Goal: Information Seeking & Learning: Learn about a topic

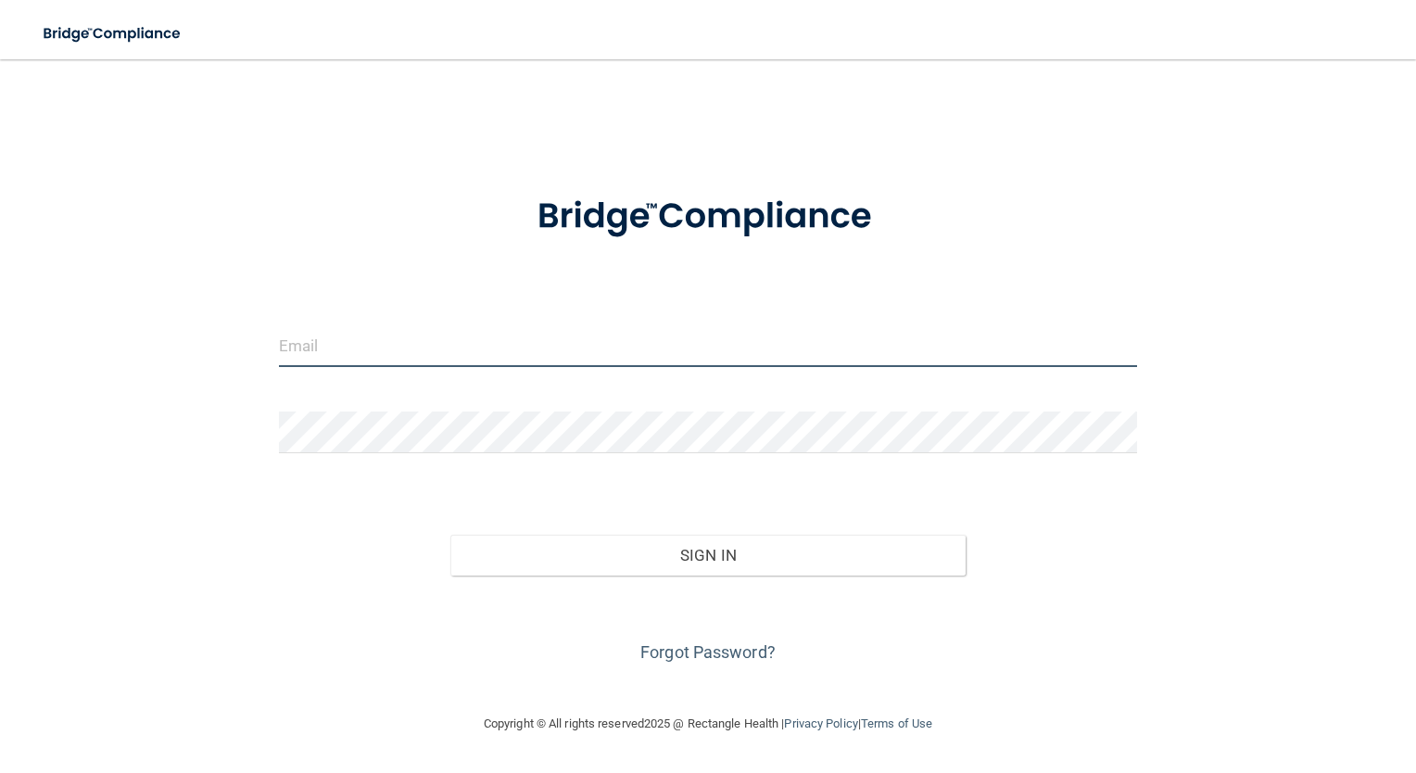
click at [405, 354] on input "email" at bounding box center [708, 346] width 859 height 42
type input "[EMAIL_ADDRESS][DOMAIN_NAME]"
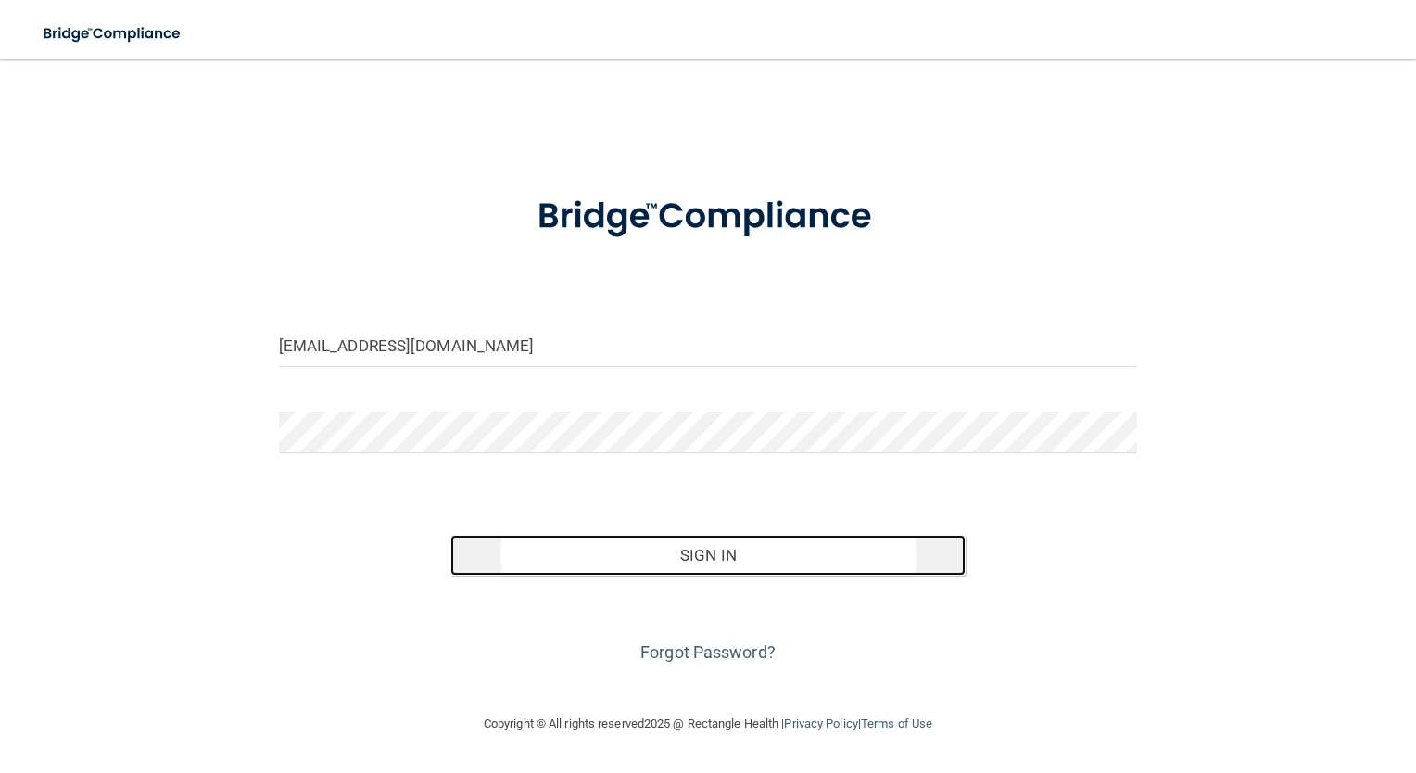
click at [697, 559] on button "Sign In" at bounding box center [708, 555] width 515 height 41
click at [693, 554] on button "Sign In" at bounding box center [708, 555] width 515 height 41
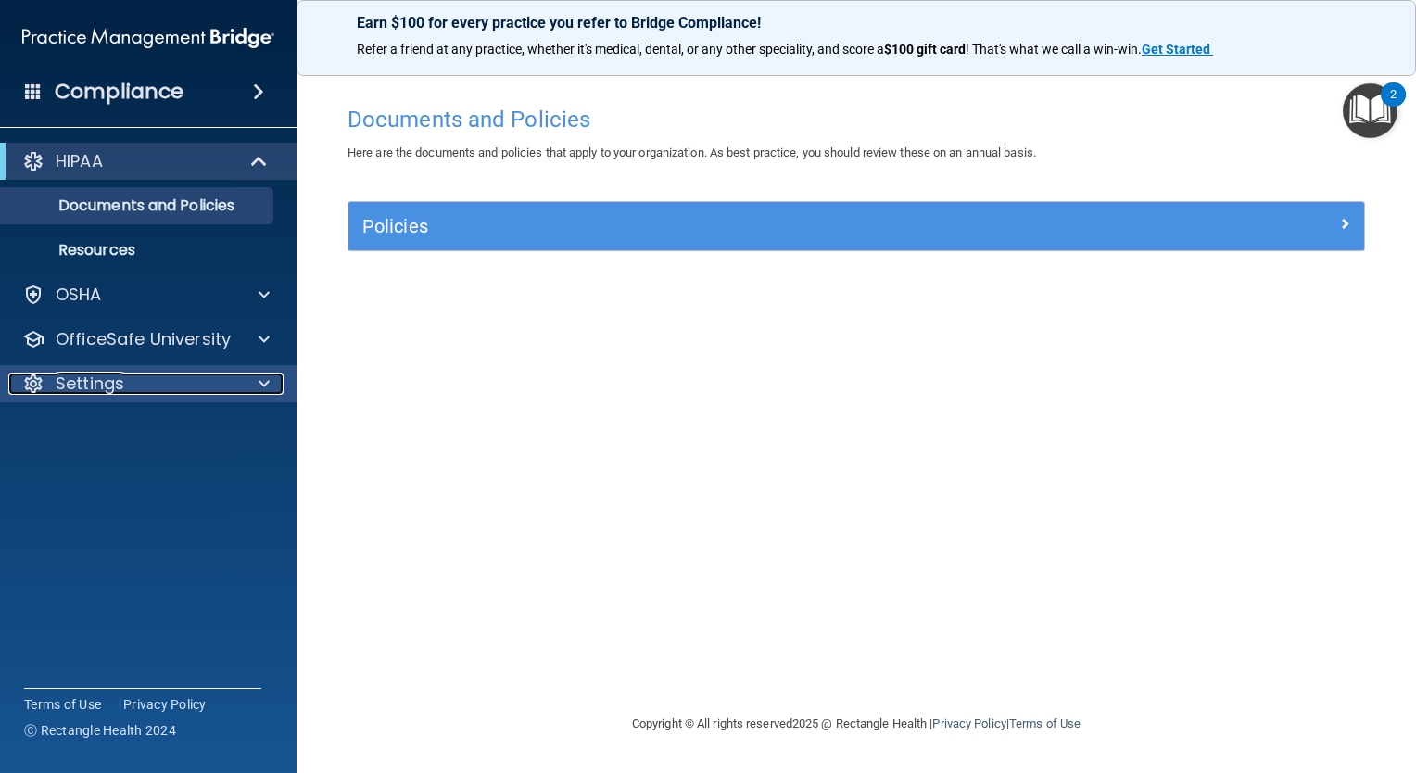
click at [271, 384] on div at bounding box center [261, 384] width 46 height 22
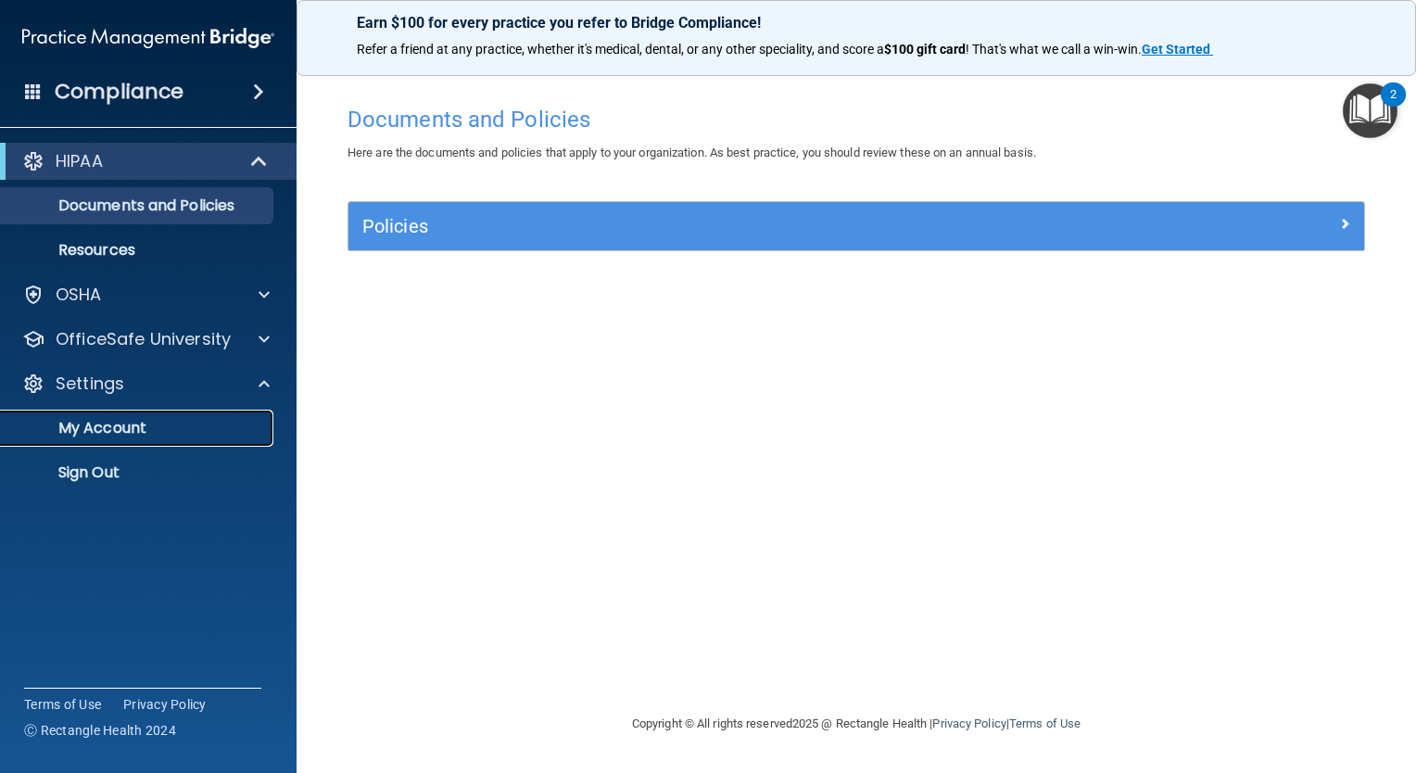
click at [118, 427] on p "My Account" at bounding box center [138, 428] width 253 height 19
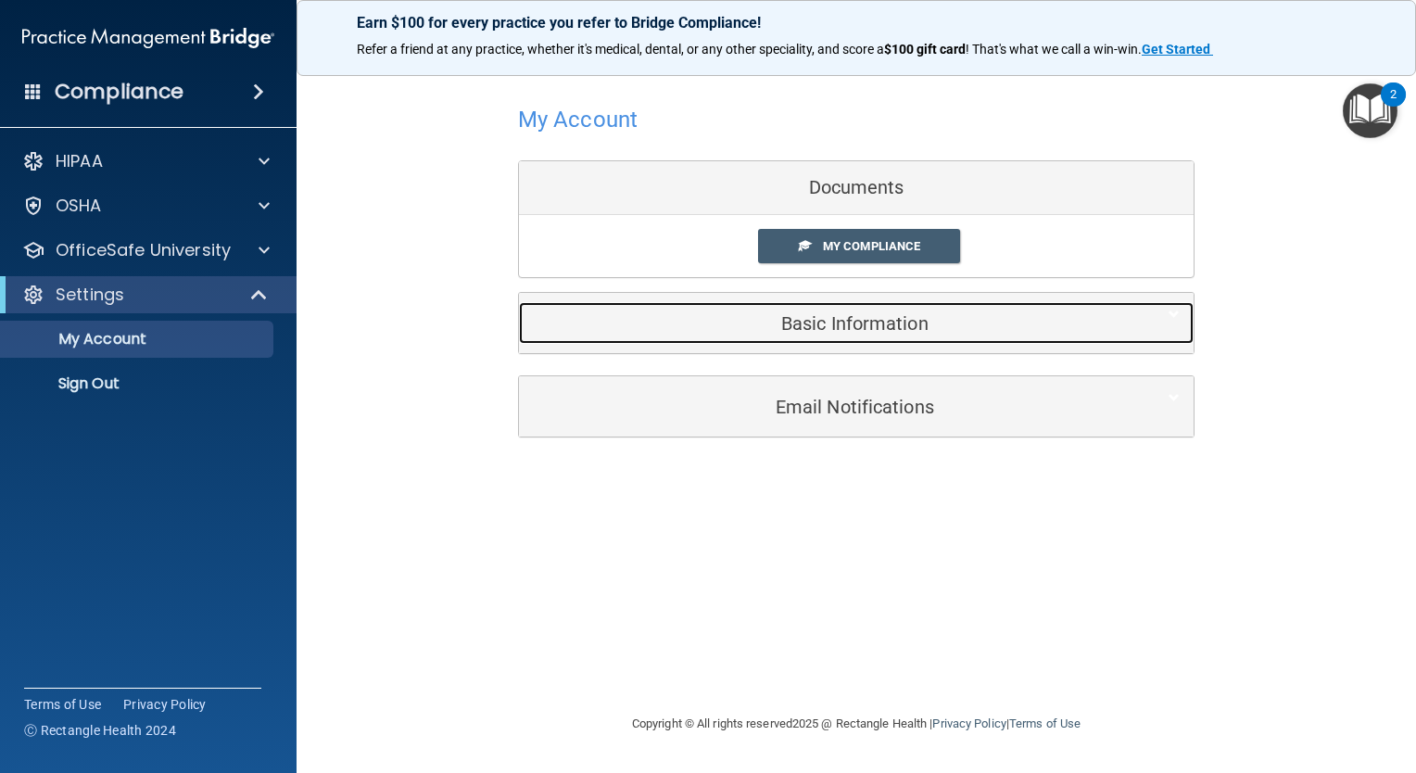
click at [842, 321] on h5 "Basic Information" at bounding box center [828, 323] width 591 height 20
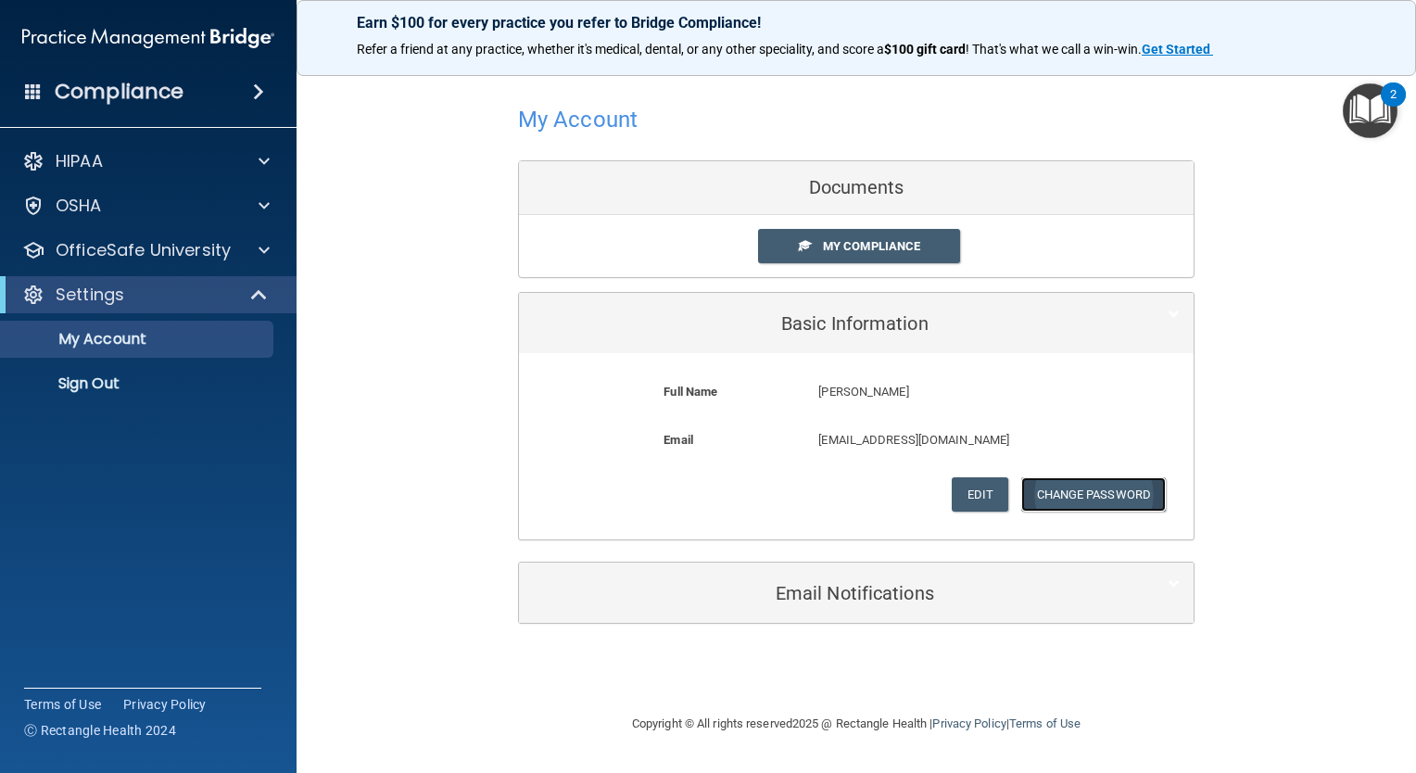
click at [1110, 491] on button "Change Password" at bounding box center [1095, 494] width 146 height 34
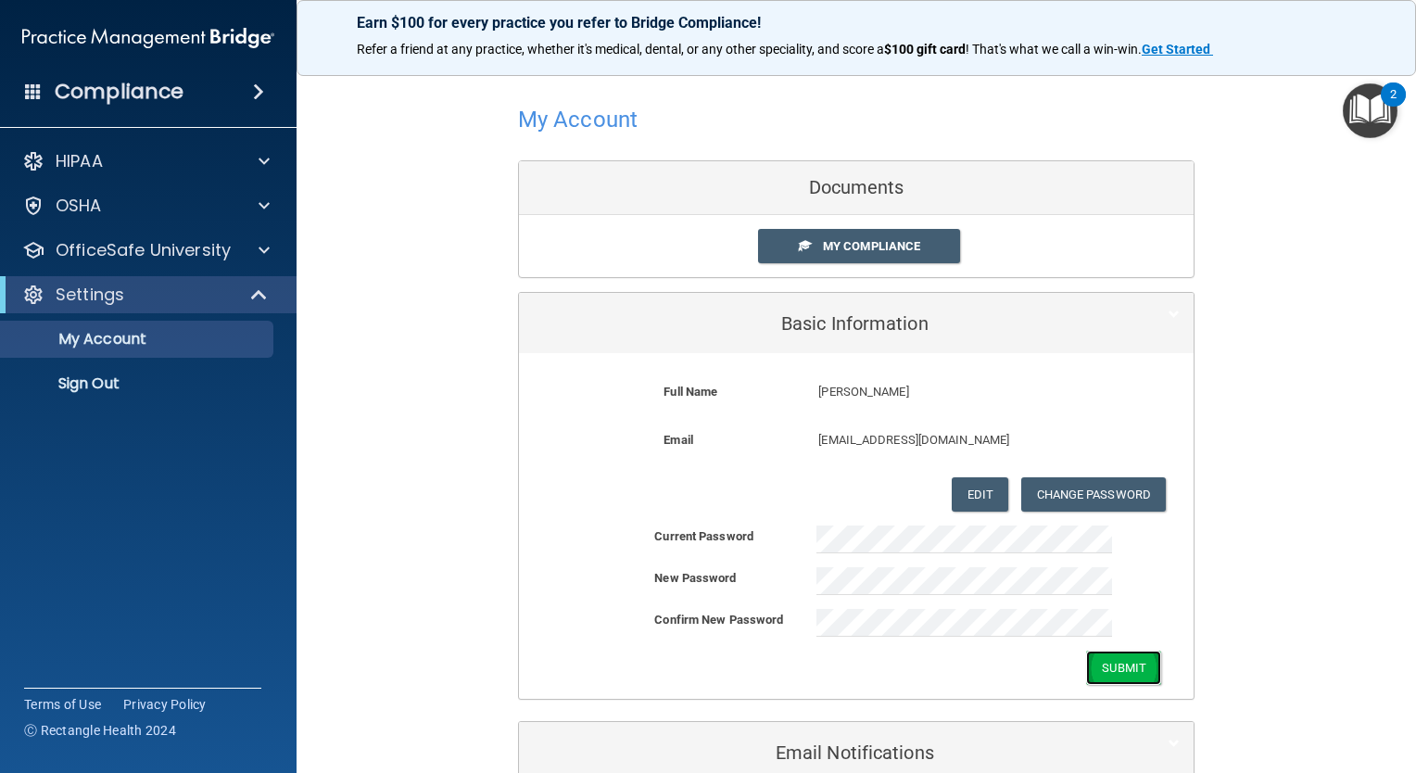
click at [1116, 667] on button "Submit" at bounding box center [1123, 668] width 75 height 34
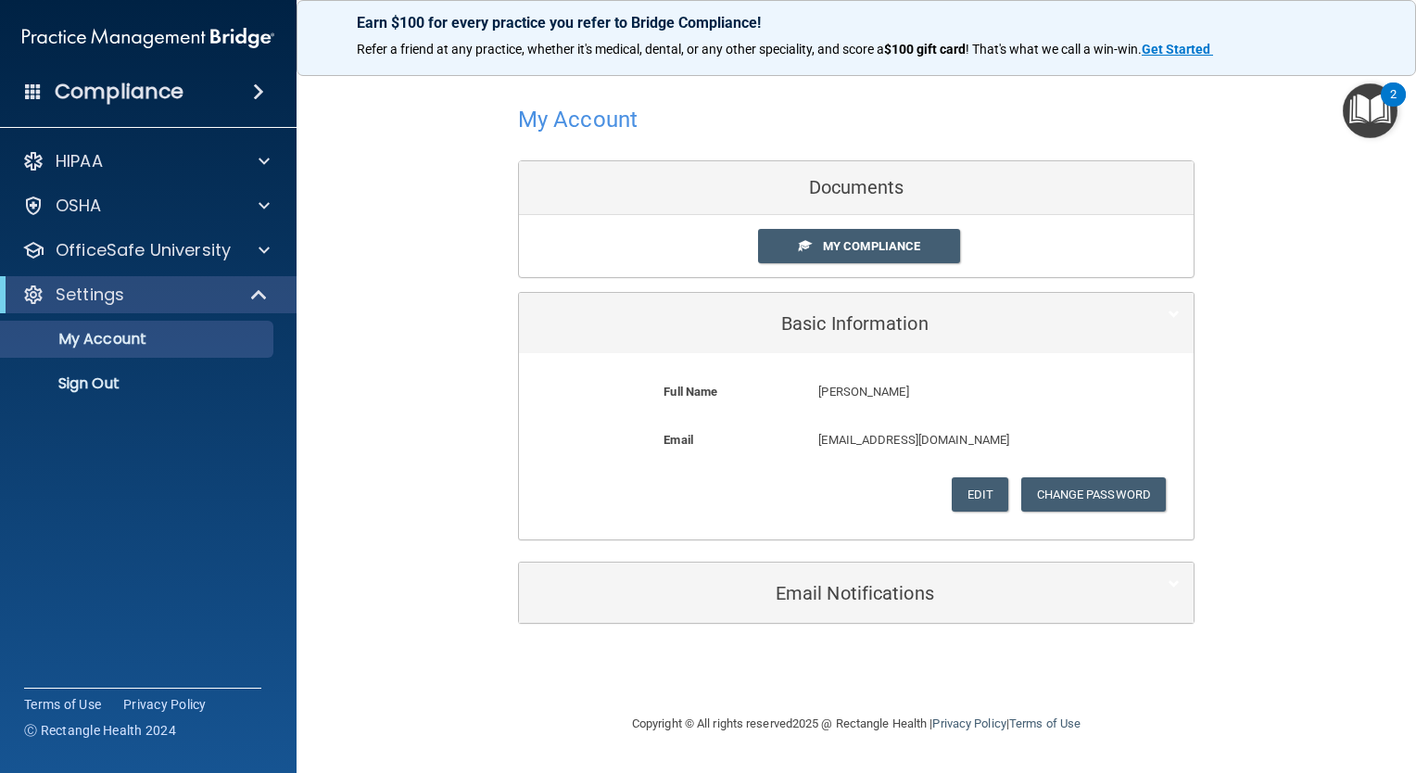
click at [260, 97] on span at bounding box center [258, 92] width 11 height 22
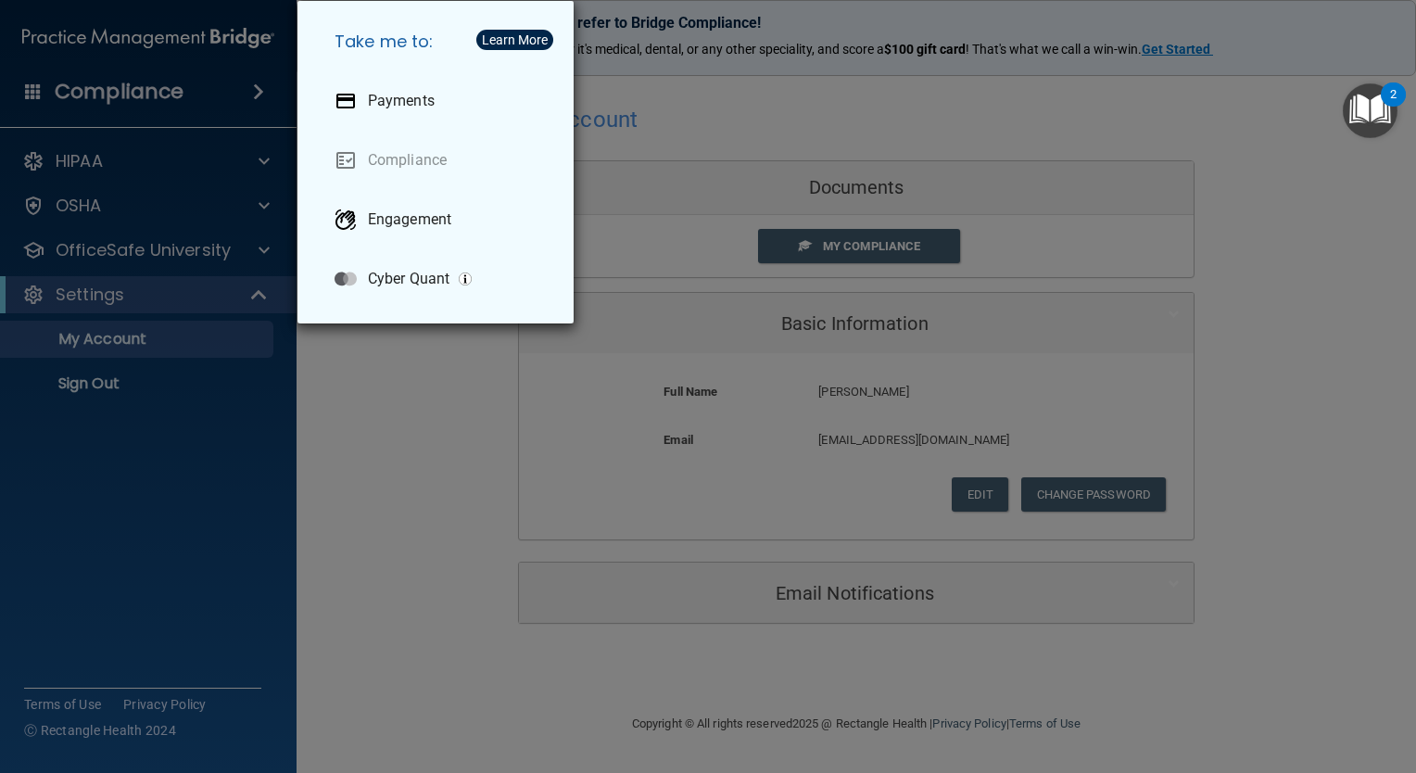
click at [463, 439] on div "Take me to: Payments Compliance Engagement Cyber Quant" at bounding box center [708, 386] width 1416 height 773
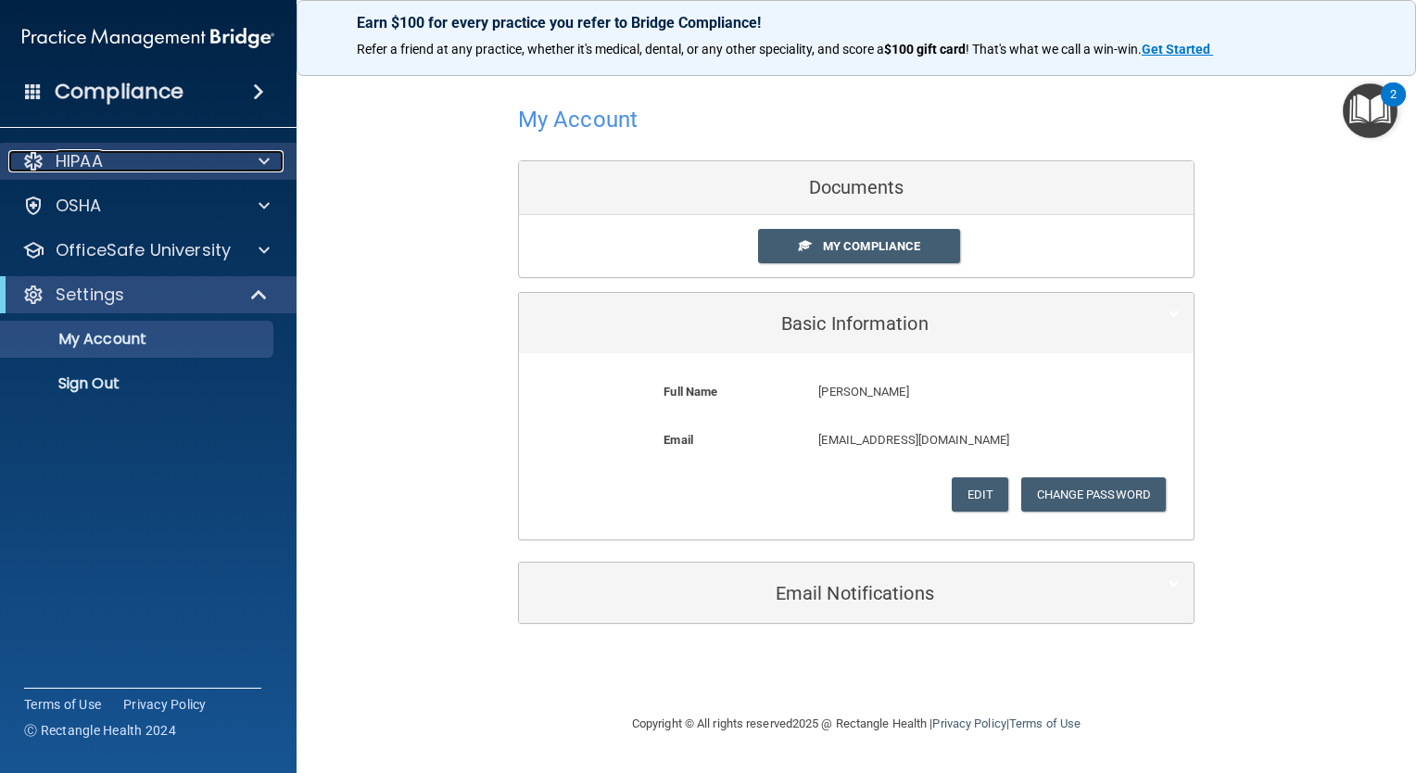
click at [195, 165] on div "HIPAA" at bounding box center [123, 161] width 230 height 22
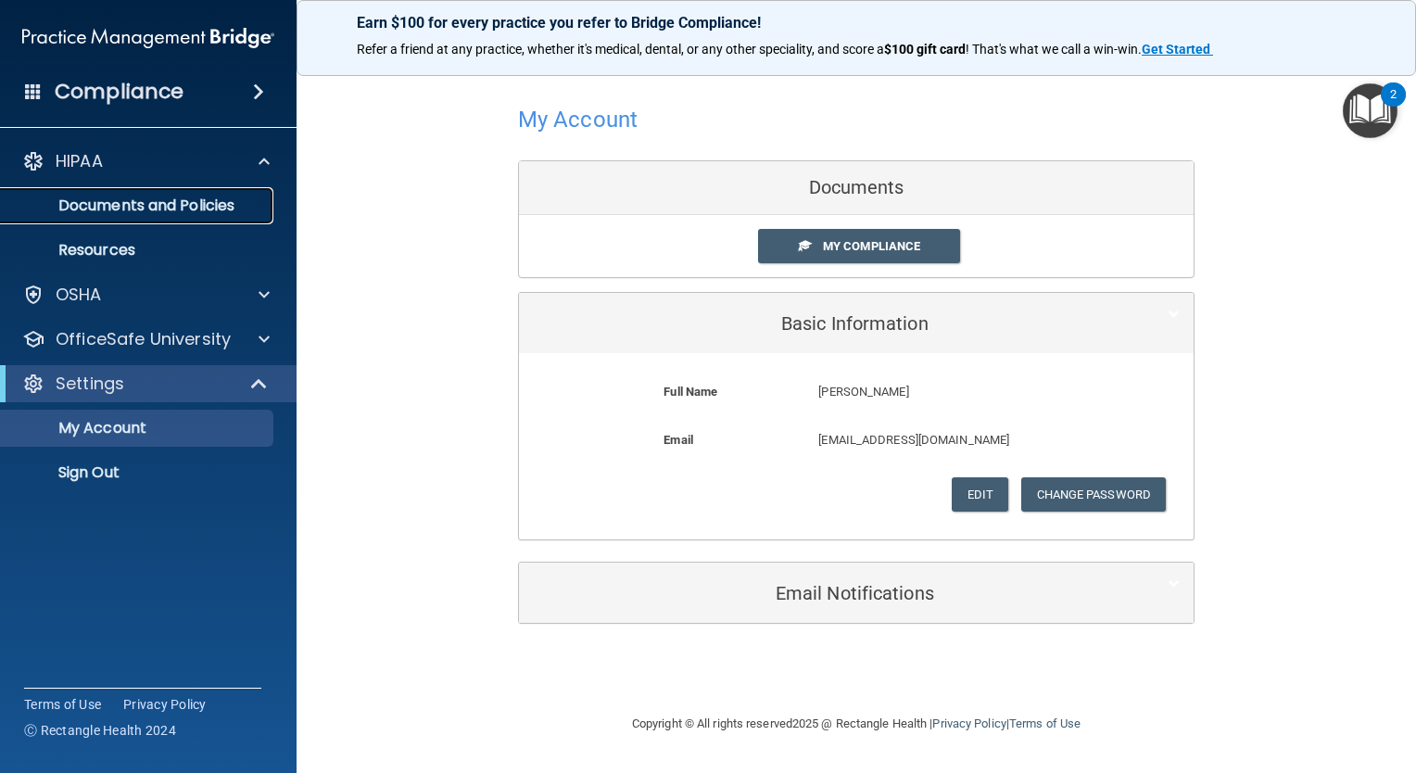
click at [163, 198] on p "Documents and Policies" at bounding box center [138, 206] width 253 height 19
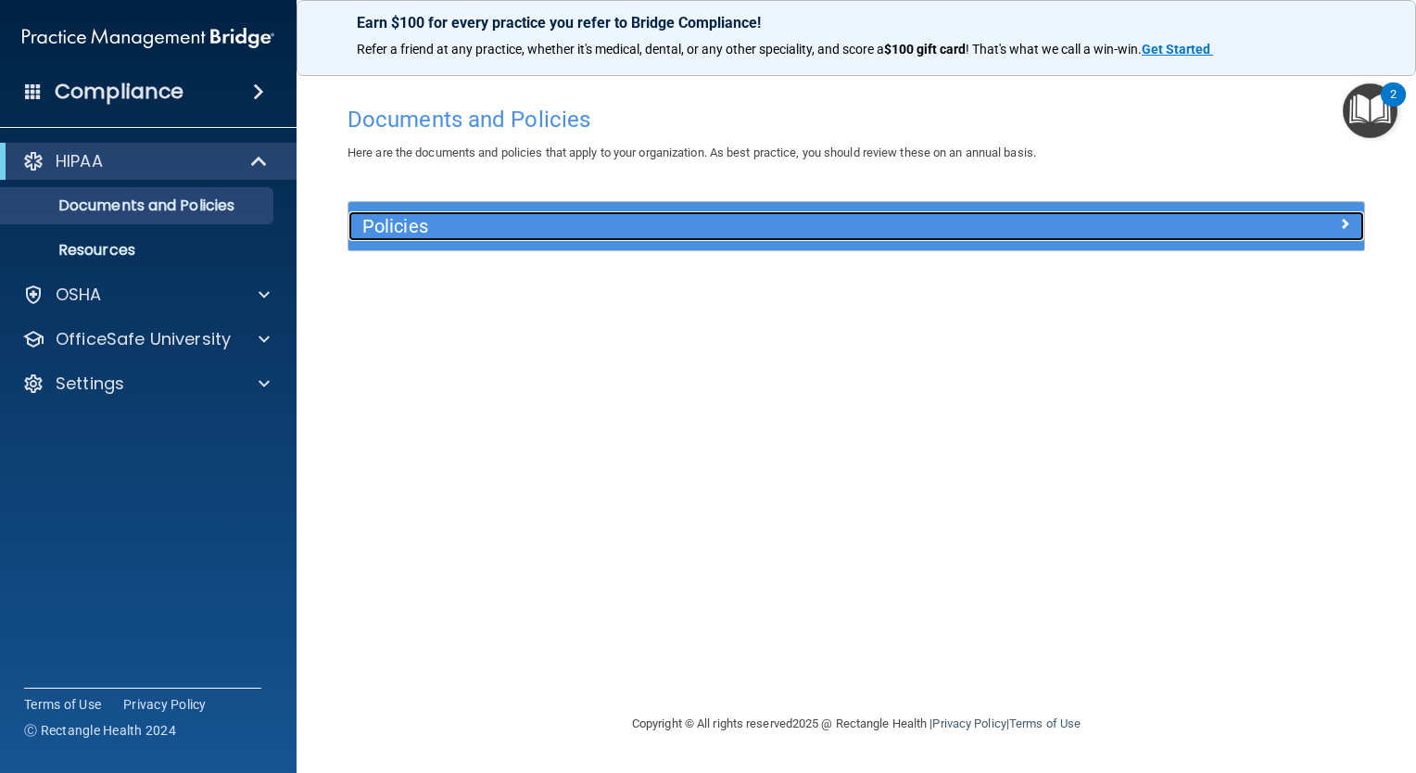
click at [1344, 231] on span at bounding box center [1345, 223] width 11 height 22
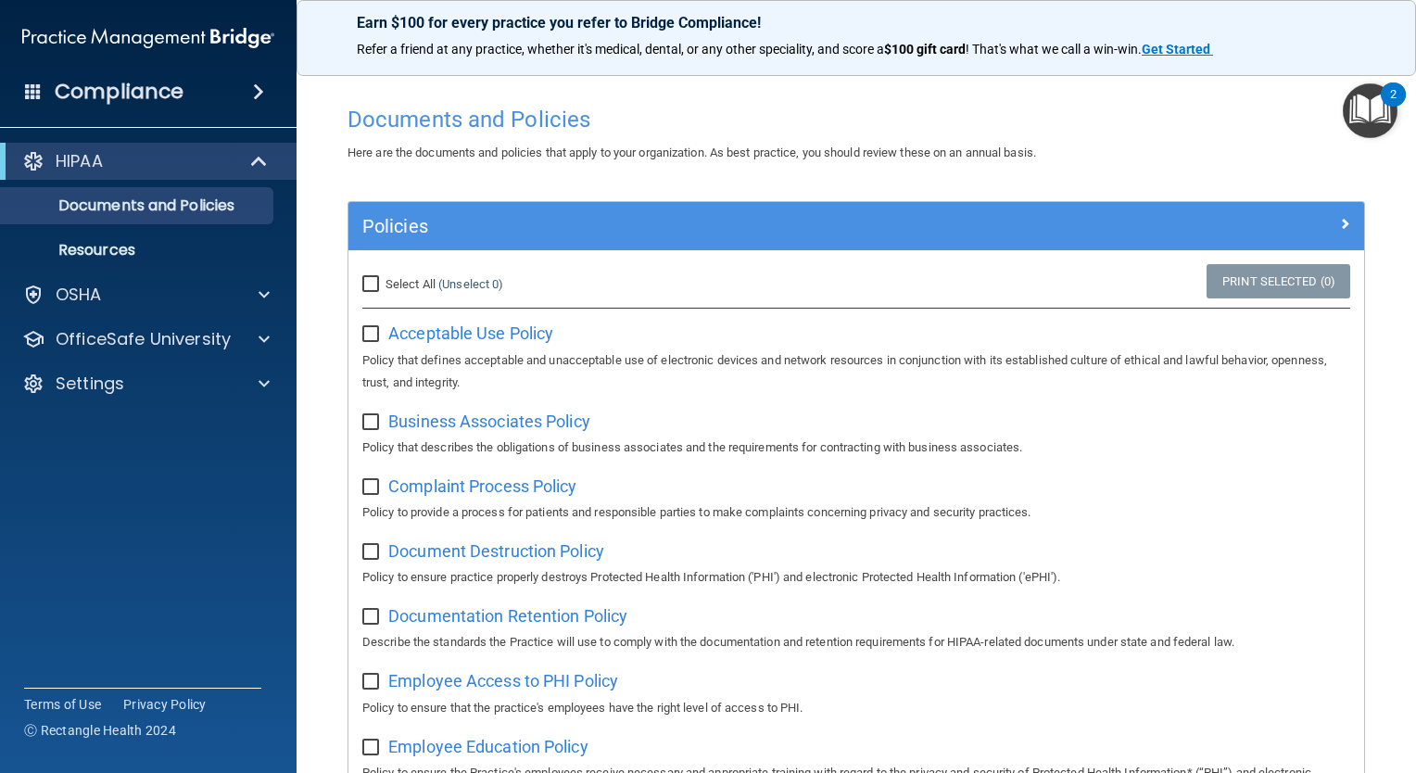
click at [363, 284] on input "Select All (Unselect 0) Unselect All" at bounding box center [372, 284] width 21 height 15
checkbox input "true"
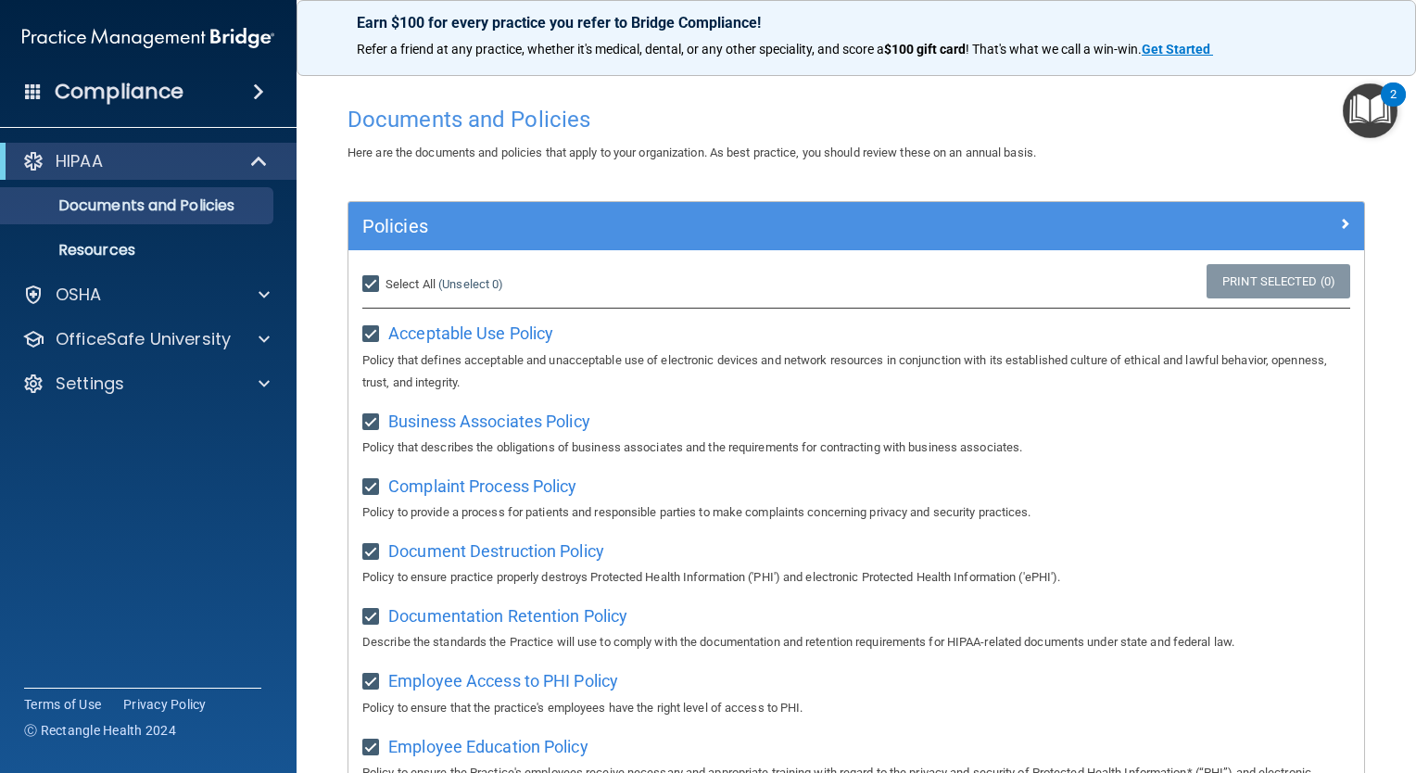
checkbox input "true"
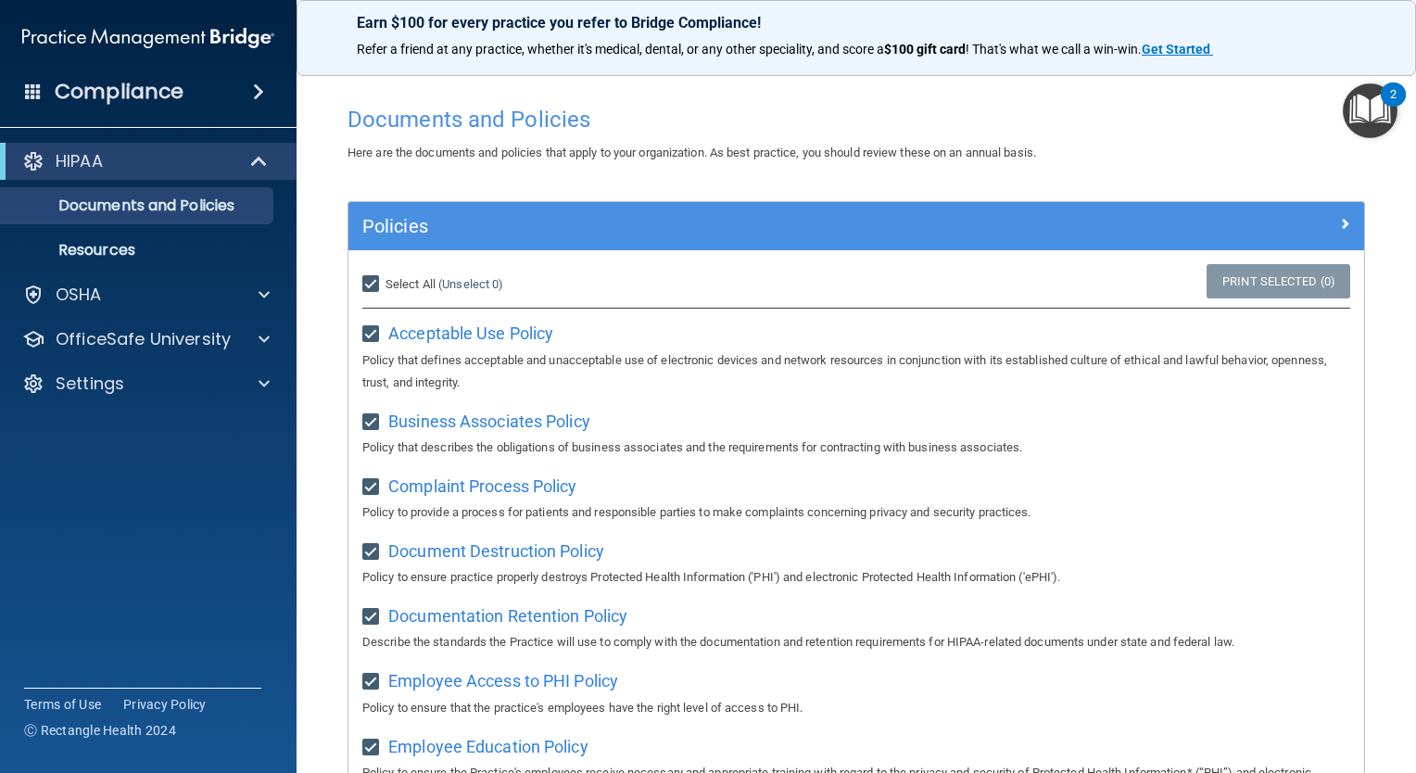
checkbox input "true"
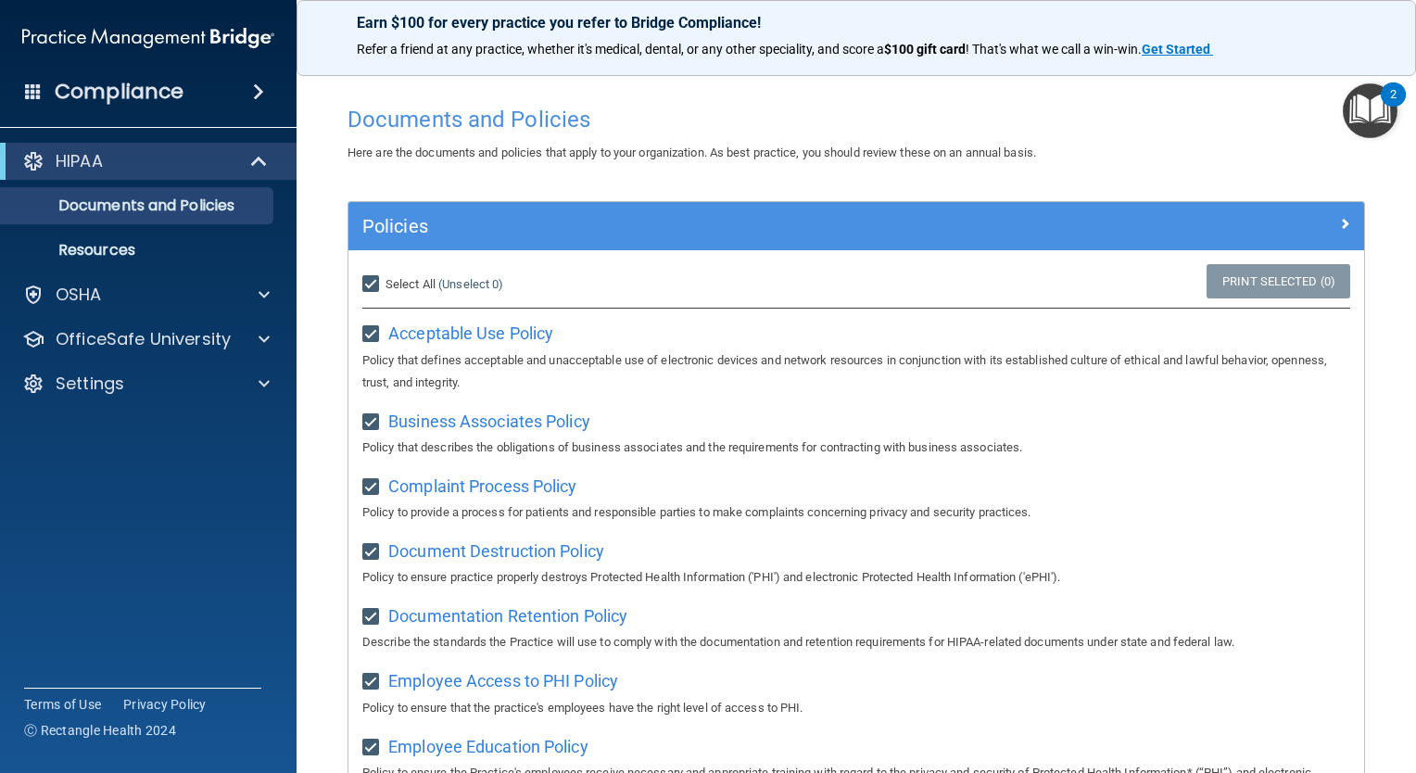
checkbox input "true"
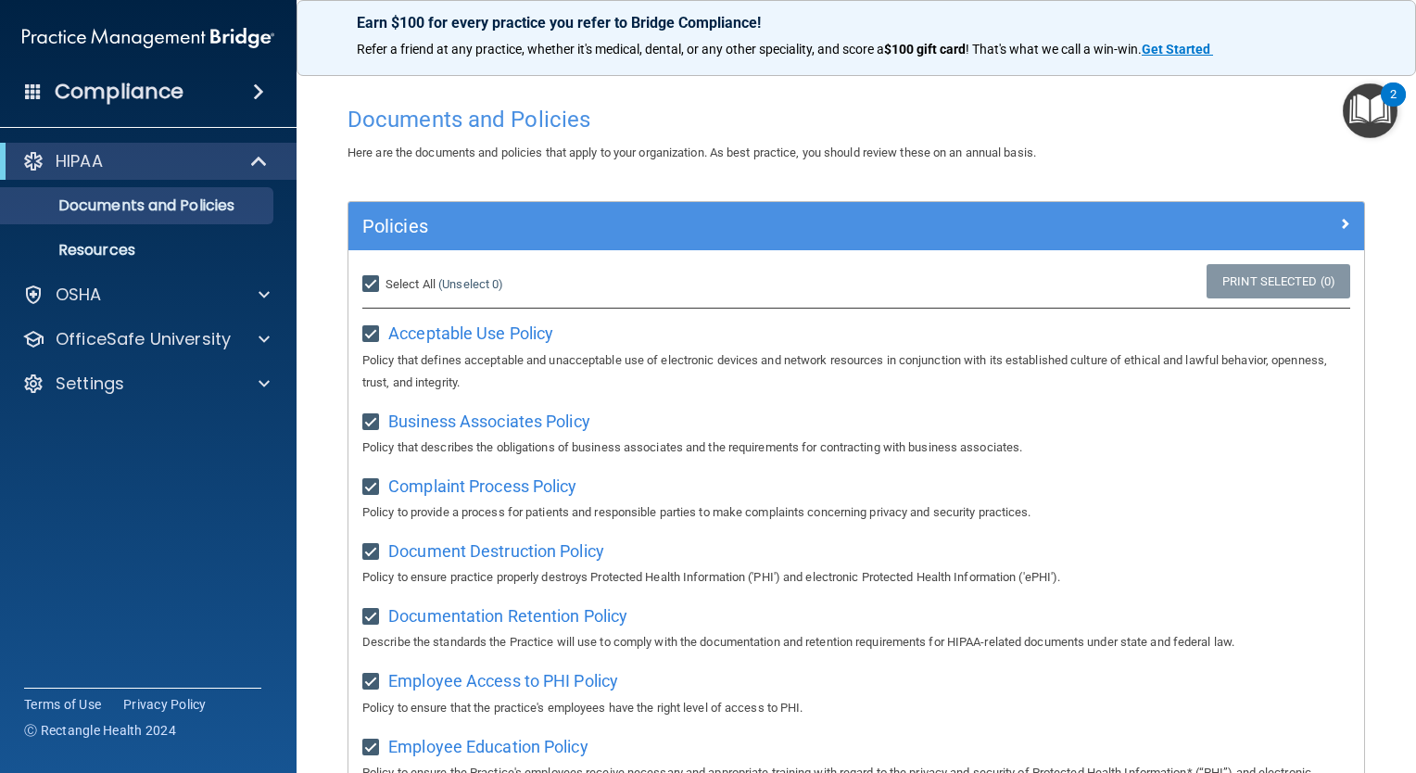
checkbox input "true"
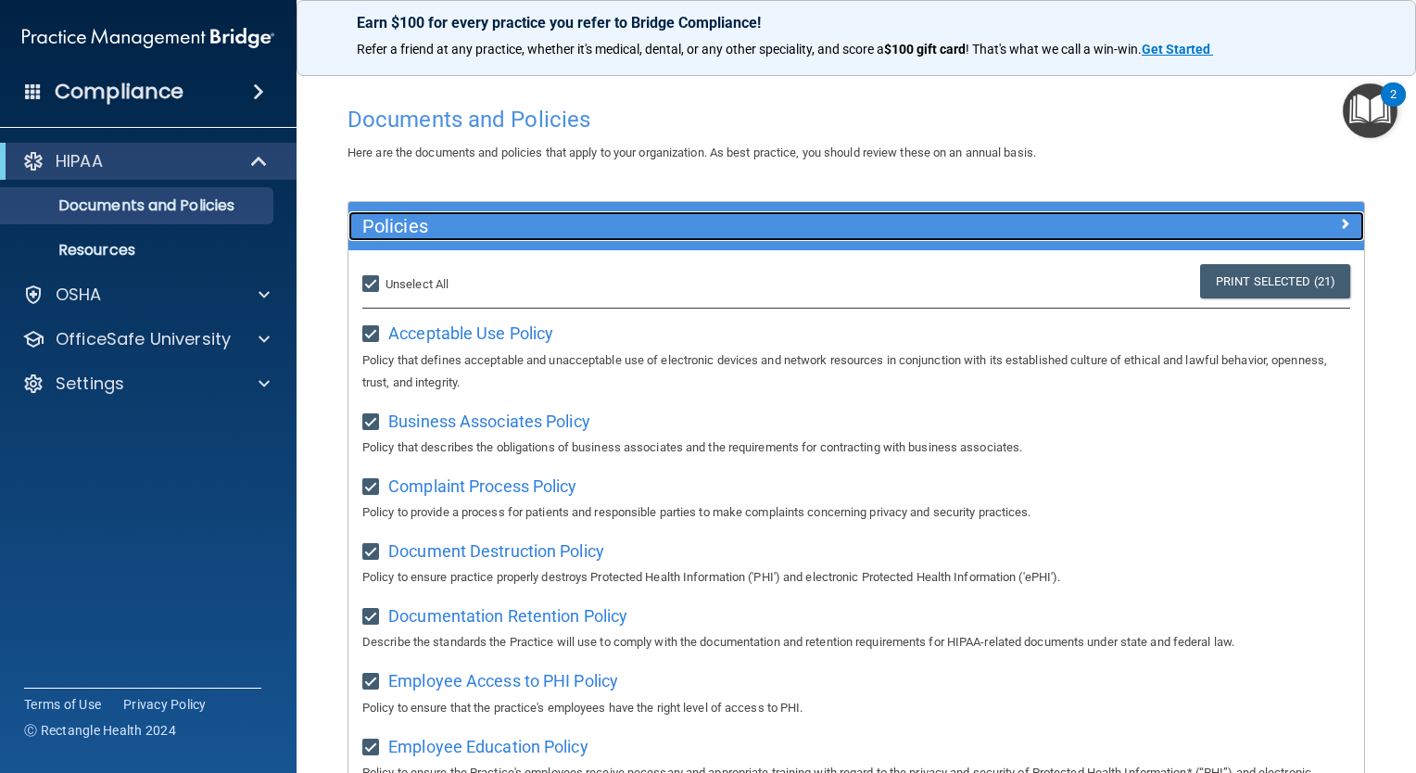
click at [1340, 220] on span at bounding box center [1345, 223] width 11 height 22
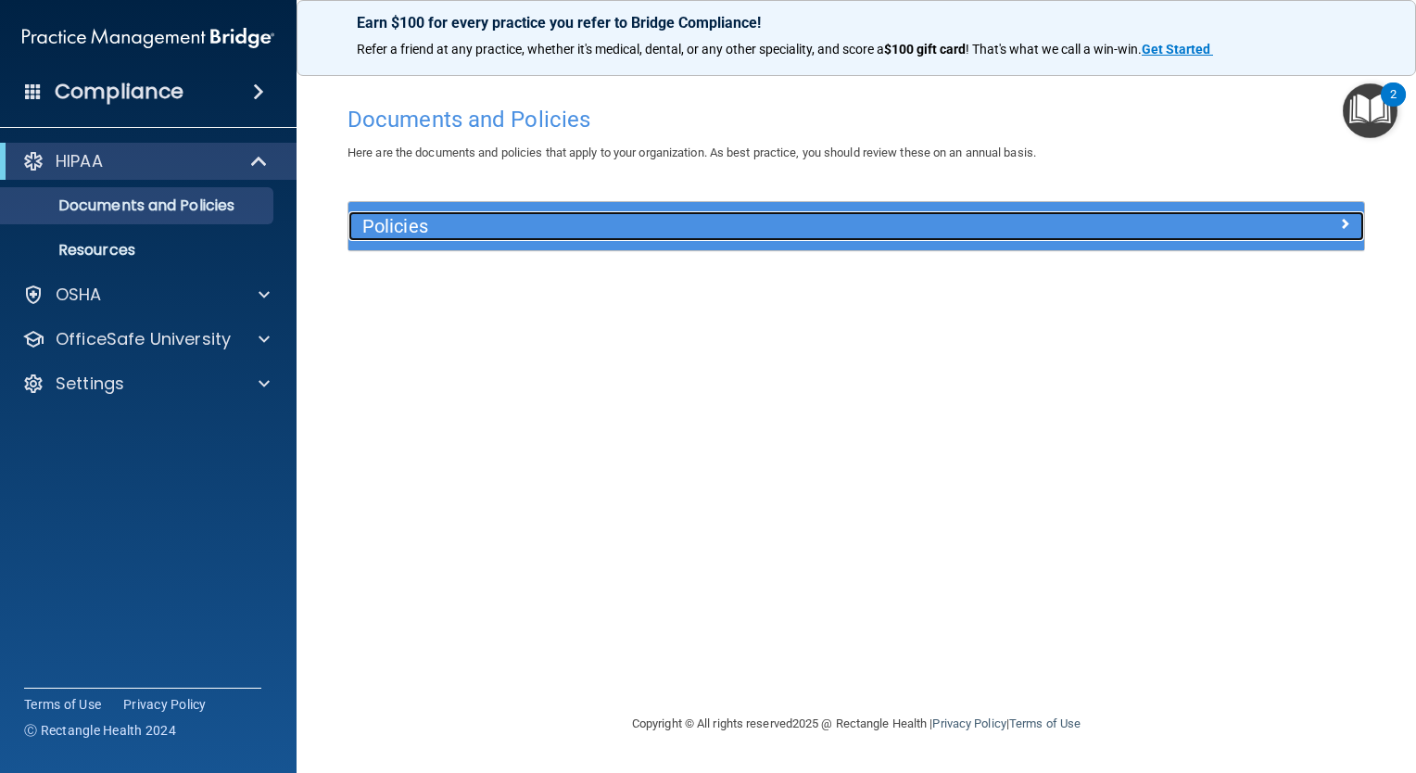
click at [1344, 226] on span at bounding box center [1345, 223] width 11 height 22
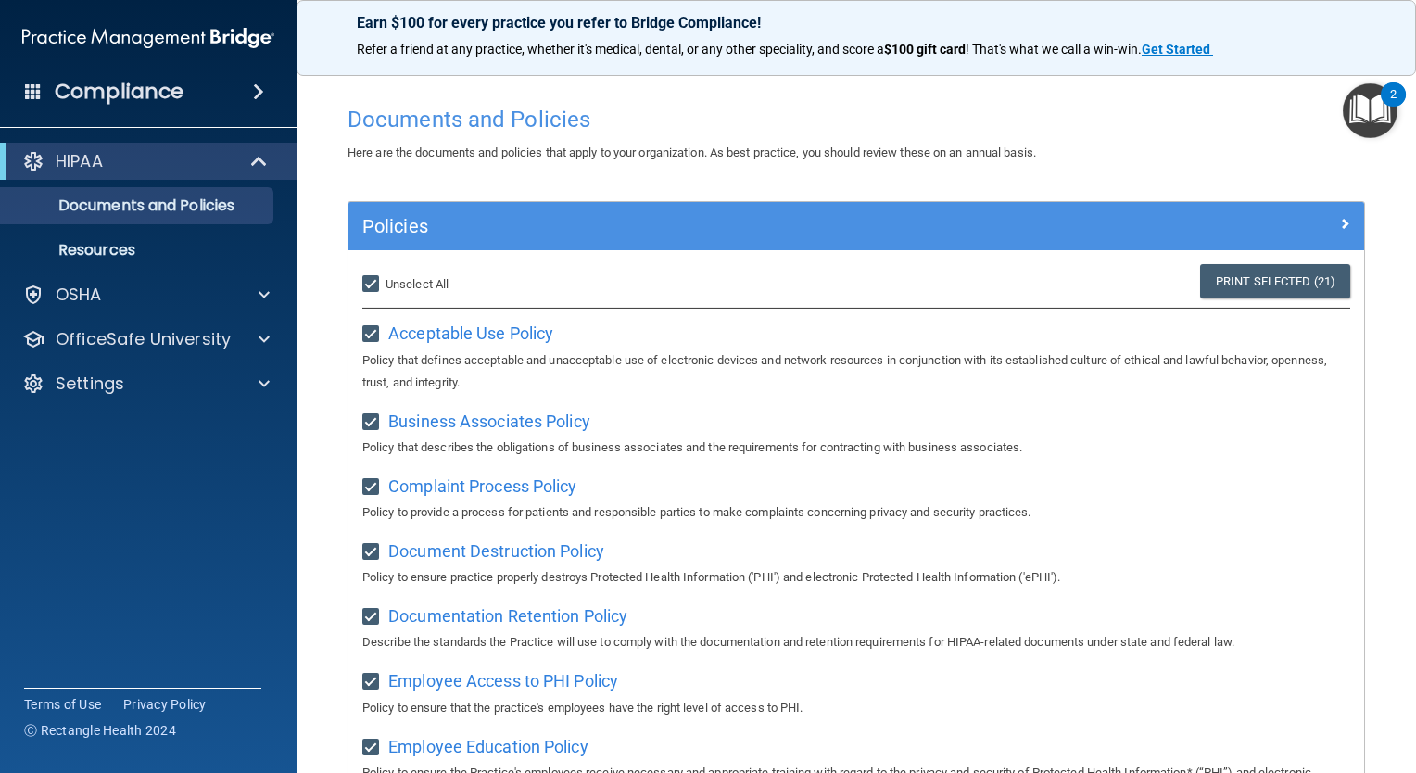
click at [1291, 158] on div "Here are the documents and policies that apply to your organization. As best pr…" at bounding box center [857, 153] width 1046 height 22
click at [253, 83] on span at bounding box center [258, 92] width 11 height 22
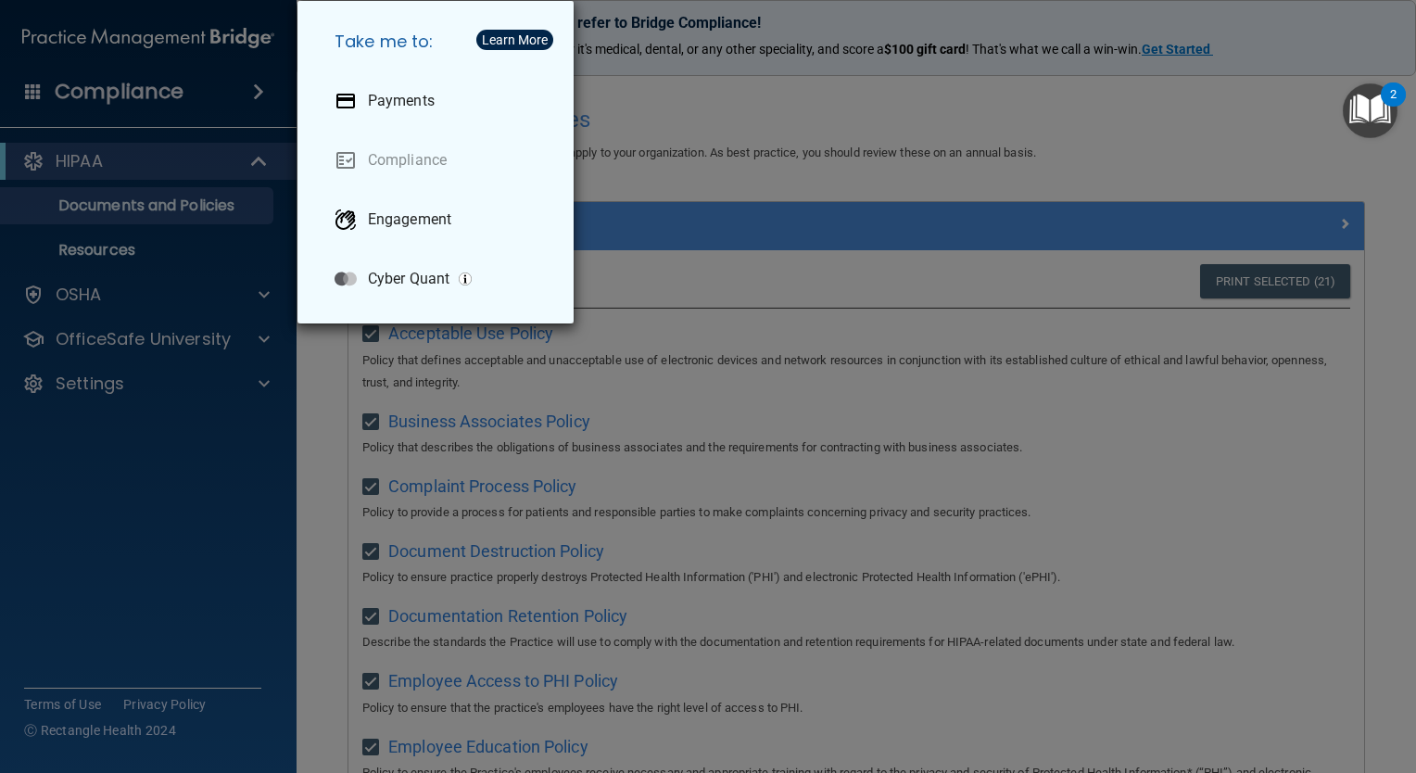
click at [240, 474] on div "Take me to: Payments Compliance Engagement Cyber Quant" at bounding box center [708, 386] width 1416 height 773
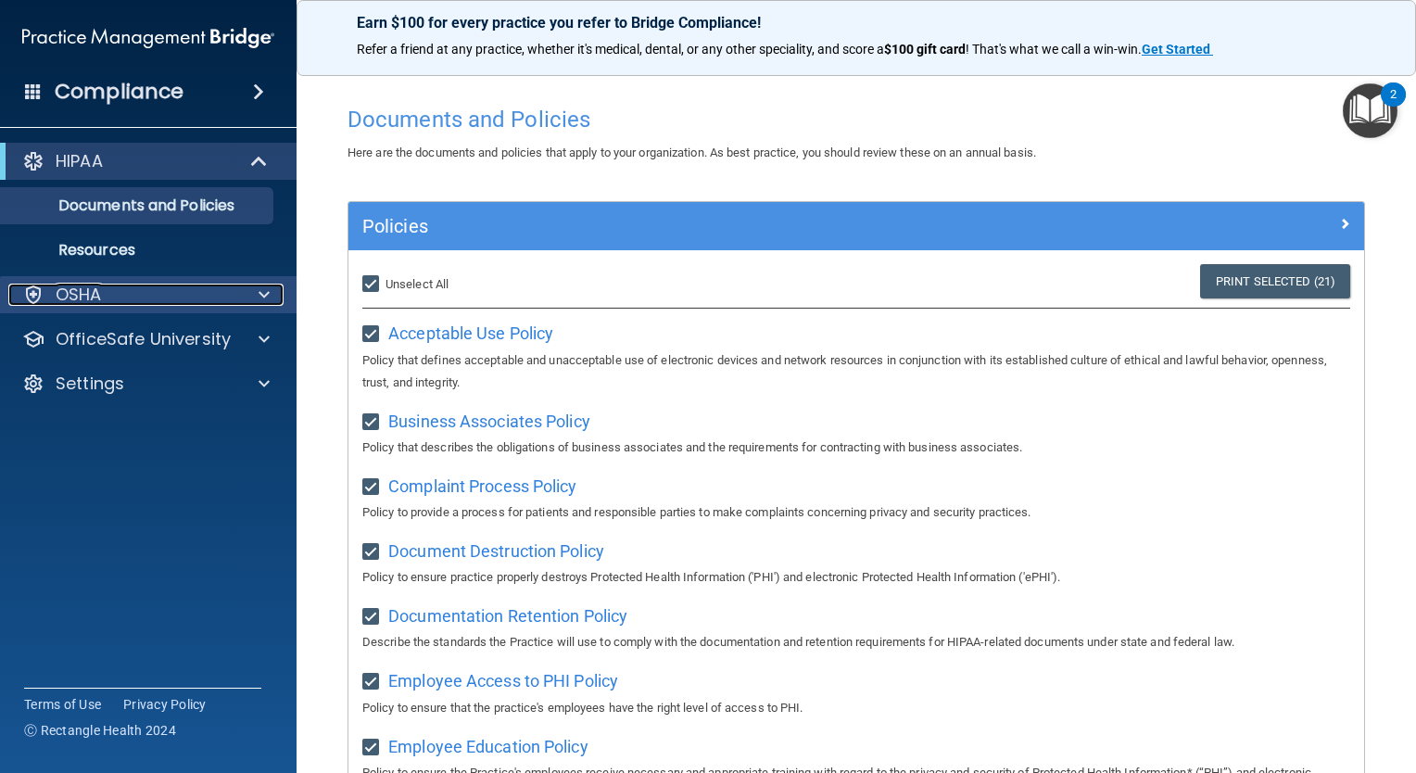
click at [174, 294] on div "OSHA" at bounding box center [123, 295] width 230 height 22
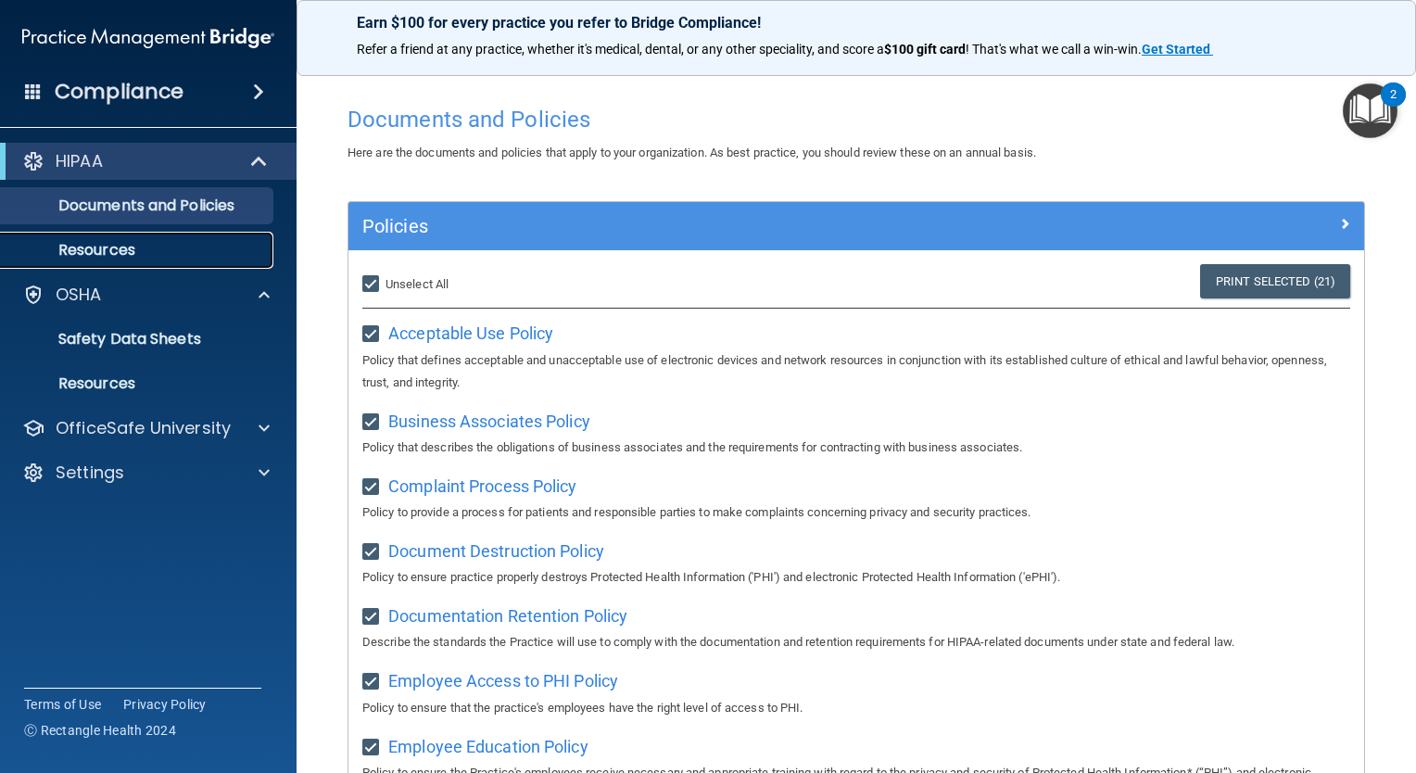
click at [114, 252] on p "Resources" at bounding box center [138, 250] width 253 height 19
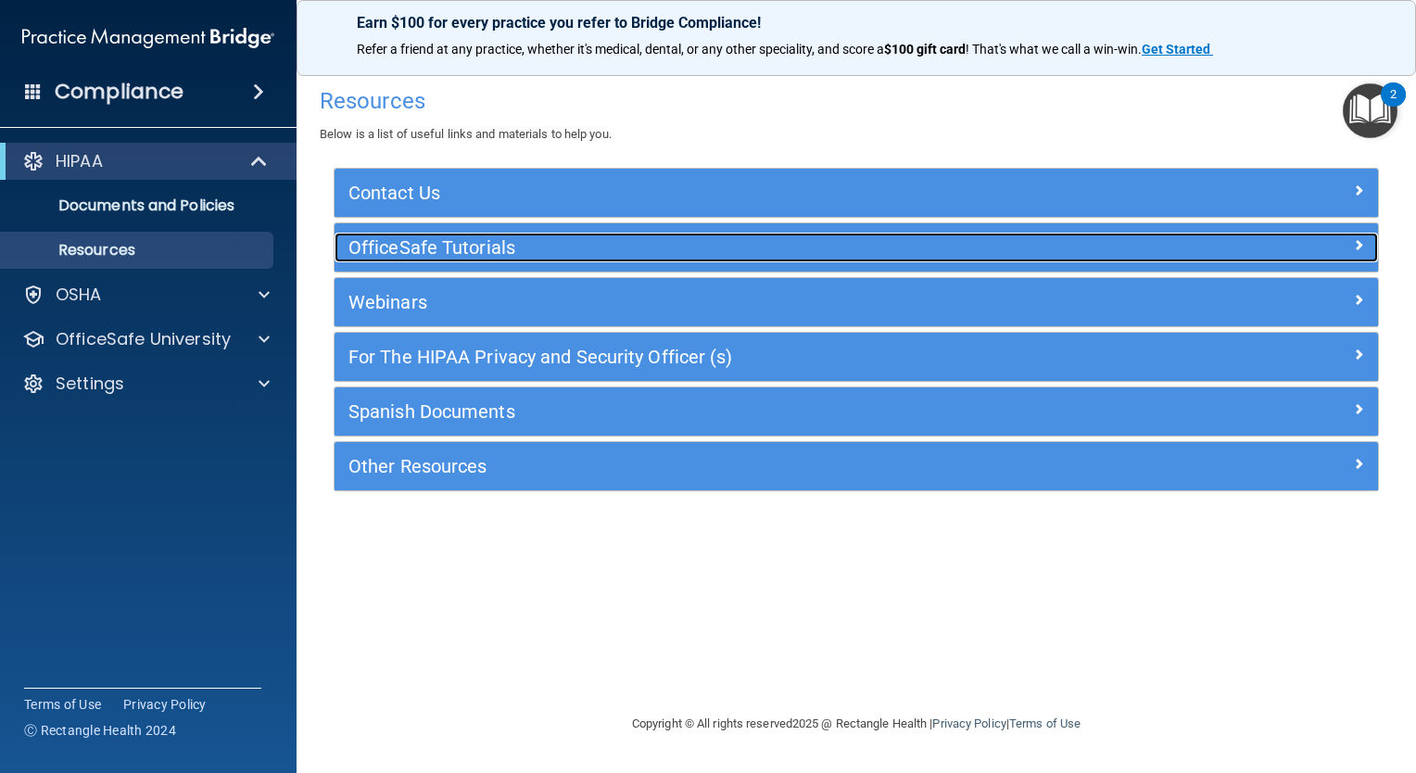
click at [450, 243] on h5 "OfficeSafe Tutorials" at bounding box center [727, 247] width 756 height 20
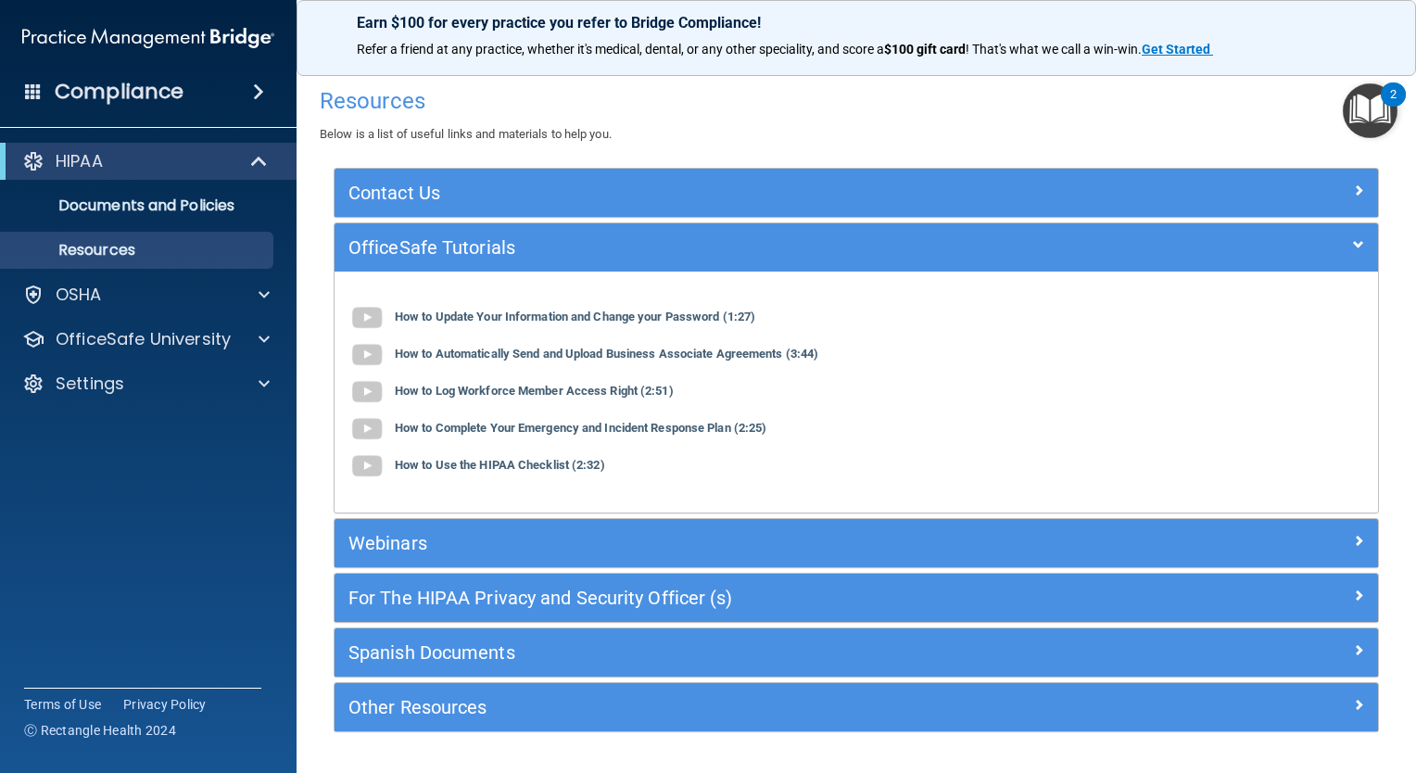
click at [28, 93] on span at bounding box center [33, 91] width 17 height 17
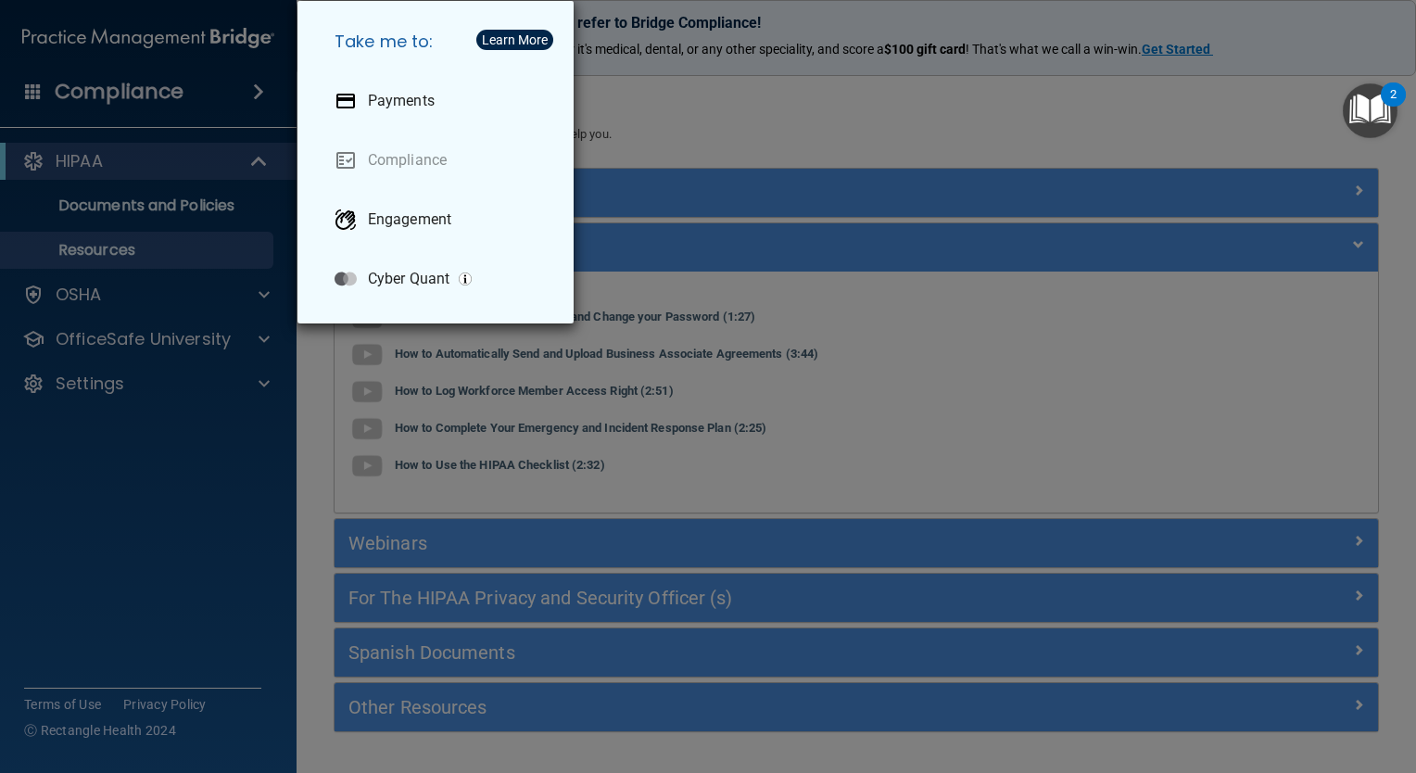
click at [165, 66] on div "Take me to: Payments Compliance Engagement Cyber Quant" at bounding box center [708, 386] width 1416 height 773
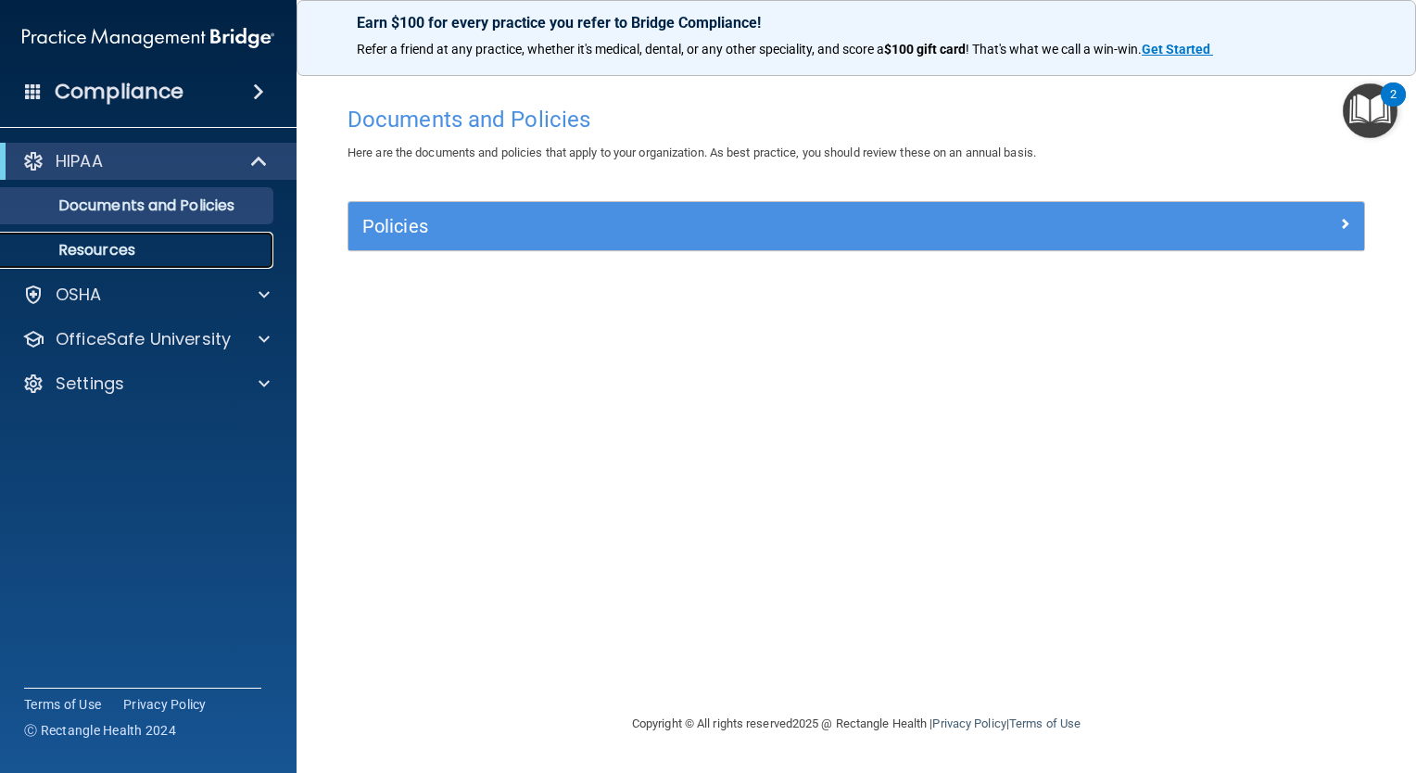
click at [95, 254] on p "Resources" at bounding box center [138, 250] width 253 height 19
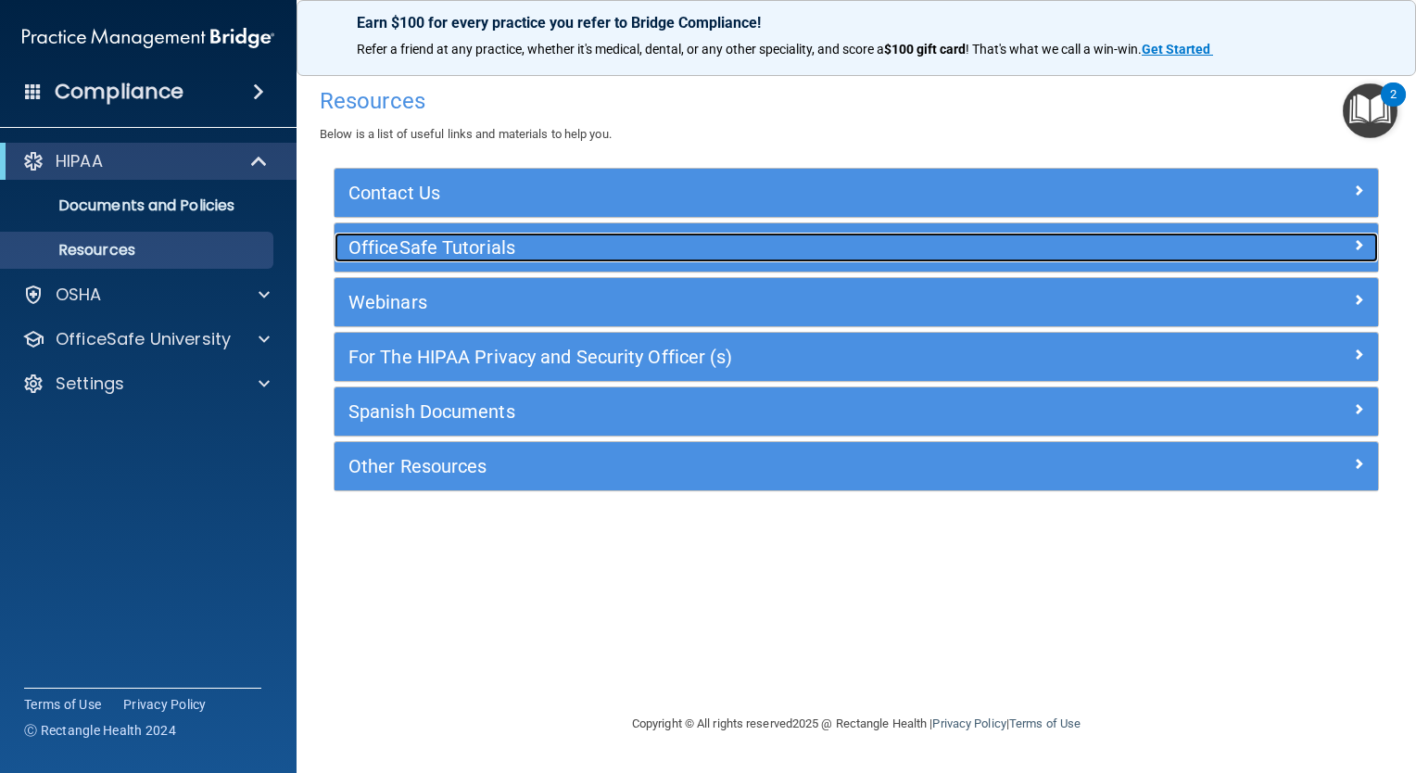
click at [496, 245] on h5 "OfficeSafe Tutorials" at bounding box center [727, 247] width 756 height 20
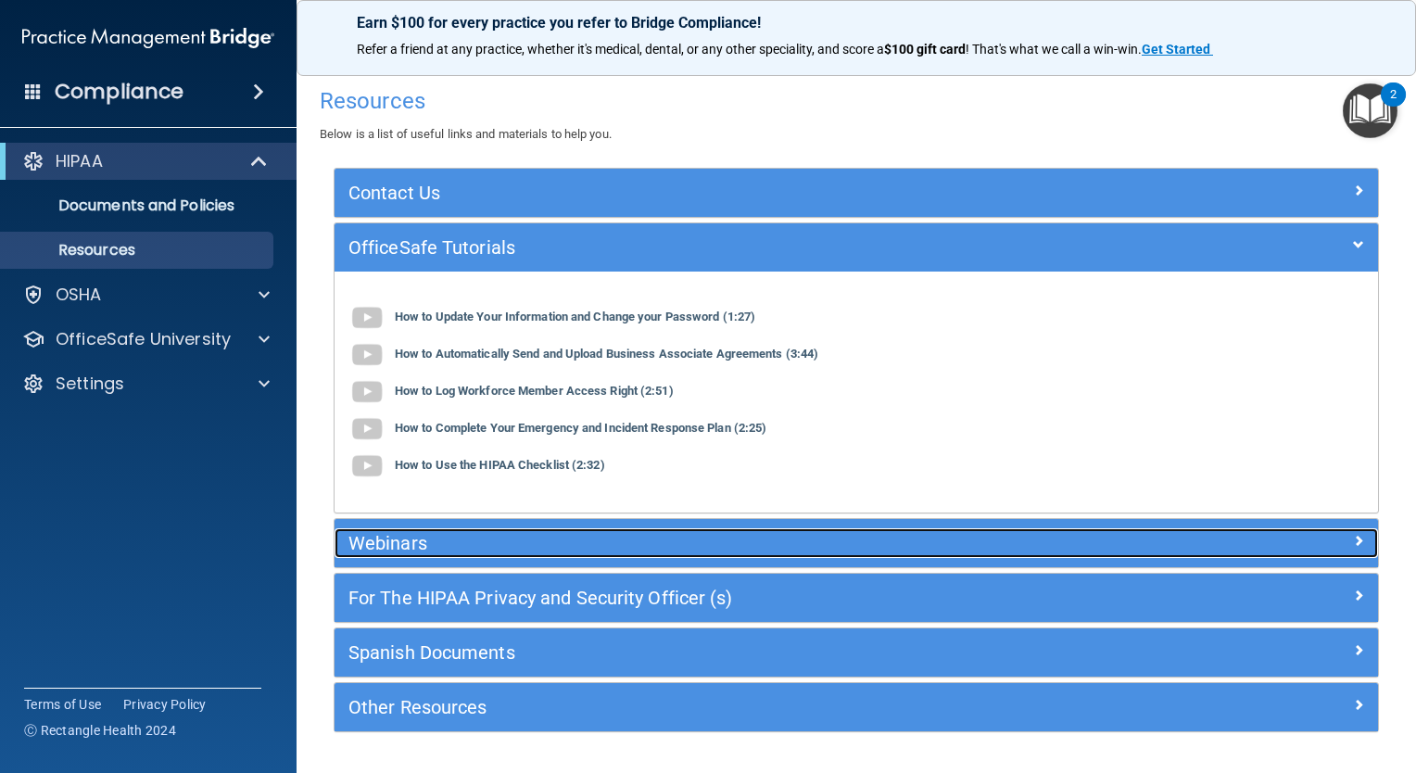
click at [430, 548] on h5 "Webinars" at bounding box center [727, 543] width 756 height 20
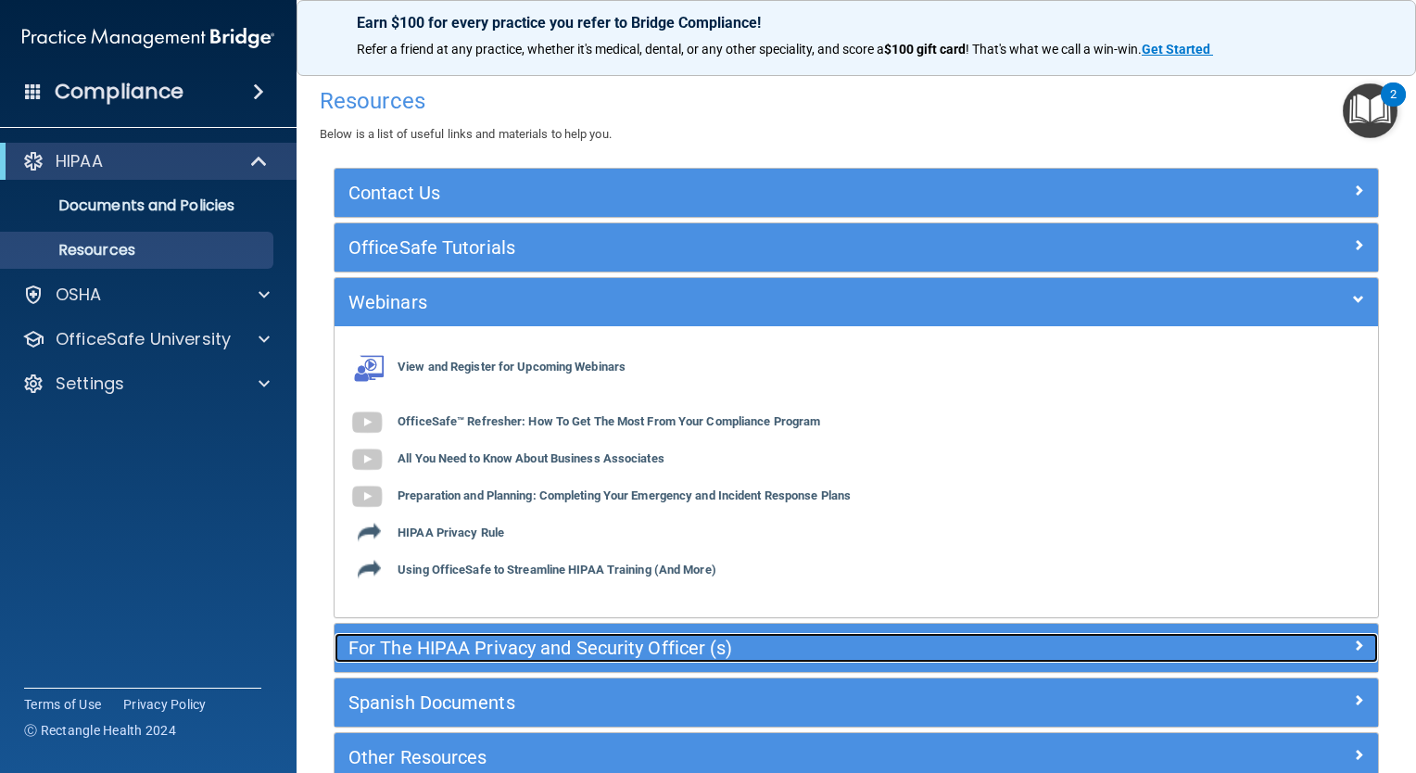
click at [468, 658] on div "For The HIPAA Privacy and Security Officer (s)" at bounding box center [726, 648] width 783 height 30
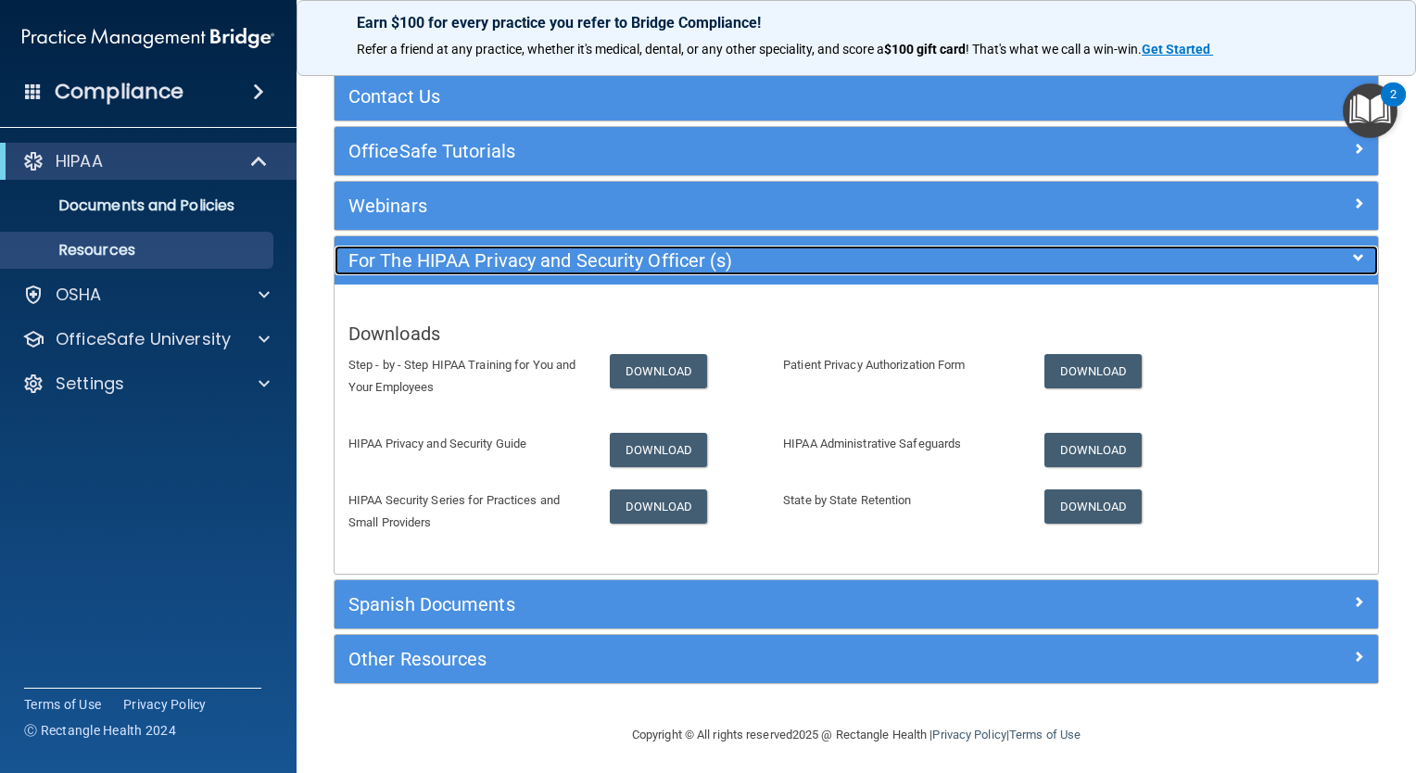
scroll to position [100, 0]
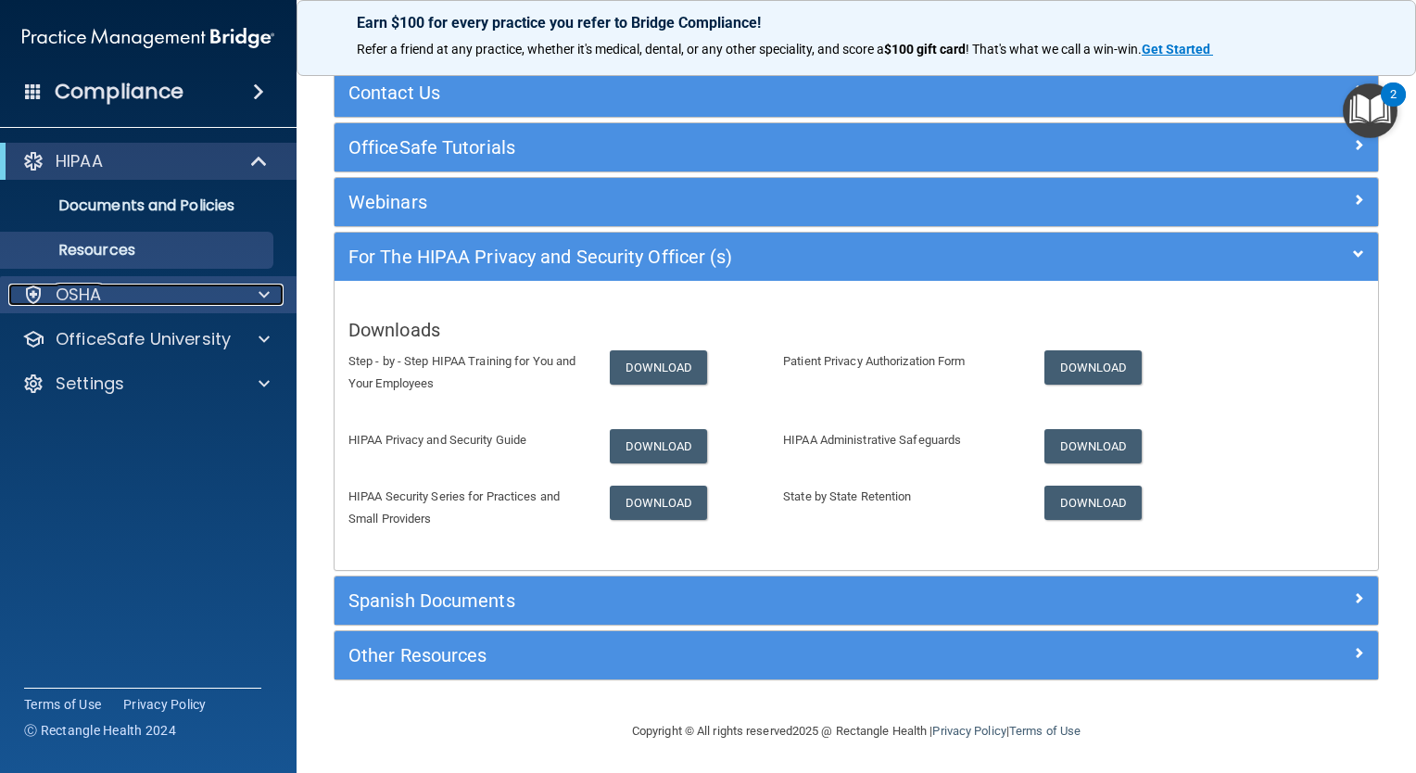
click at [115, 300] on div "OSHA" at bounding box center [123, 295] width 230 height 22
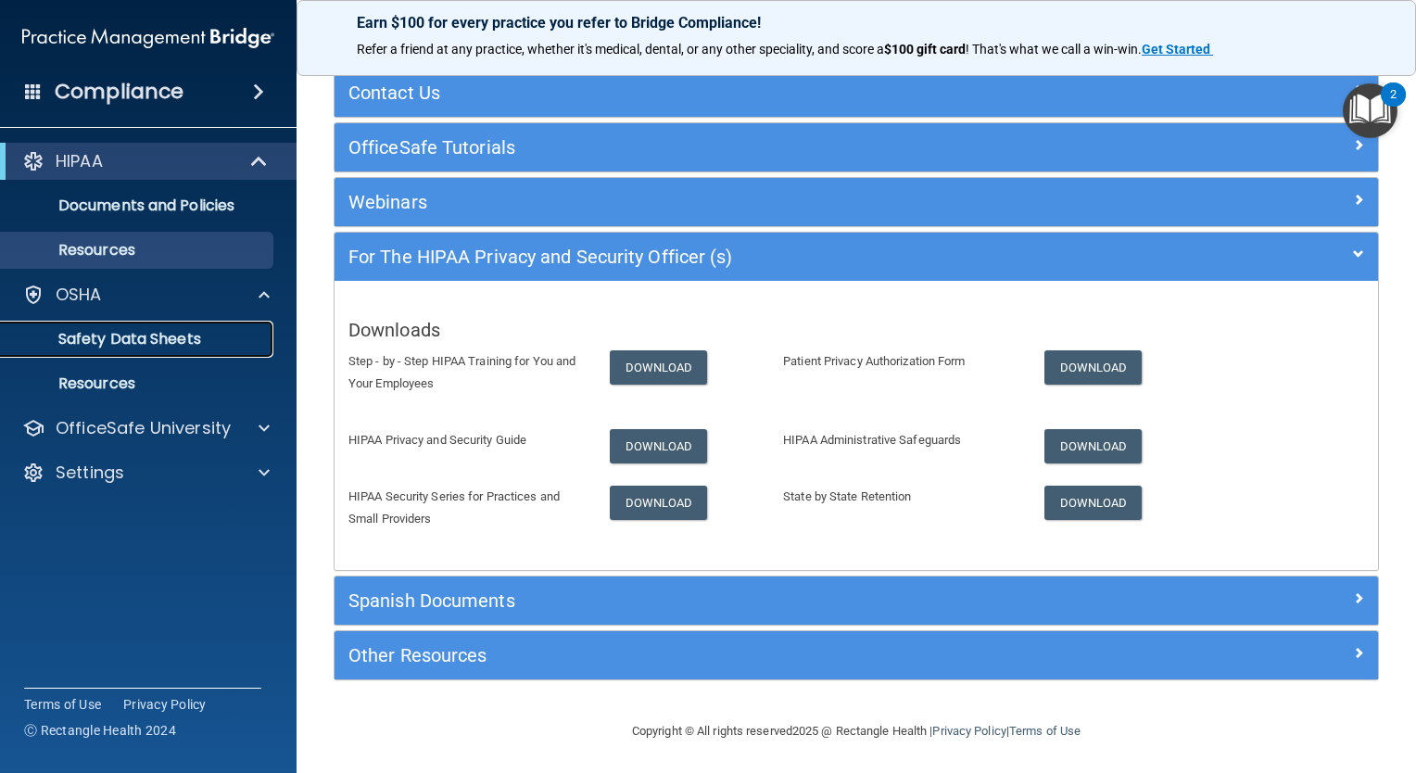
click at [111, 333] on p "Safety Data Sheets" at bounding box center [138, 339] width 253 height 19
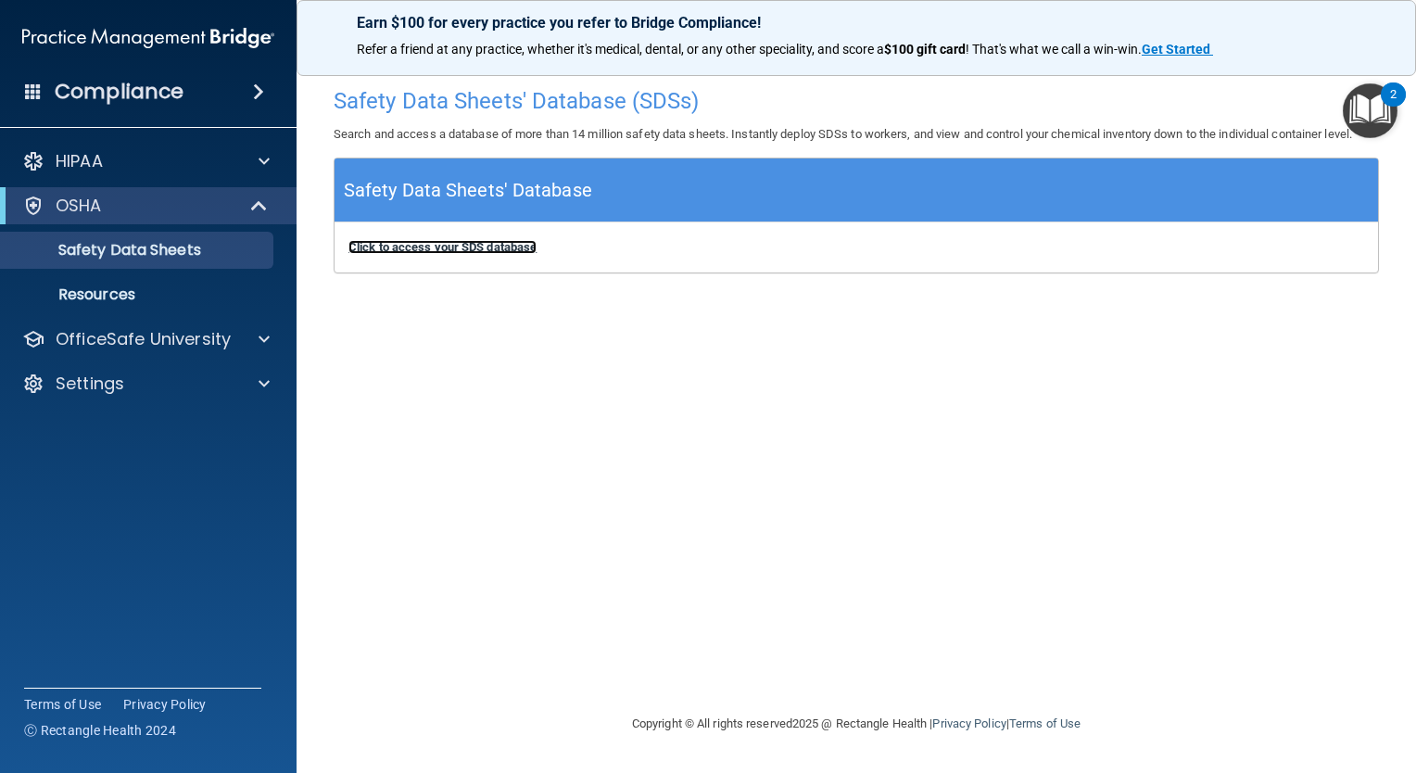
click at [426, 247] on b "Click to access your SDS database" at bounding box center [443, 247] width 188 height 14
click at [157, 99] on h4 "Compliance" at bounding box center [119, 92] width 129 height 26
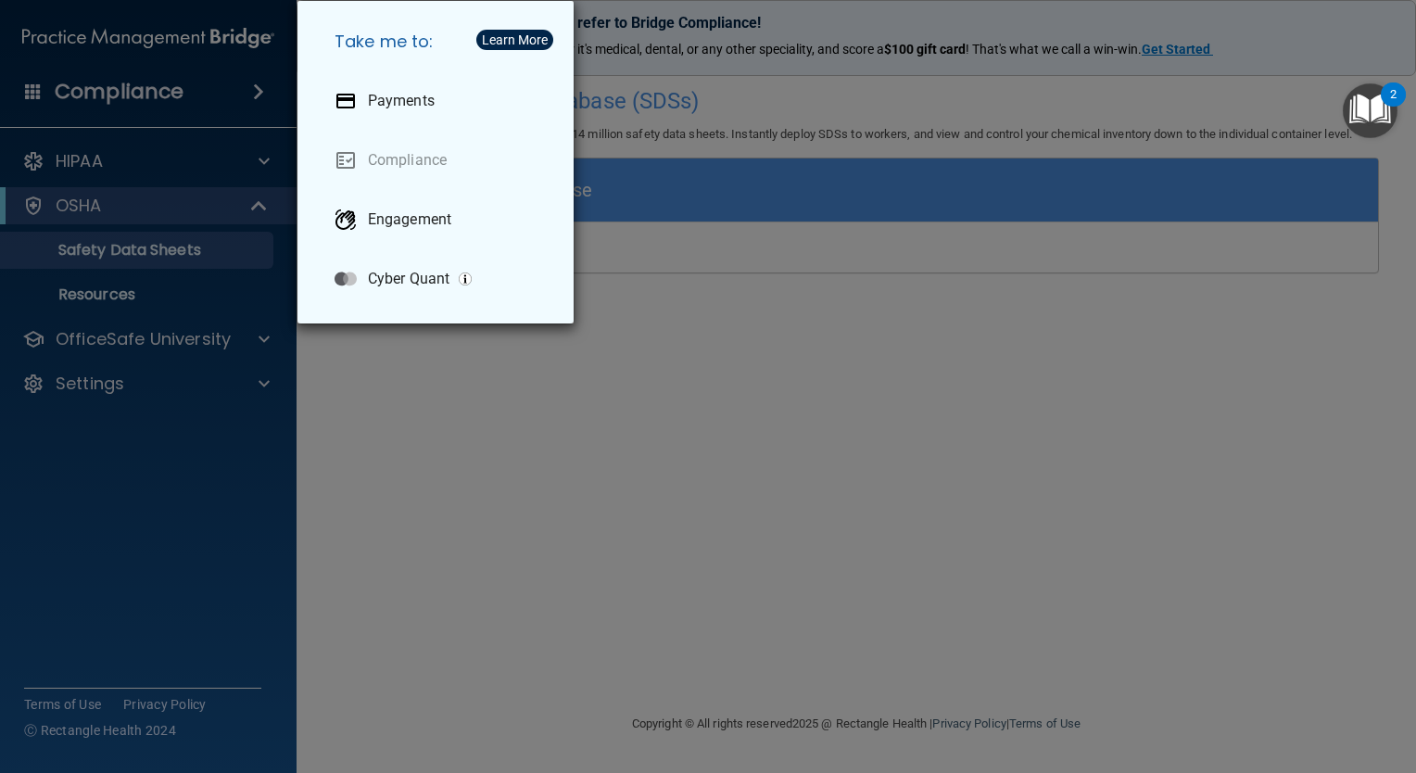
click at [174, 466] on div "Take me to: Payments Compliance Engagement Cyber Quant" at bounding box center [708, 386] width 1416 height 773
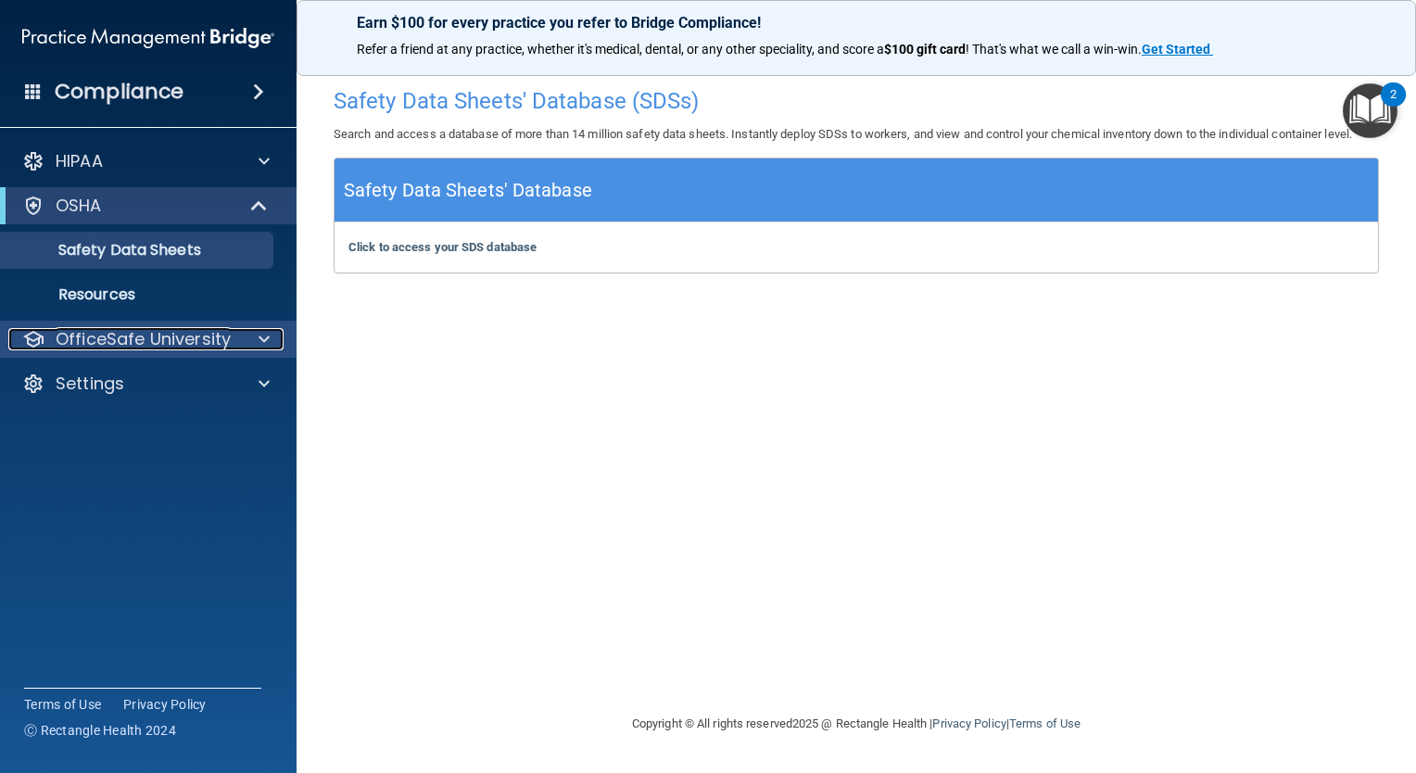
click at [170, 349] on p "OfficeSafe University" at bounding box center [143, 339] width 175 height 22
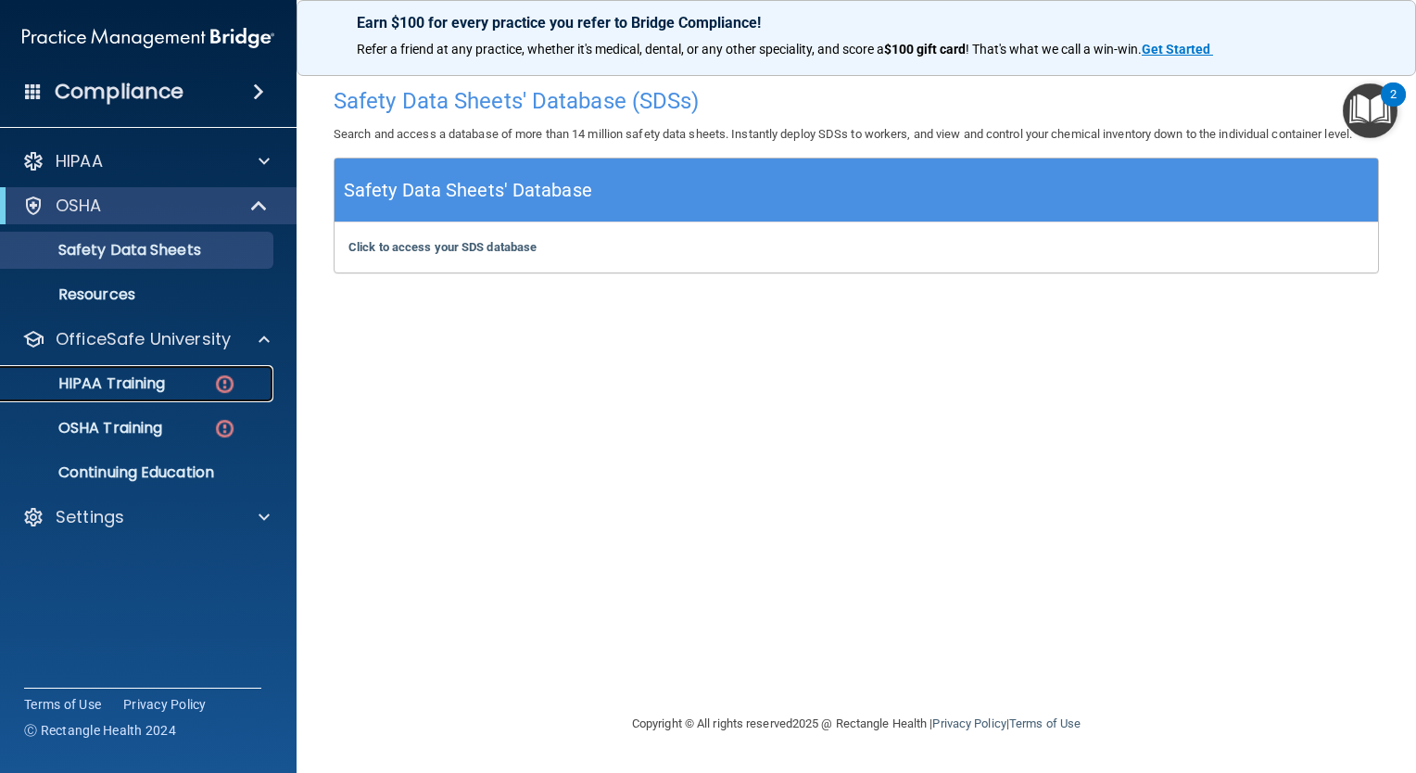
click at [155, 389] on p "HIPAA Training" at bounding box center [88, 384] width 153 height 19
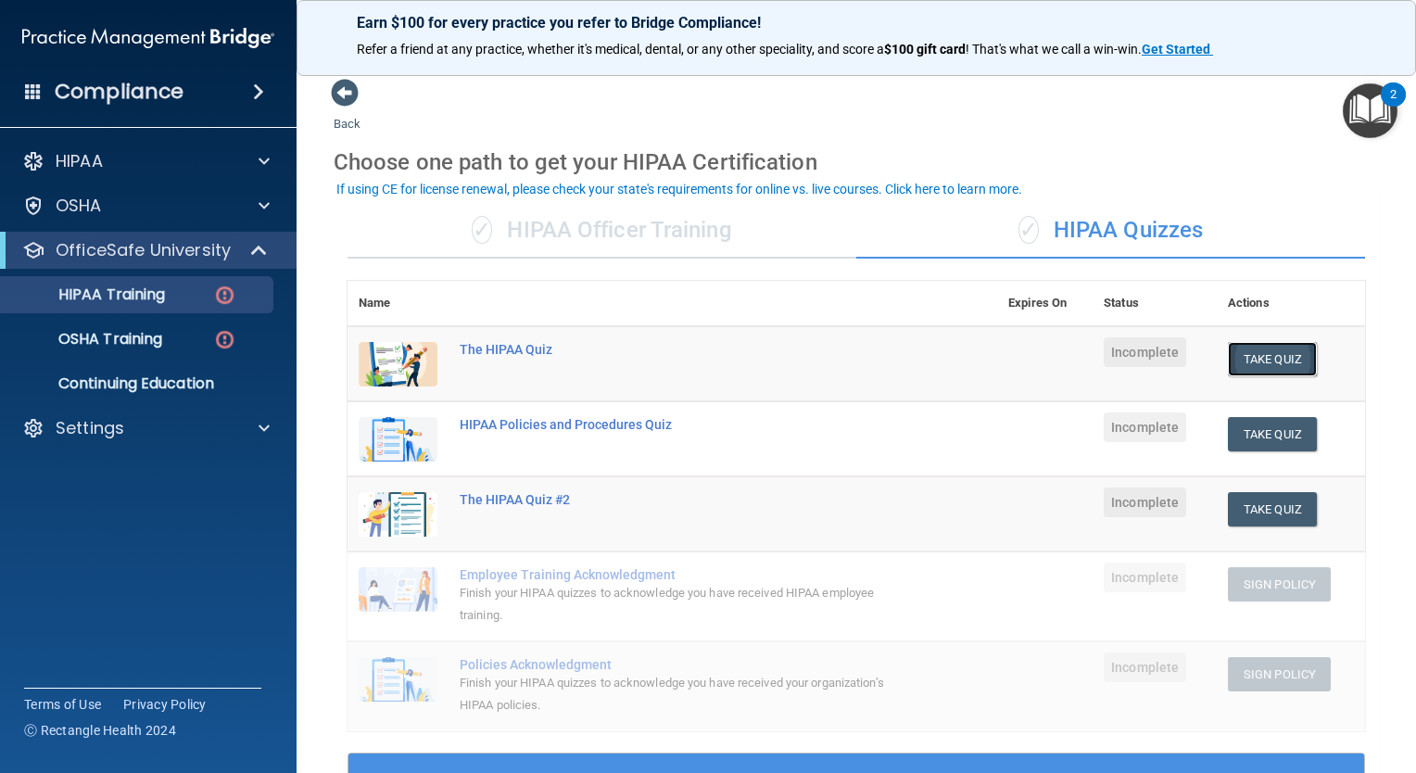
click at [1276, 366] on button "Take Quiz" at bounding box center [1272, 359] width 89 height 34
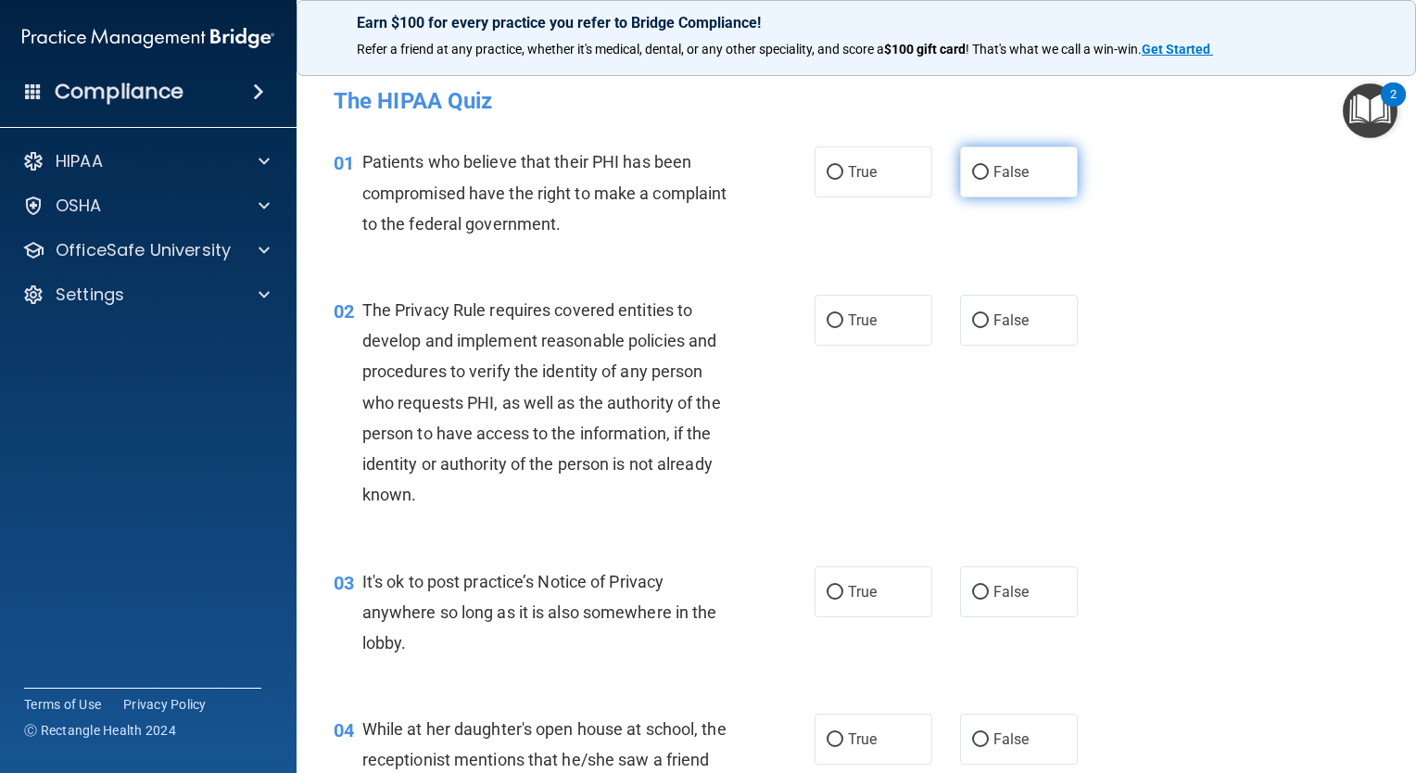
click at [994, 176] on span "False" at bounding box center [1012, 172] width 36 height 18
click at [989, 176] on input "False" at bounding box center [980, 173] width 17 height 14
radio input "true"
click at [829, 168] on input "True" at bounding box center [835, 173] width 17 height 14
radio input "true"
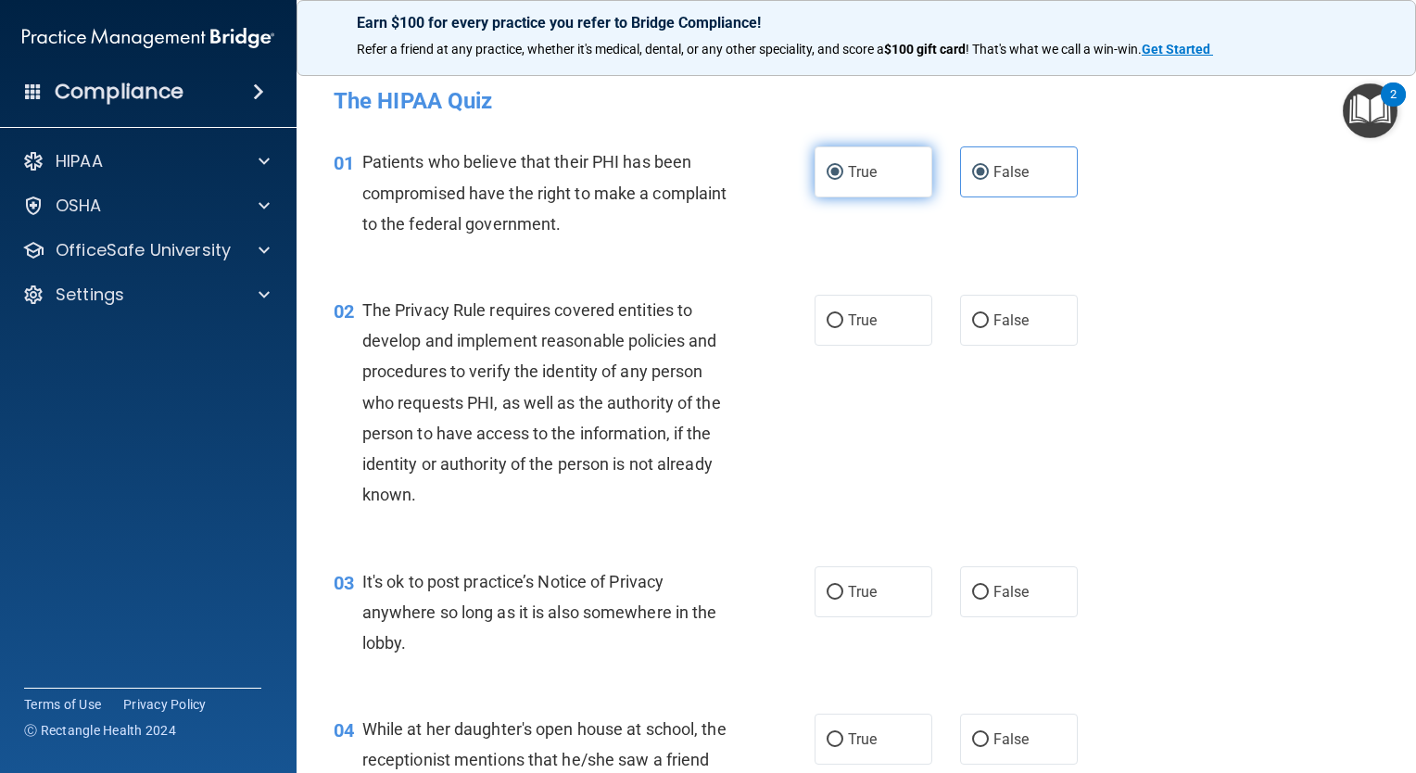
radio input "false"
click at [827, 324] on input "True" at bounding box center [835, 321] width 17 height 14
radio input "true"
click at [831, 594] on input "True" at bounding box center [835, 593] width 17 height 14
radio input "true"
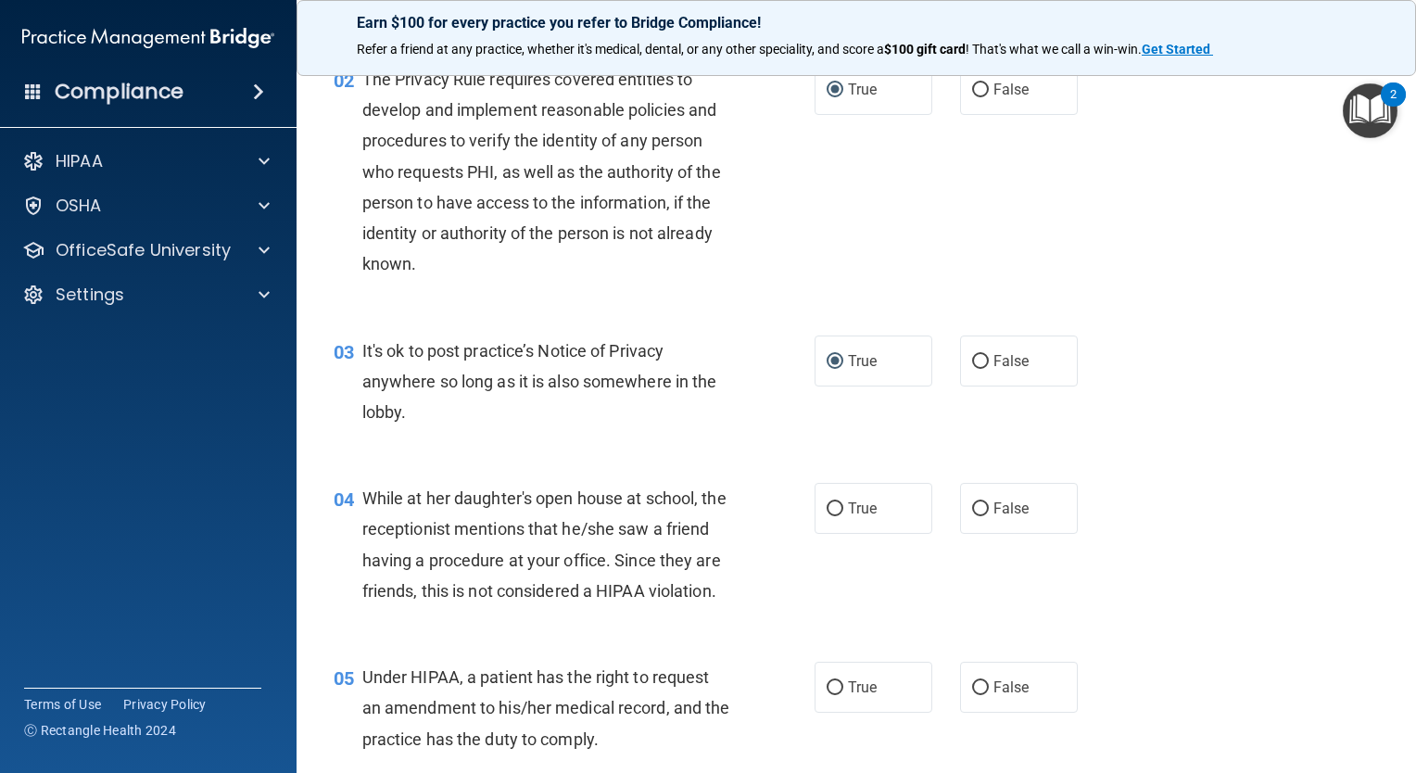
scroll to position [278, 0]
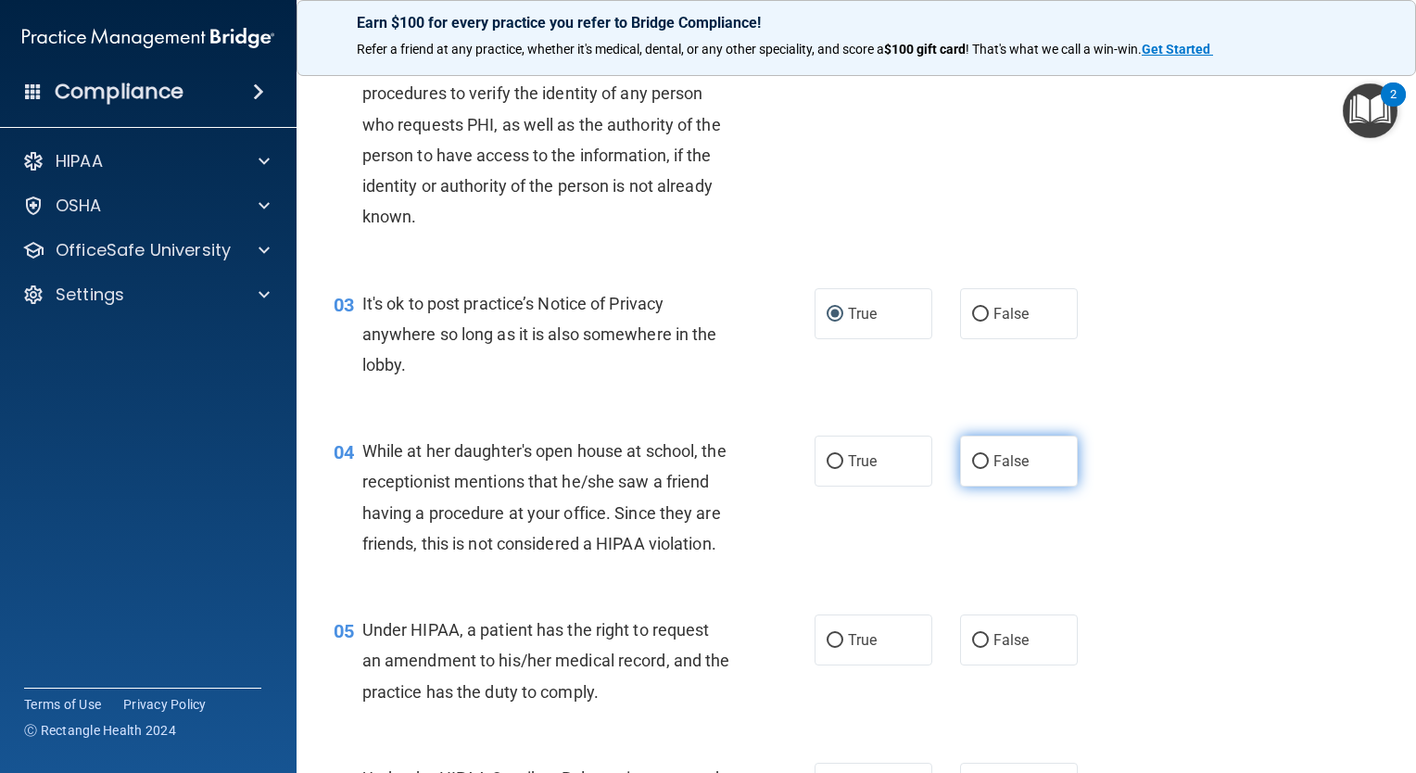
click at [975, 458] on input "False" at bounding box center [980, 462] width 17 height 14
radio input "true"
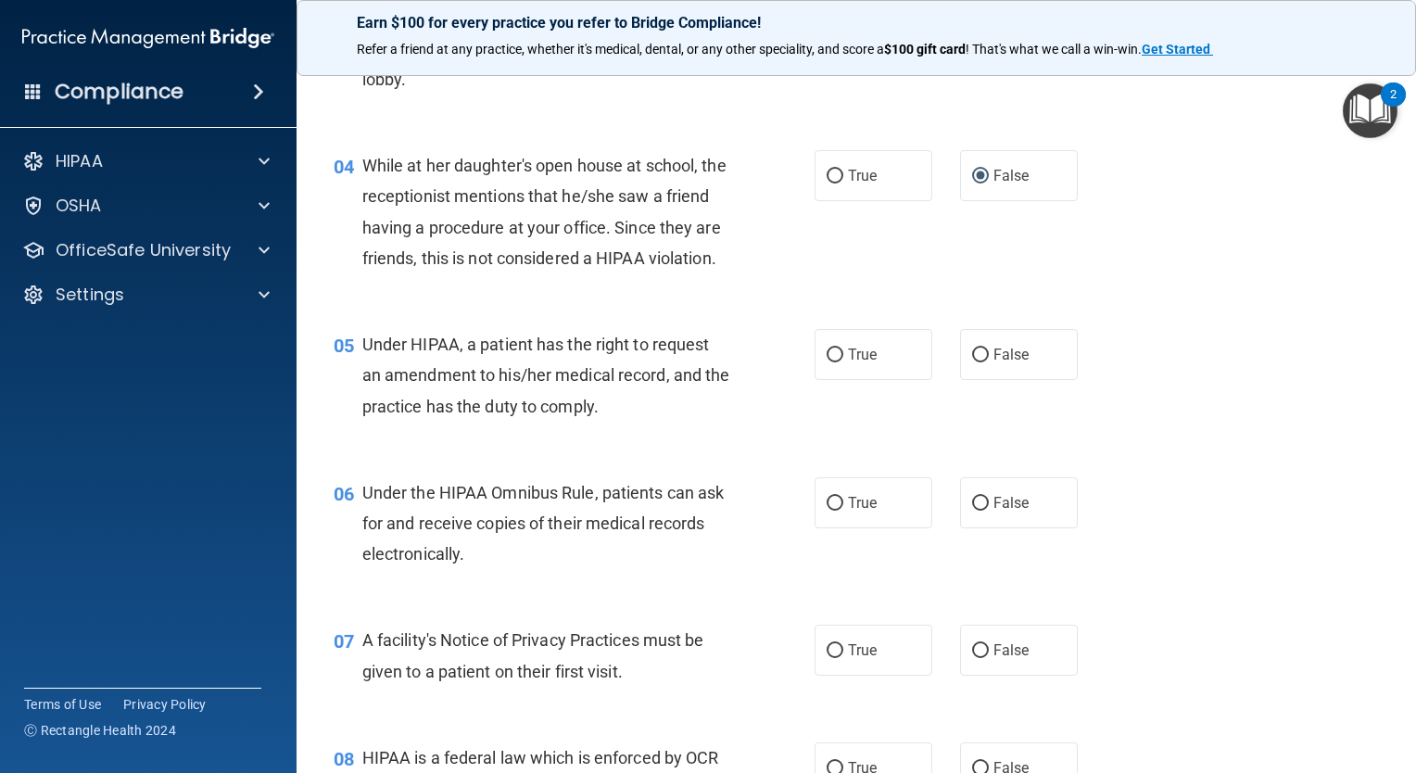
scroll to position [649, 0]
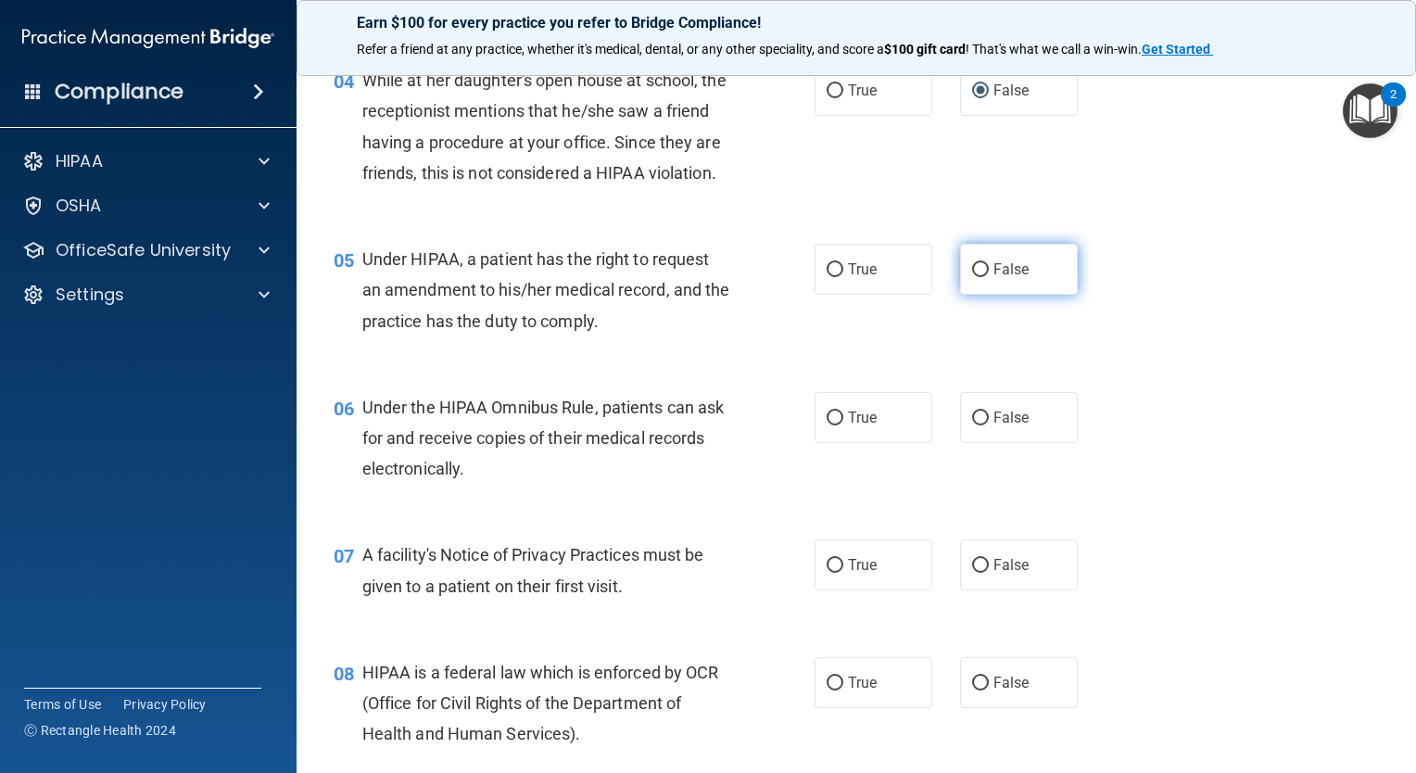
click at [982, 295] on label "False" at bounding box center [1019, 269] width 118 height 51
click at [982, 277] on input "False" at bounding box center [980, 270] width 17 height 14
radio input "true"
click at [975, 425] on input "False" at bounding box center [980, 419] width 17 height 14
radio input "true"
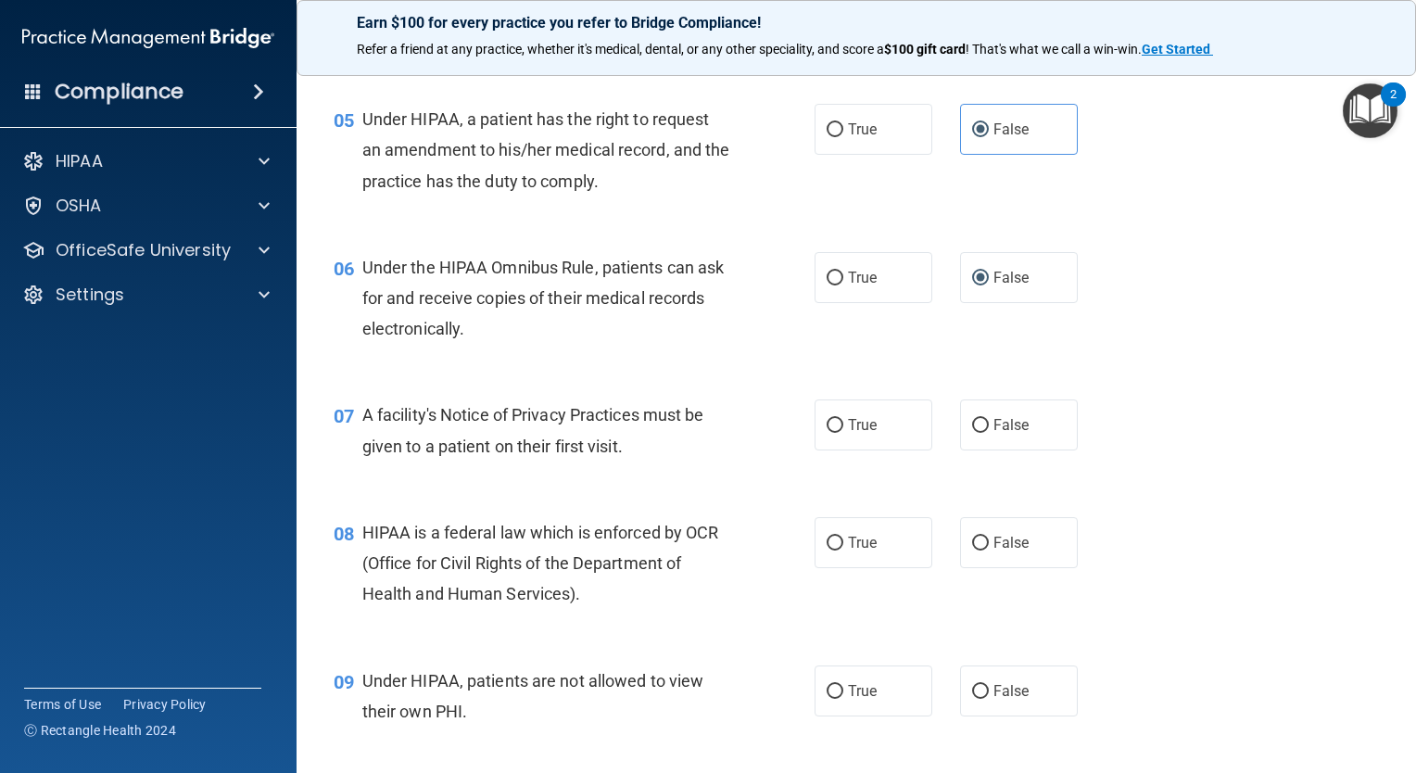
scroll to position [834, 0]
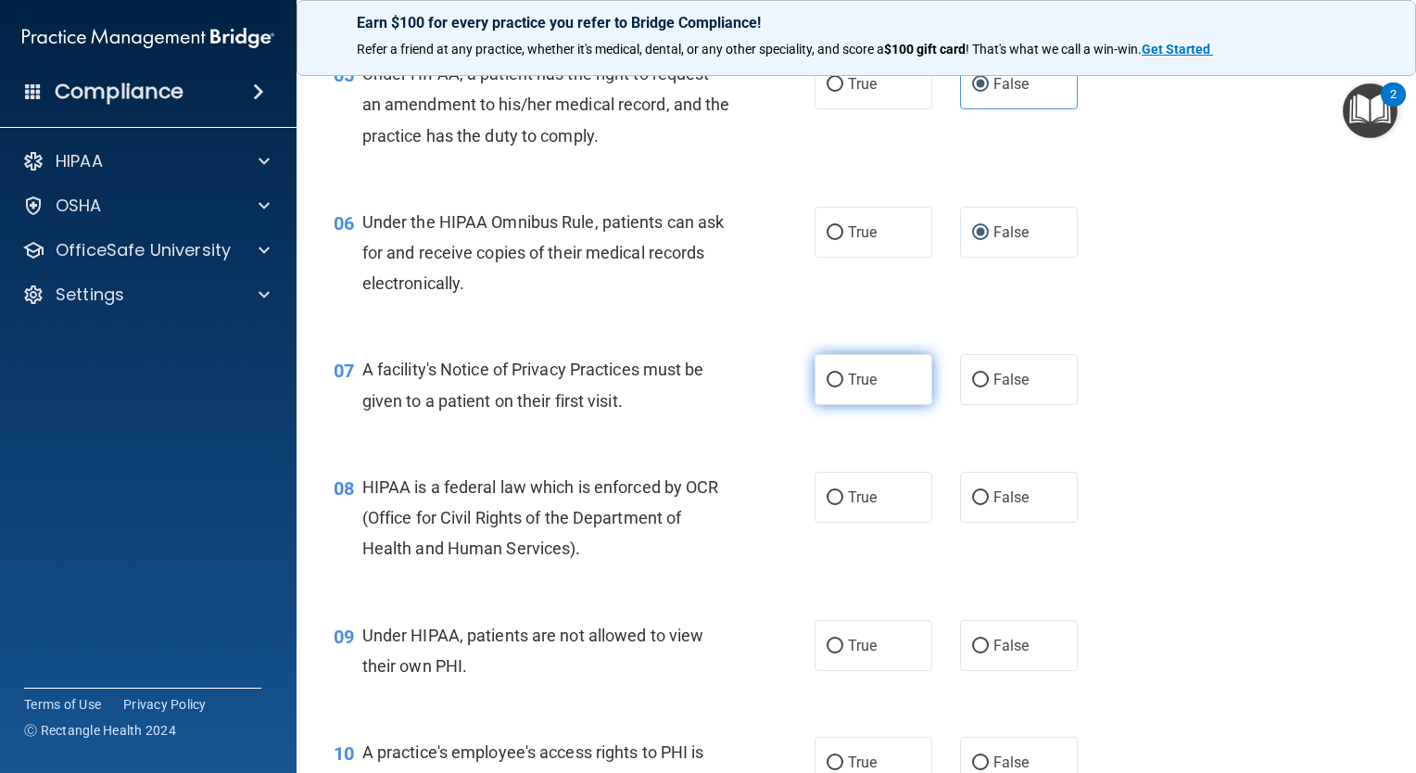
click at [831, 387] on input "True" at bounding box center [835, 381] width 17 height 14
radio input "true"
click at [831, 505] on input "True" at bounding box center [835, 498] width 17 height 14
radio input "true"
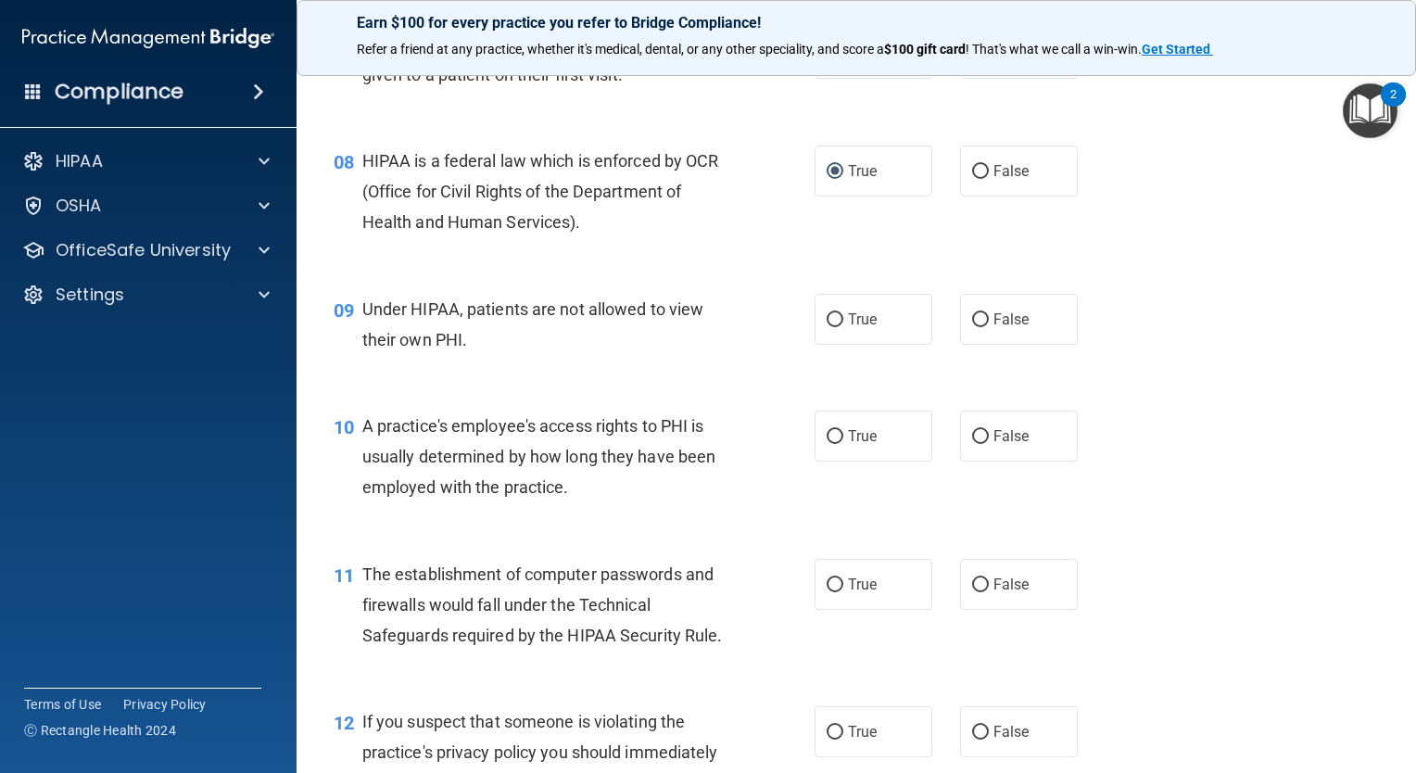
scroll to position [1205, 0]
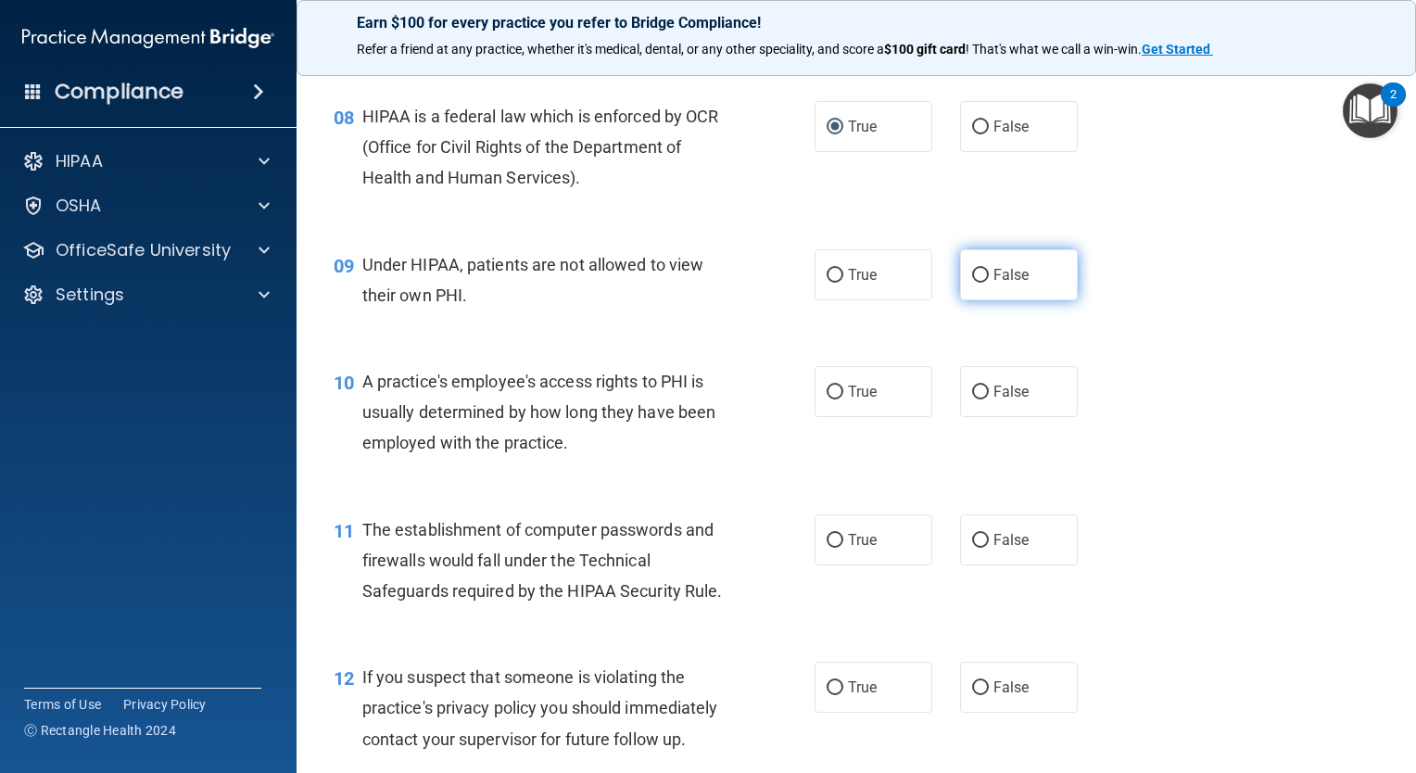
click at [972, 283] on input "False" at bounding box center [980, 276] width 17 height 14
radio input "true"
click at [976, 400] on input "False" at bounding box center [980, 393] width 17 height 14
radio input "true"
click at [827, 548] on input "True" at bounding box center [835, 541] width 17 height 14
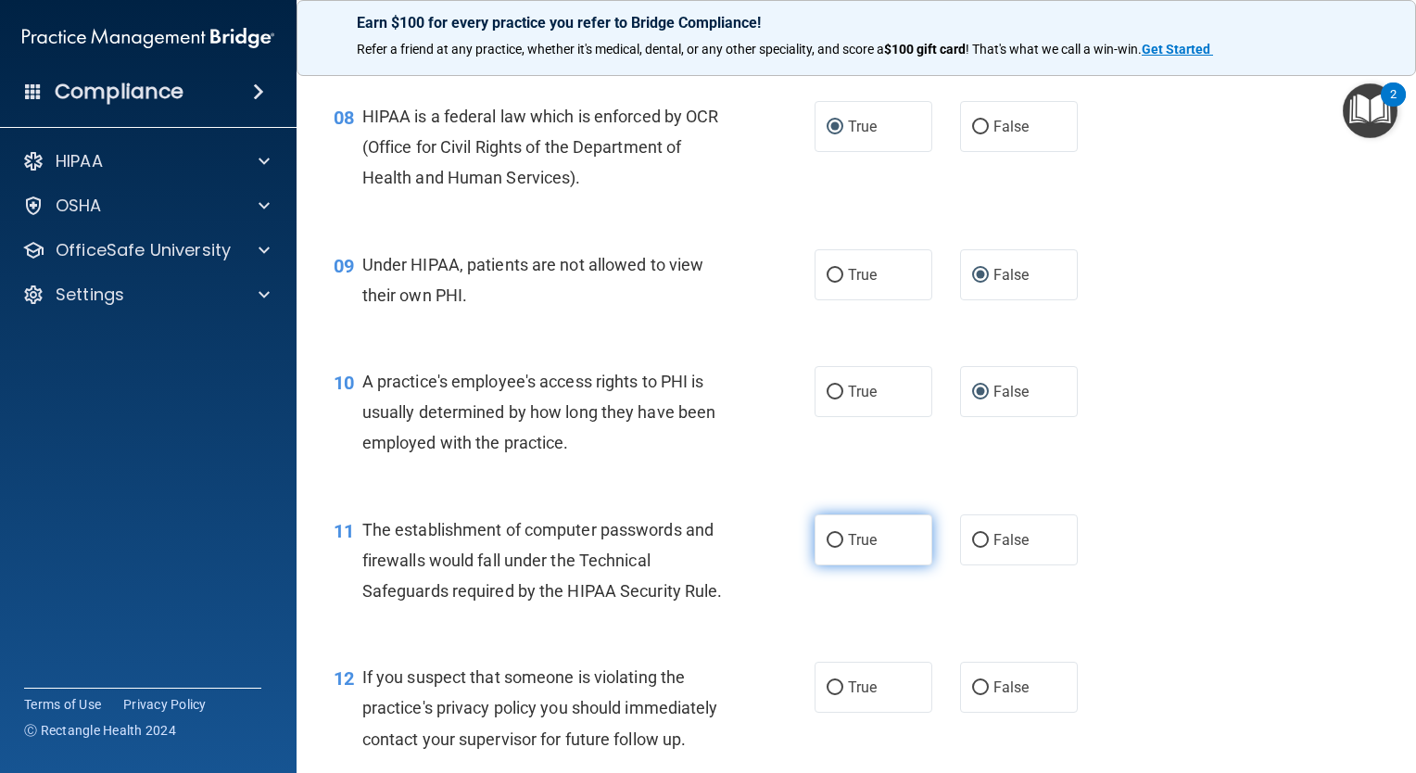
radio input "true"
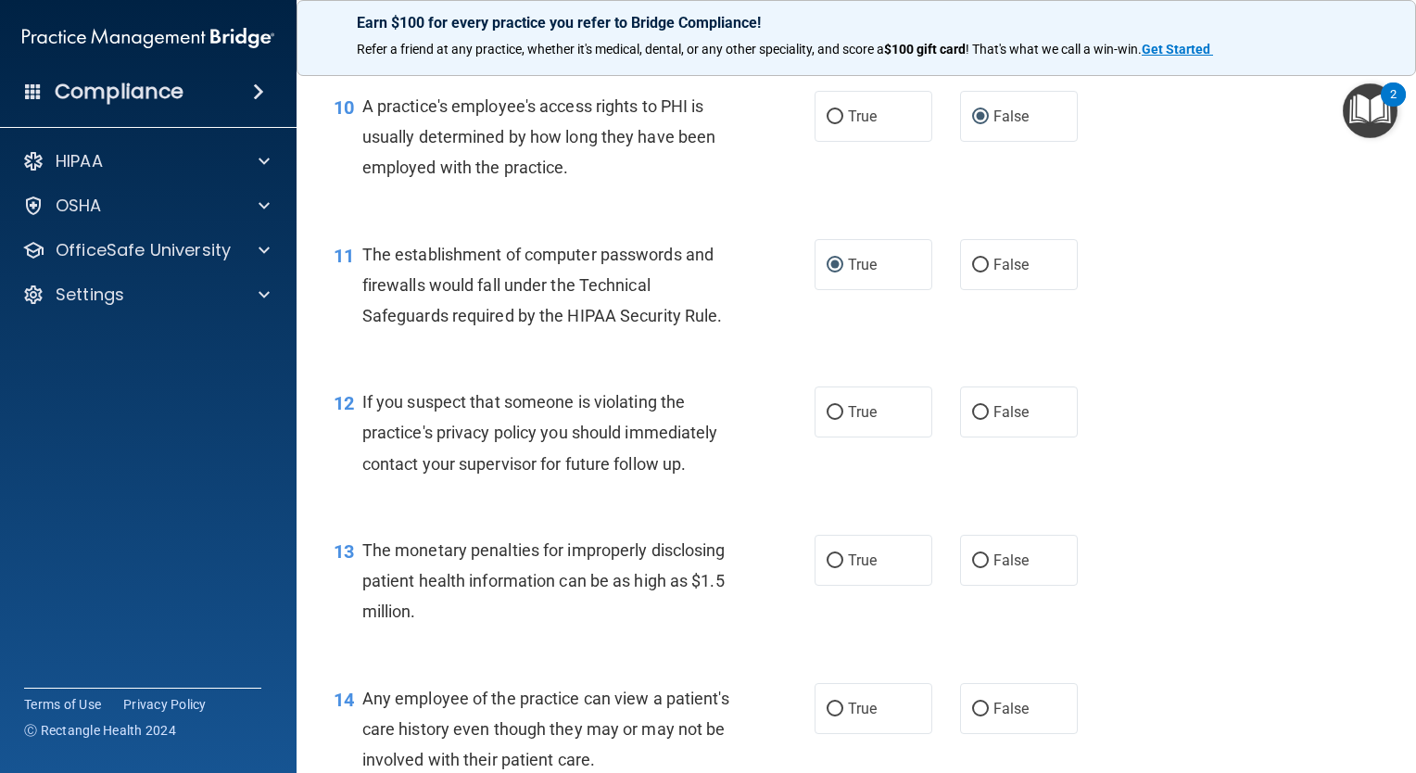
scroll to position [1576, 0]
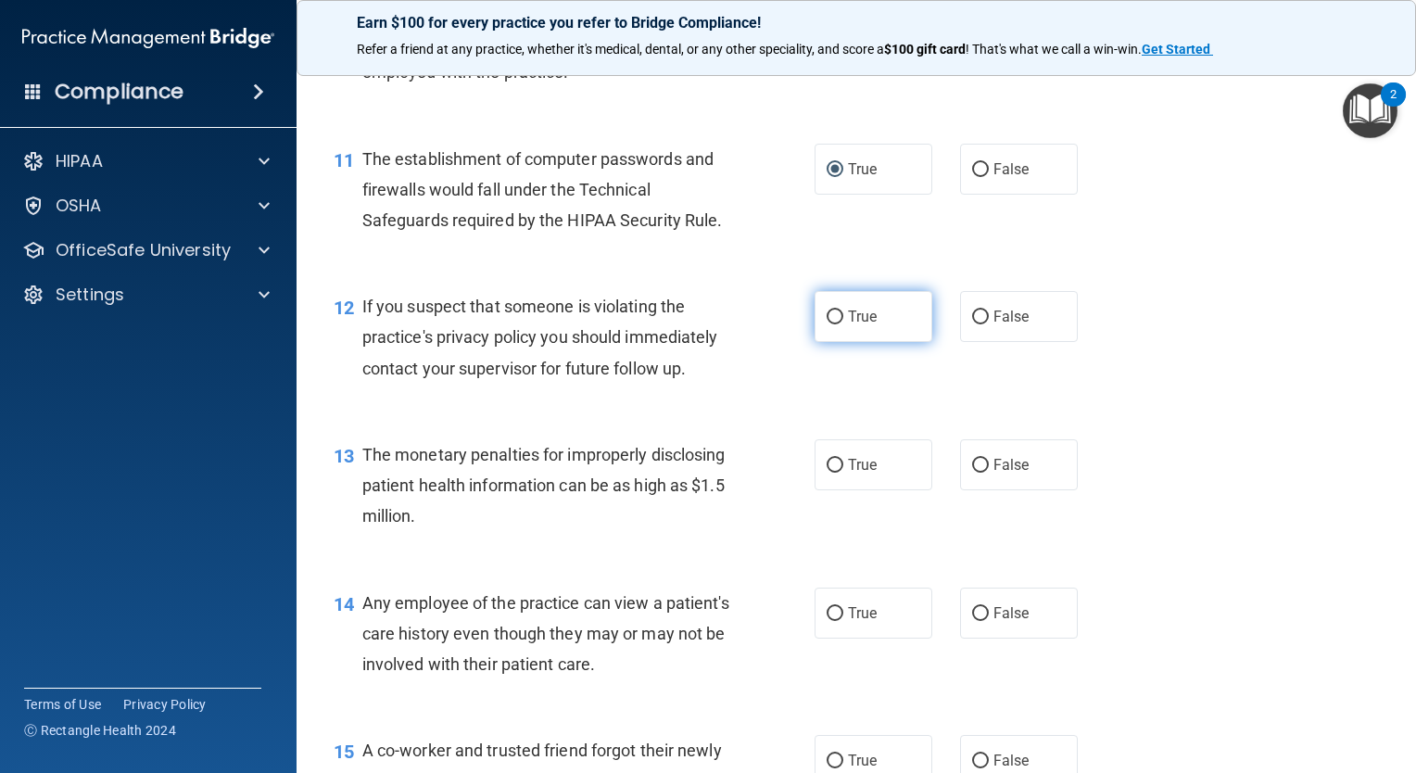
click at [828, 324] on input "True" at bounding box center [835, 318] width 17 height 14
radio input "true"
click at [972, 473] on input "False" at bounding box center [980, 466] width 17 height 14
radio input "true"
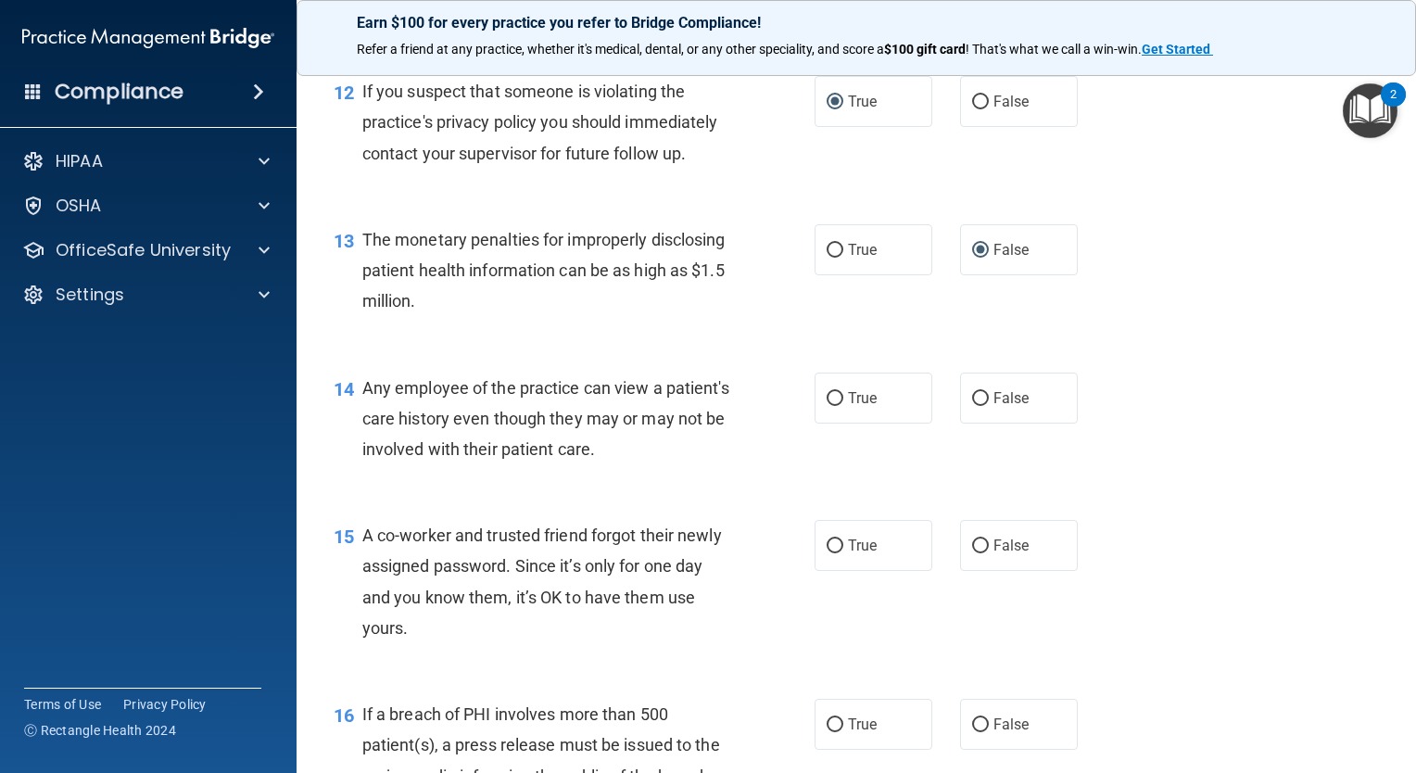
scroll to position [1947, 0]
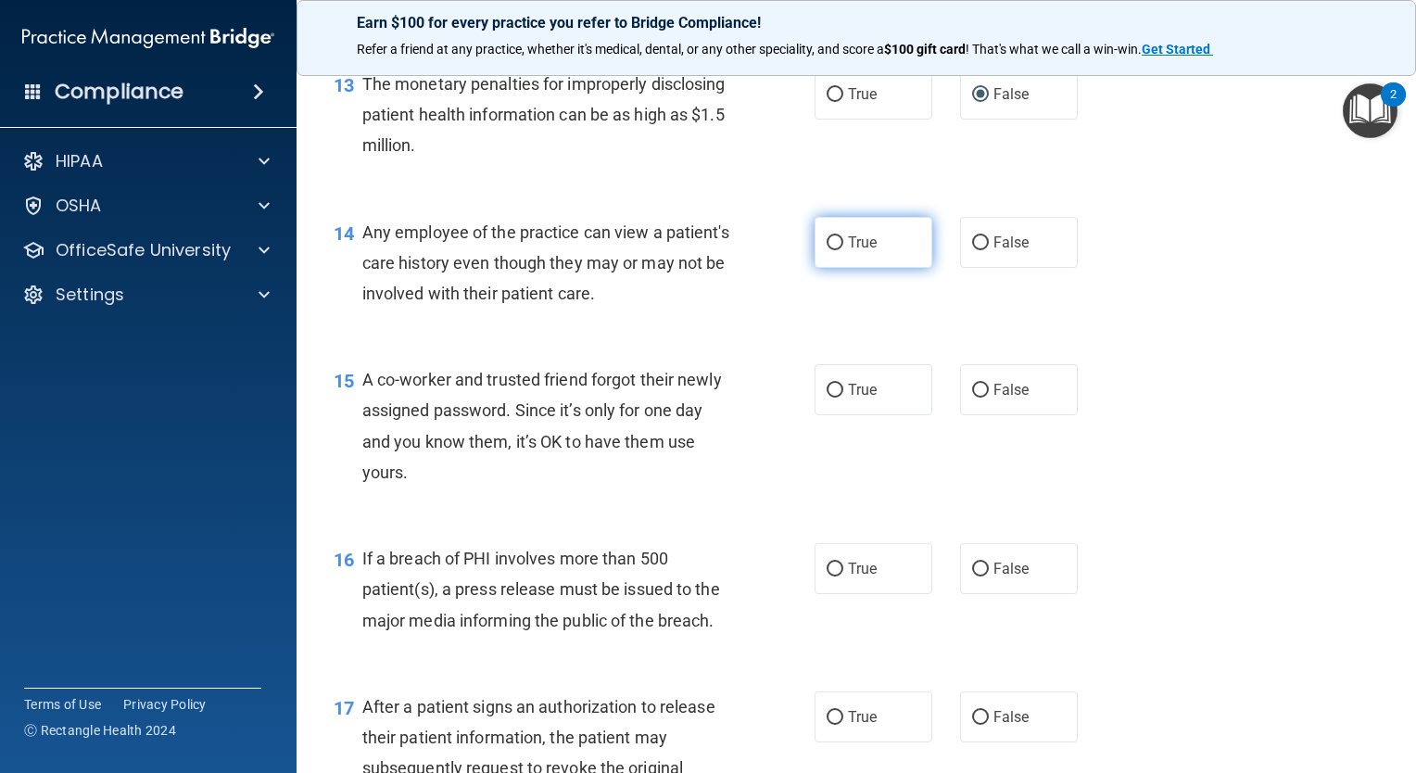
click at [848, 251] on span "True" at bounding box center [862, 243] width 29 height 18
click at [841, 250] on input "True" at bounding box center [835, 243] width 17 height 14
radio input "true"
click at [972, 398] on input "False" at bounding box center [980, 391] width 17 height 14
radio input "true"
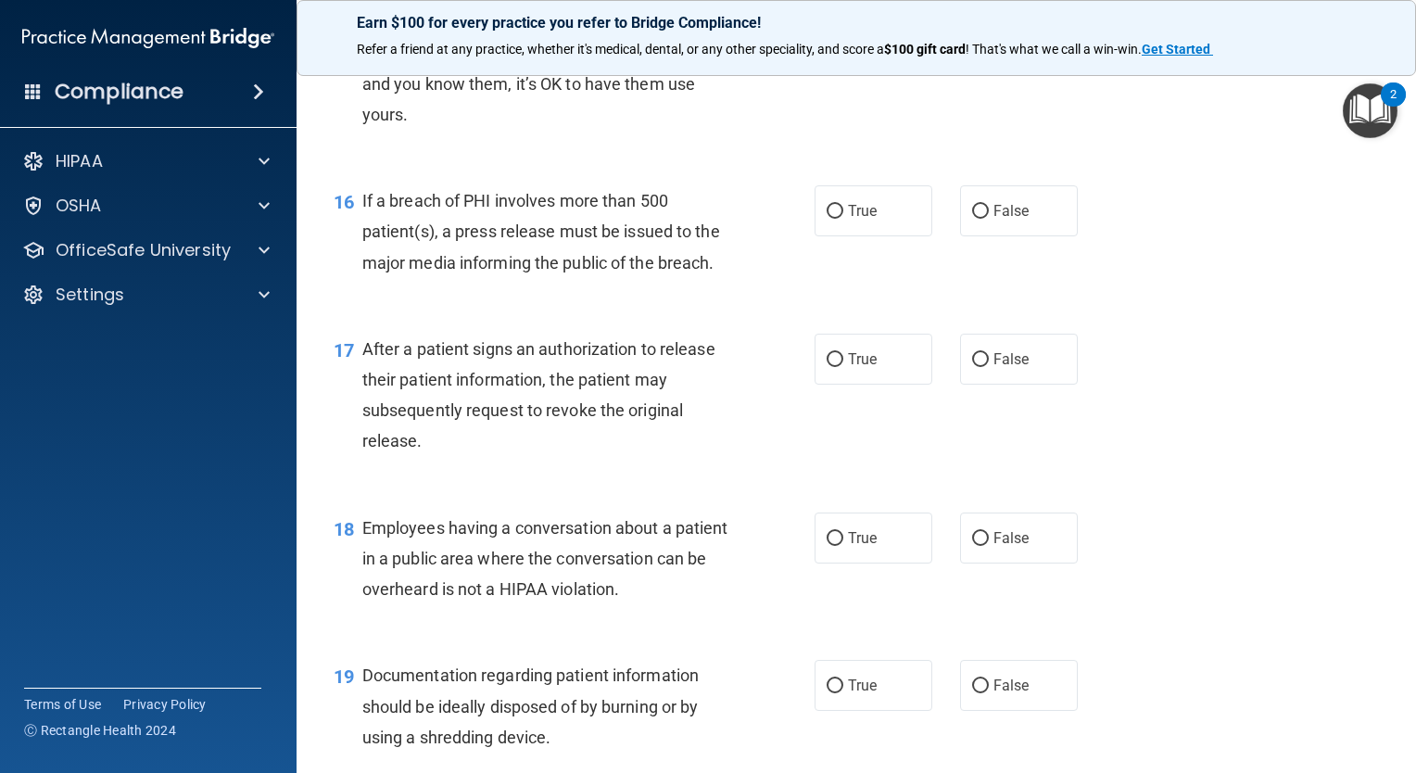
scroll to position [2318, 0]
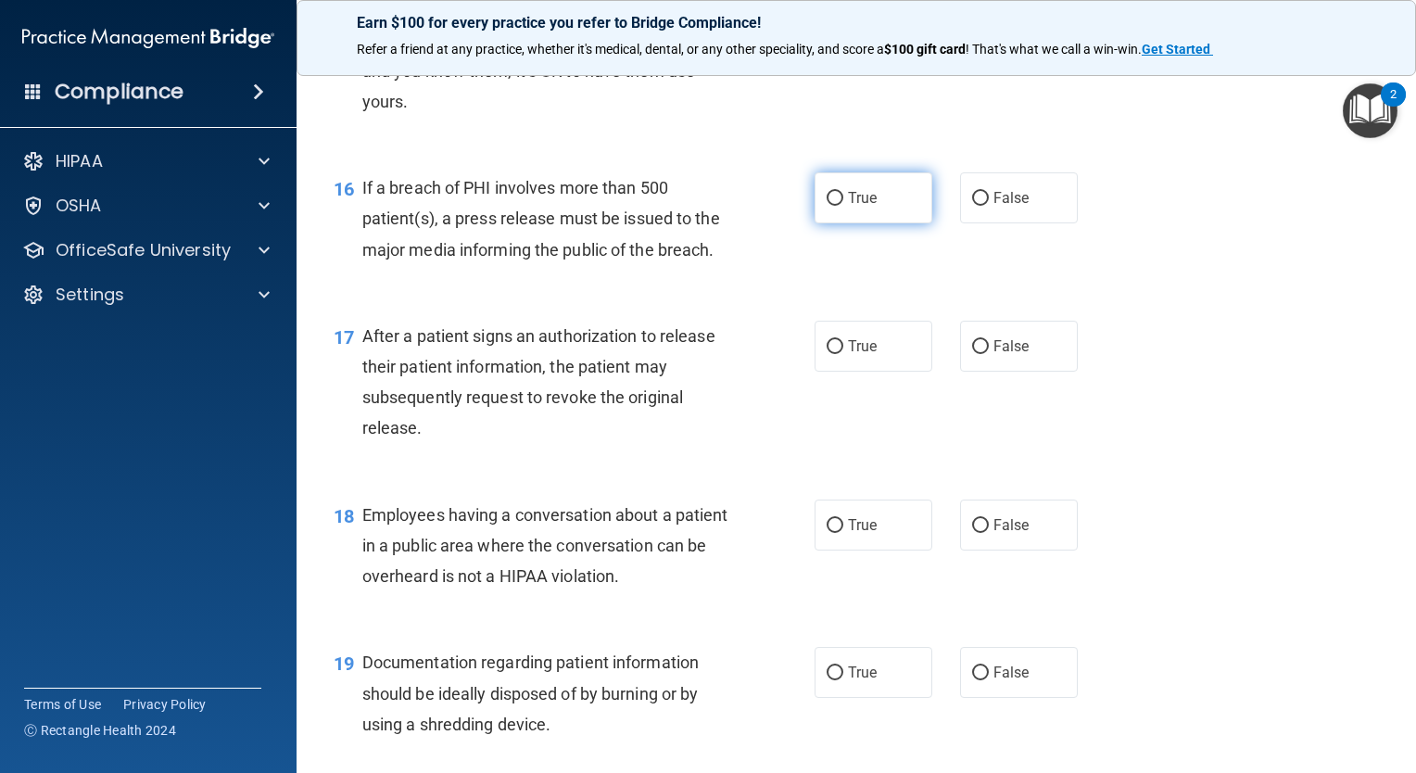
click at [827, 206] on input "True" at bounding box center [835, 199] width 17 height 14
radio input "true"
click at [832, 354] on input "True" at bounding box center [835, 347] width 17 height 14
radio input "true"
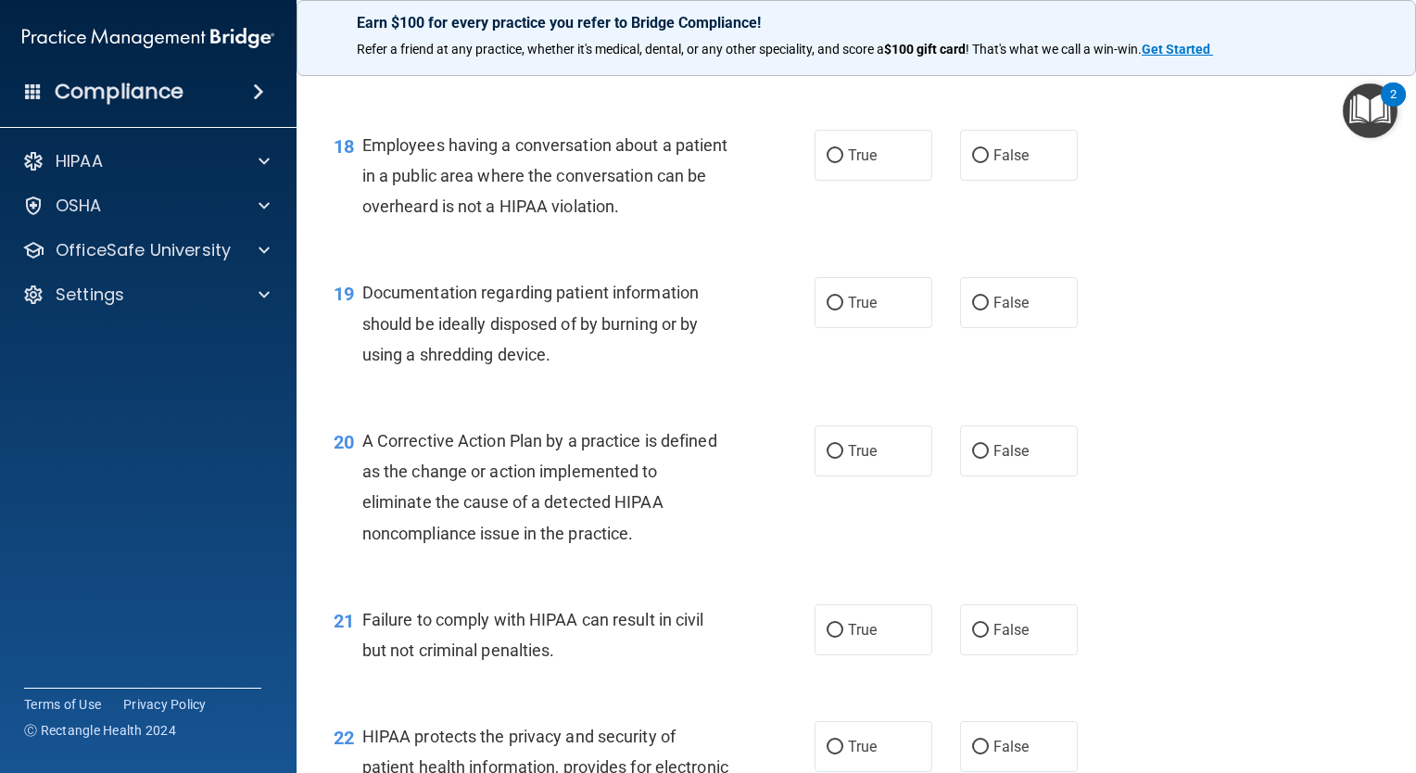
scroll to position [2688, 0]
click at [977, 162] on input "False" at bounding box center [980, 155] width 17 height 14
radio input "true"
click at [833, 310] on input "True" at bounding box center [835, 303] width 17 height 14
radio input "true"
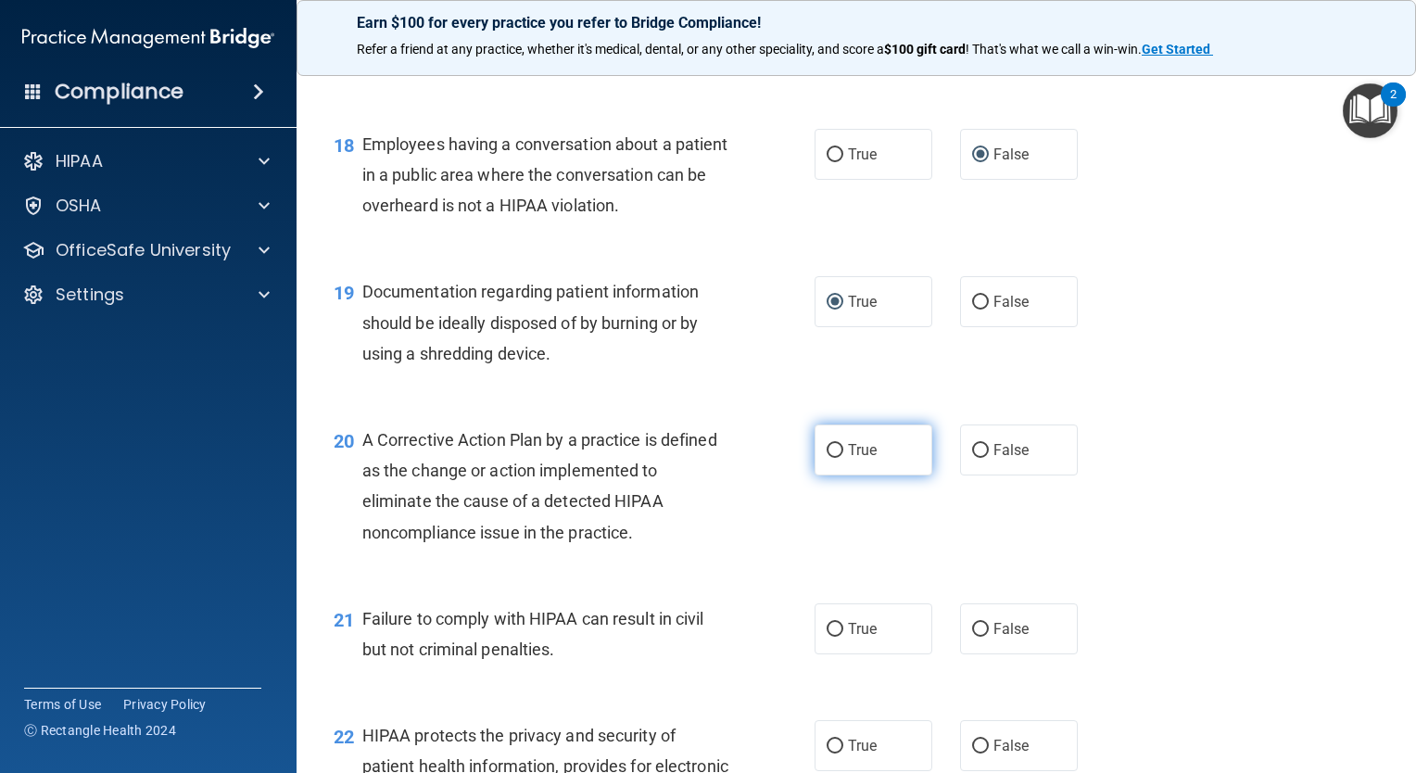
click at [827, 458] on input "True" at bounding box center [835, 451] width 17 height 14
radio input "true"
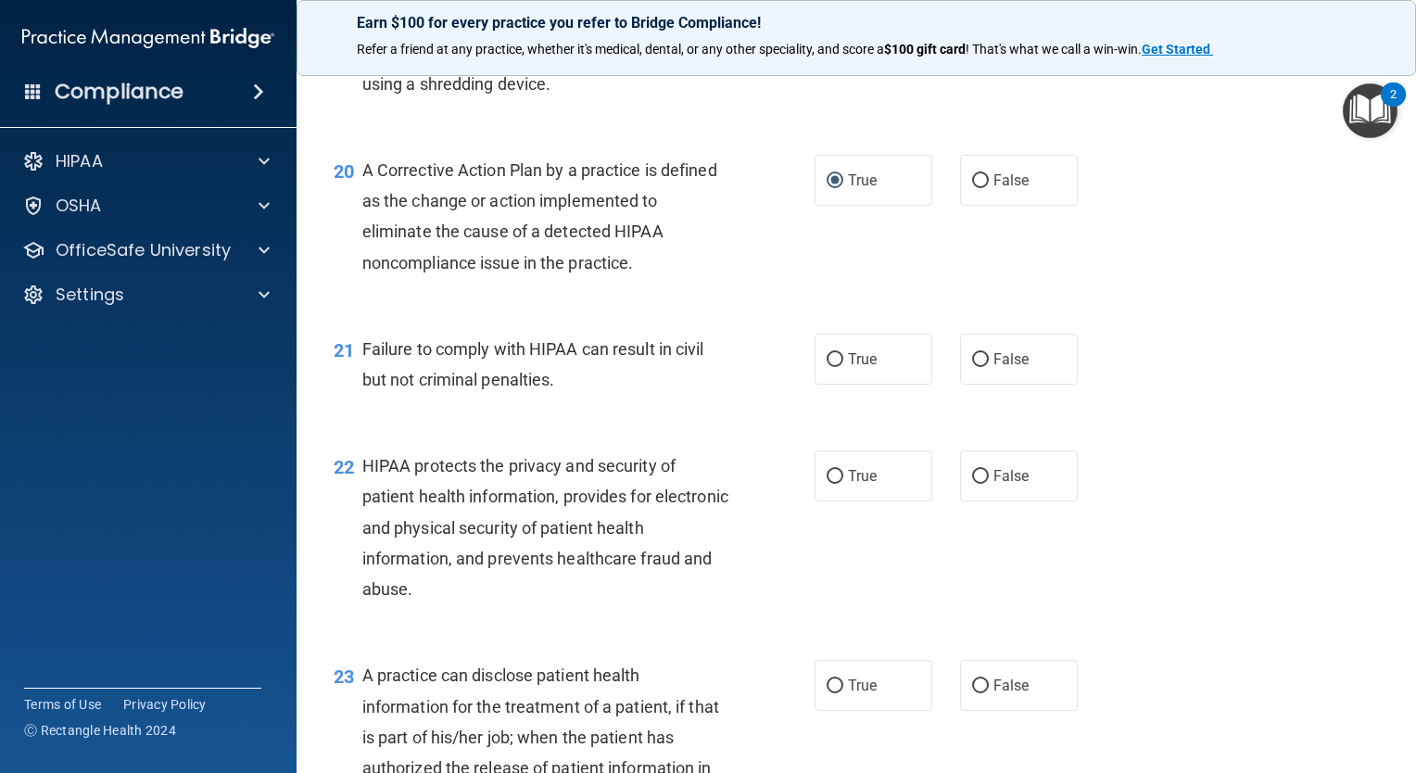
scroll to position [2966, 0]
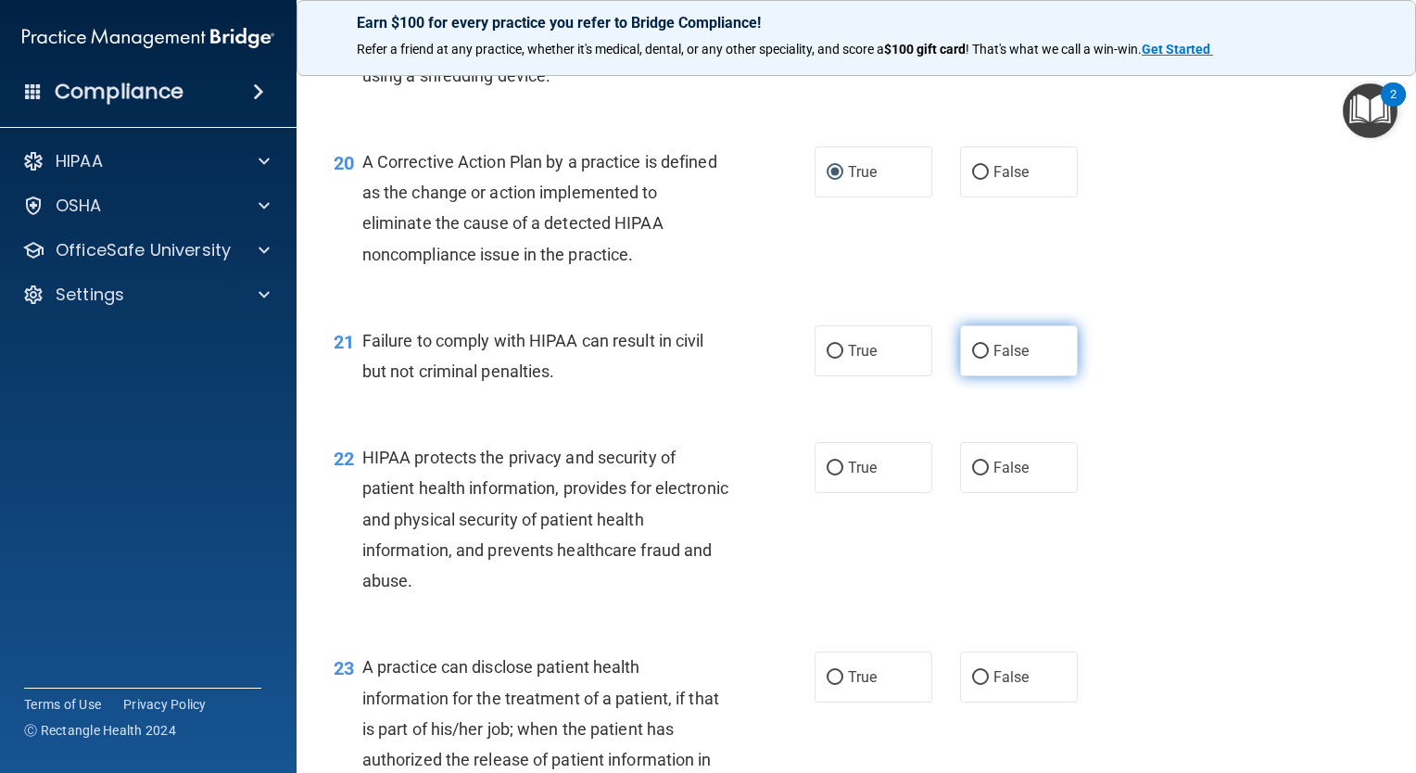
click at [977, 359] on input "False" at bounding box center [980, 352] width 17 height 14
radio input "true"
click at [831, 476] on input "True" at bounding box center [835, 469] width 17 height 14
radio input "true"
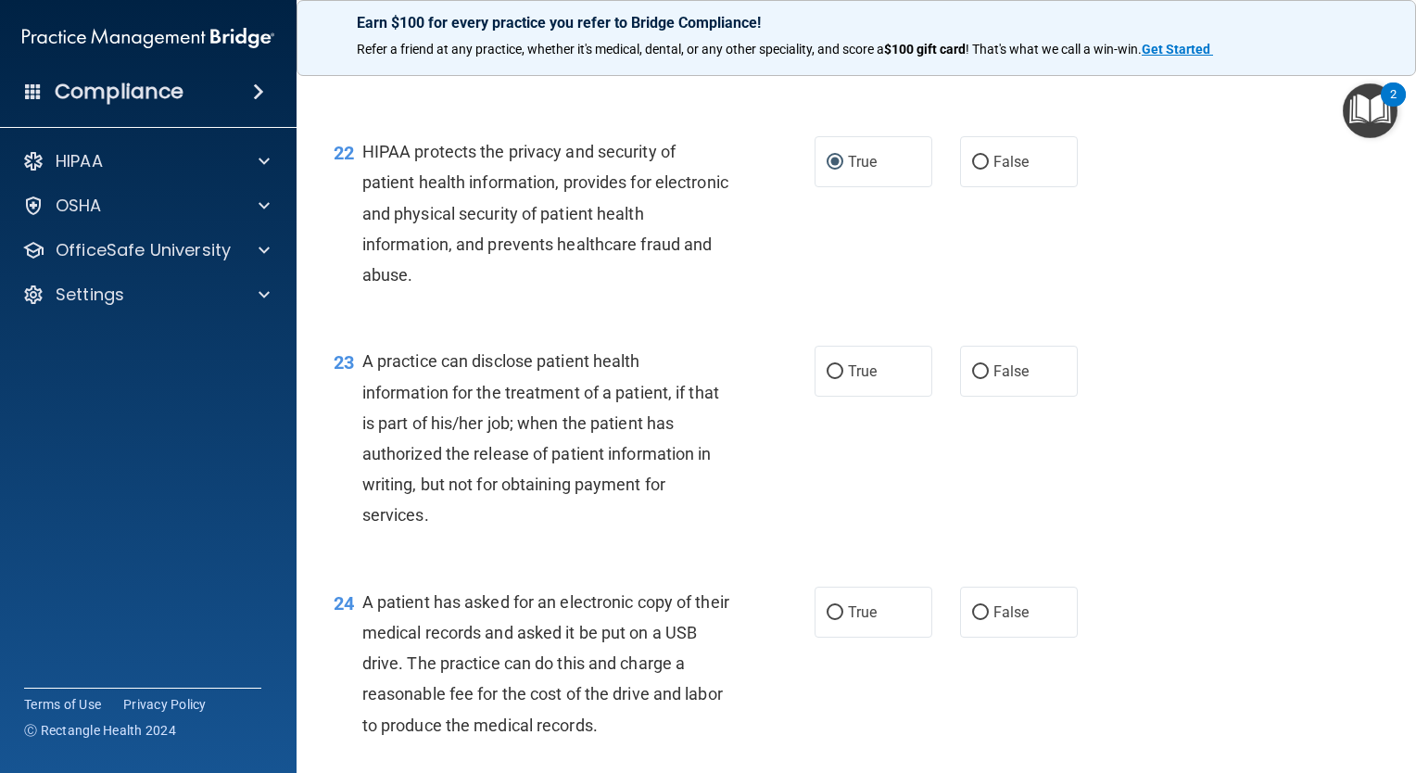
scroll to position [3337, 0]
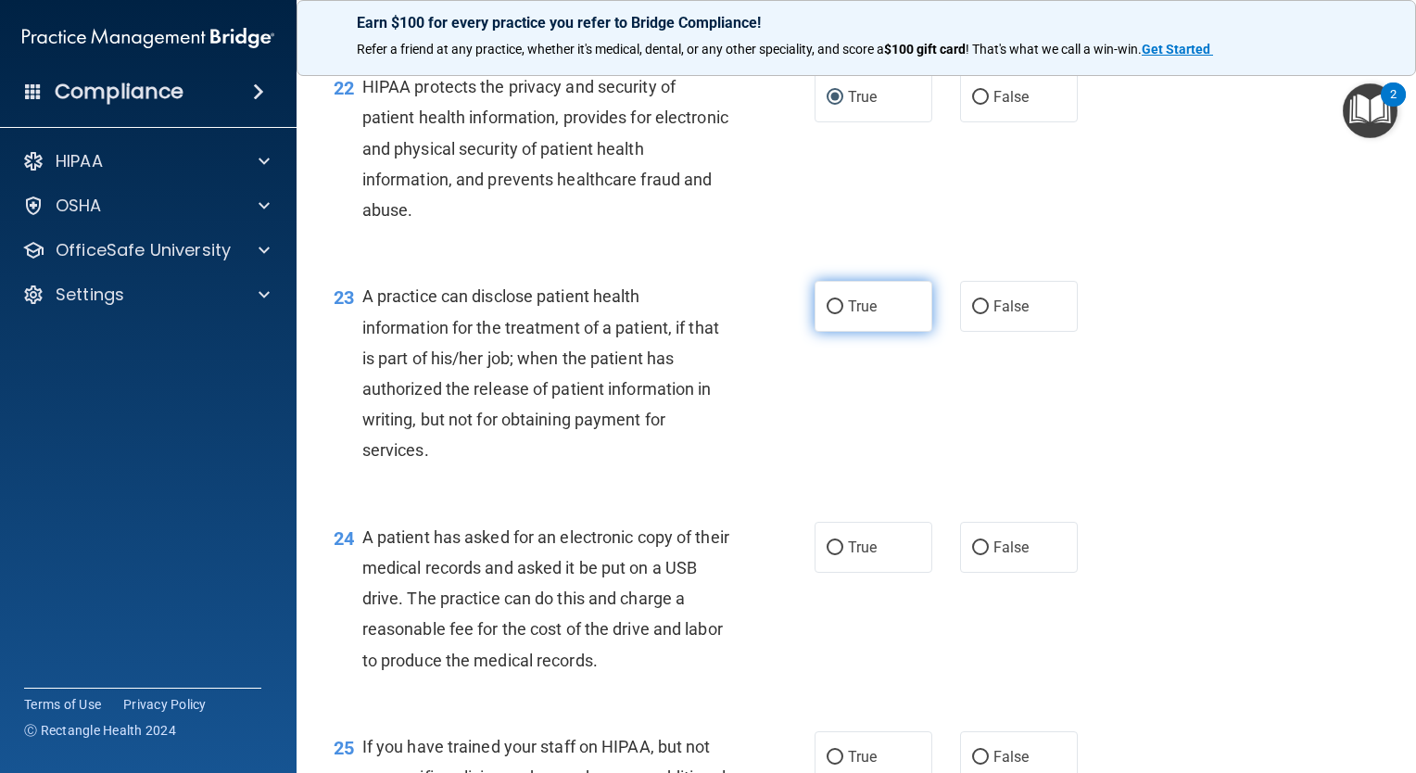
click at [830, 314] on input "True" at bounding box center [835, 307] width 17 height 14
radio input "true"
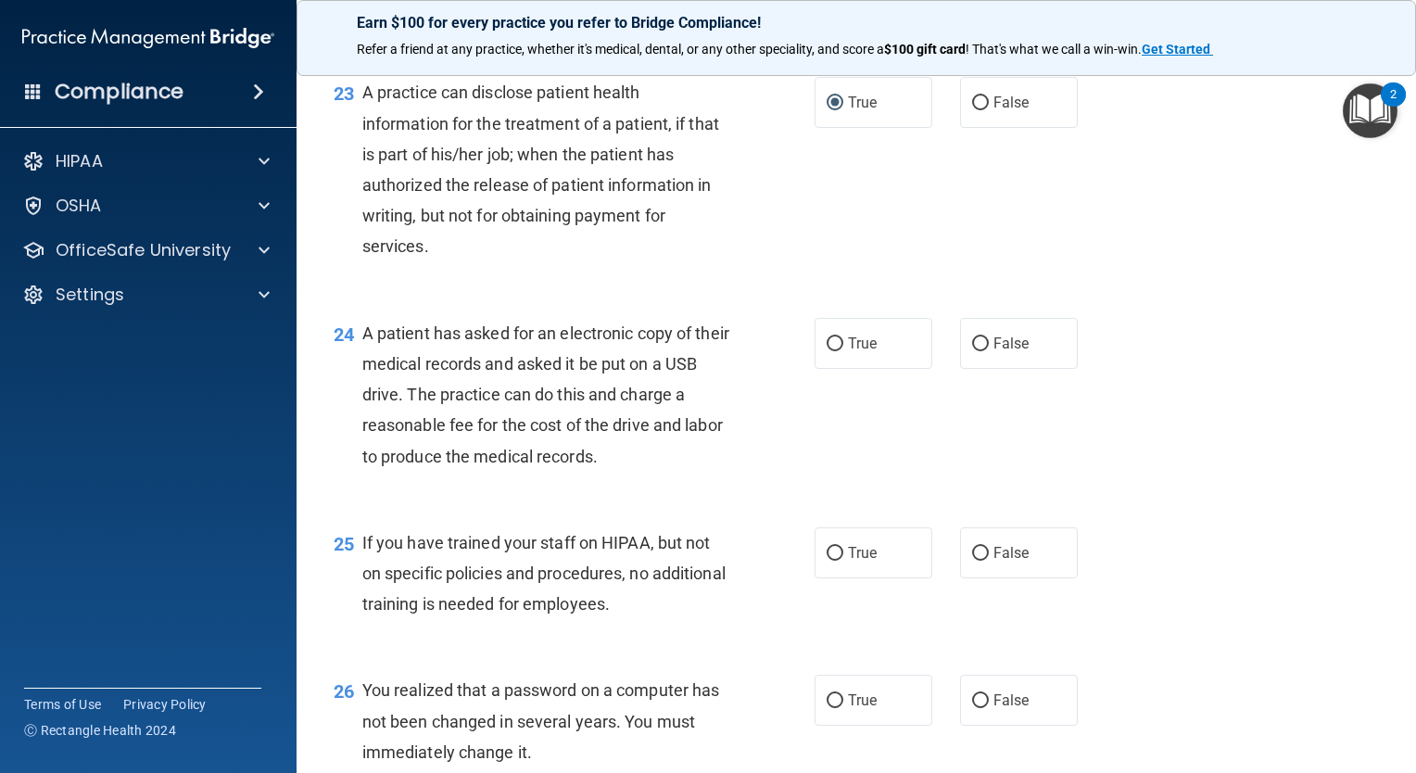
scroll to position [3615, 0]
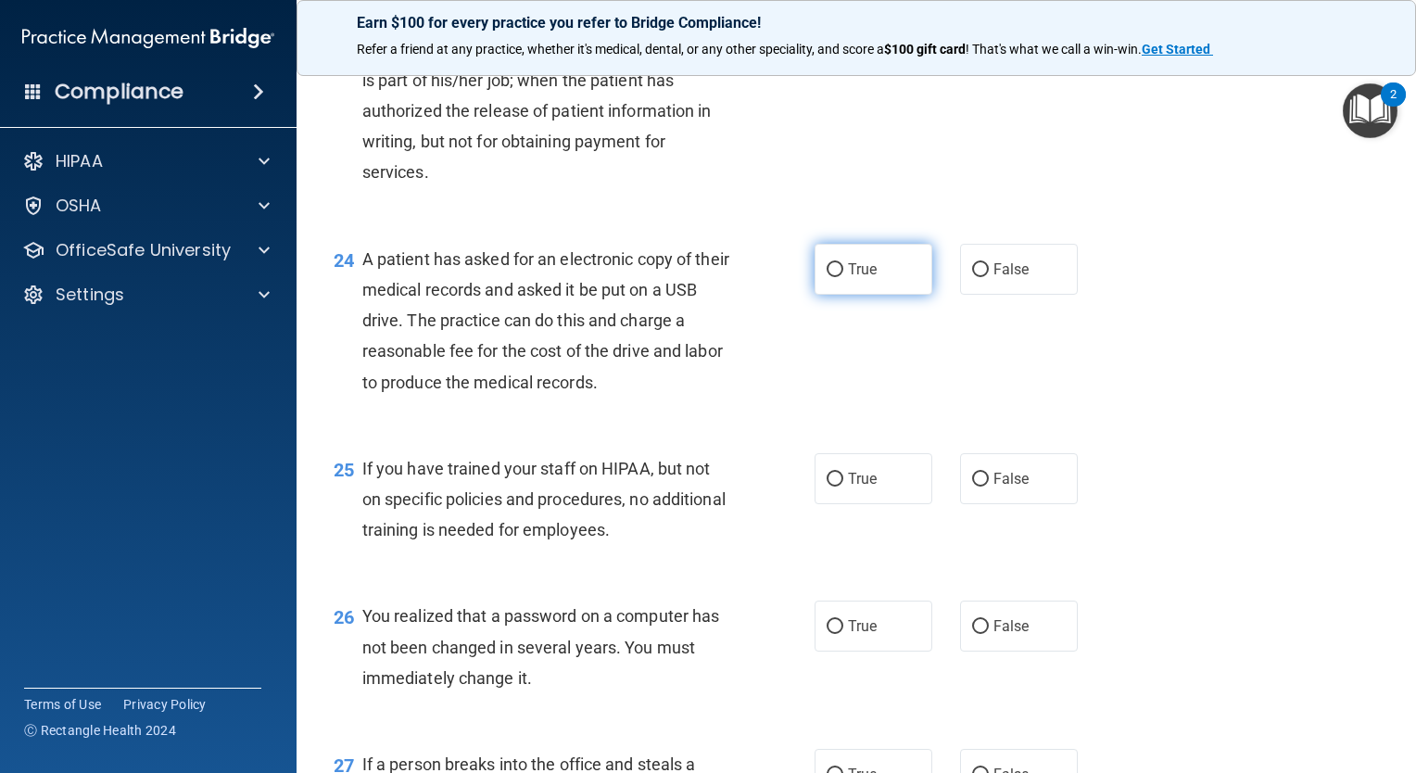
click at [827, 277] on input "True" at bounding box center [835, 270] width 17 height 14
radio input "true"
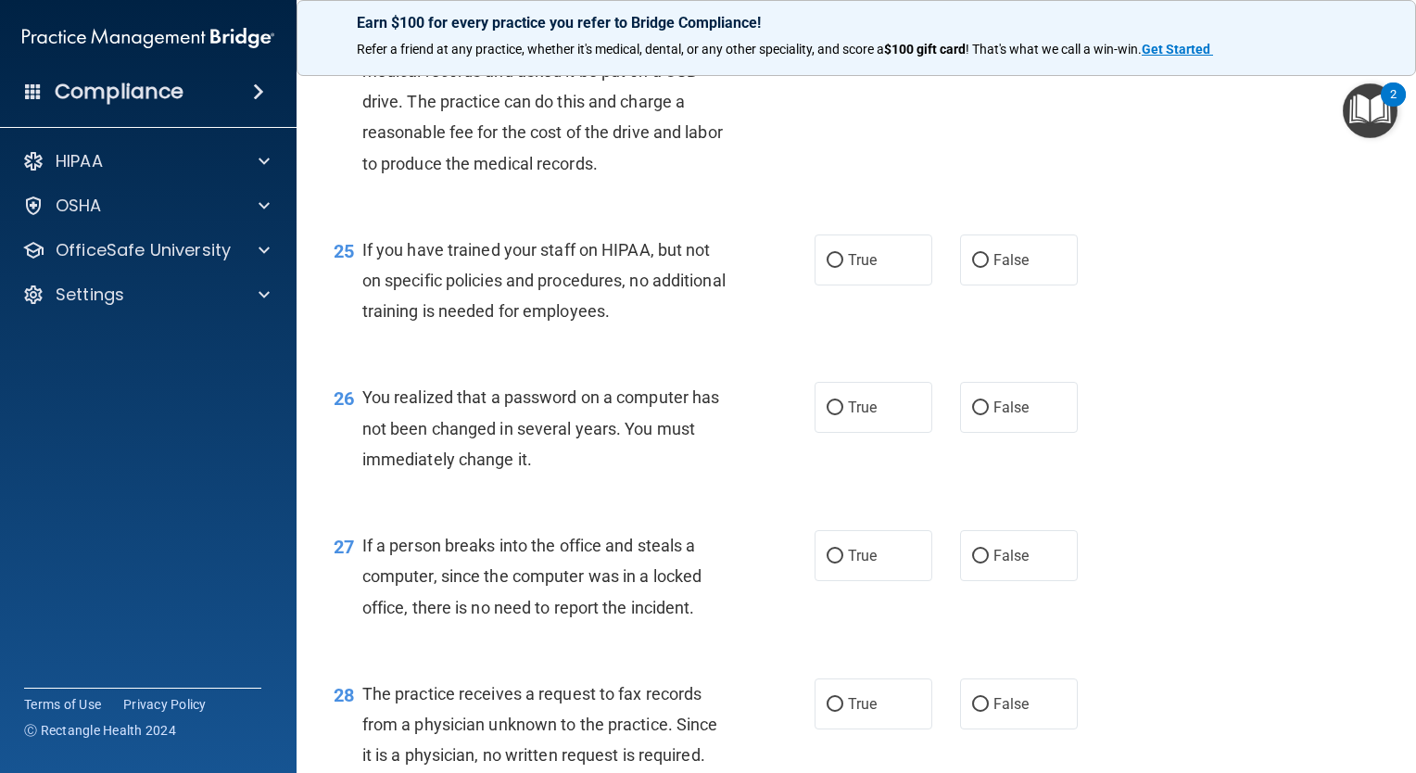
scroll to position [3893, 0]
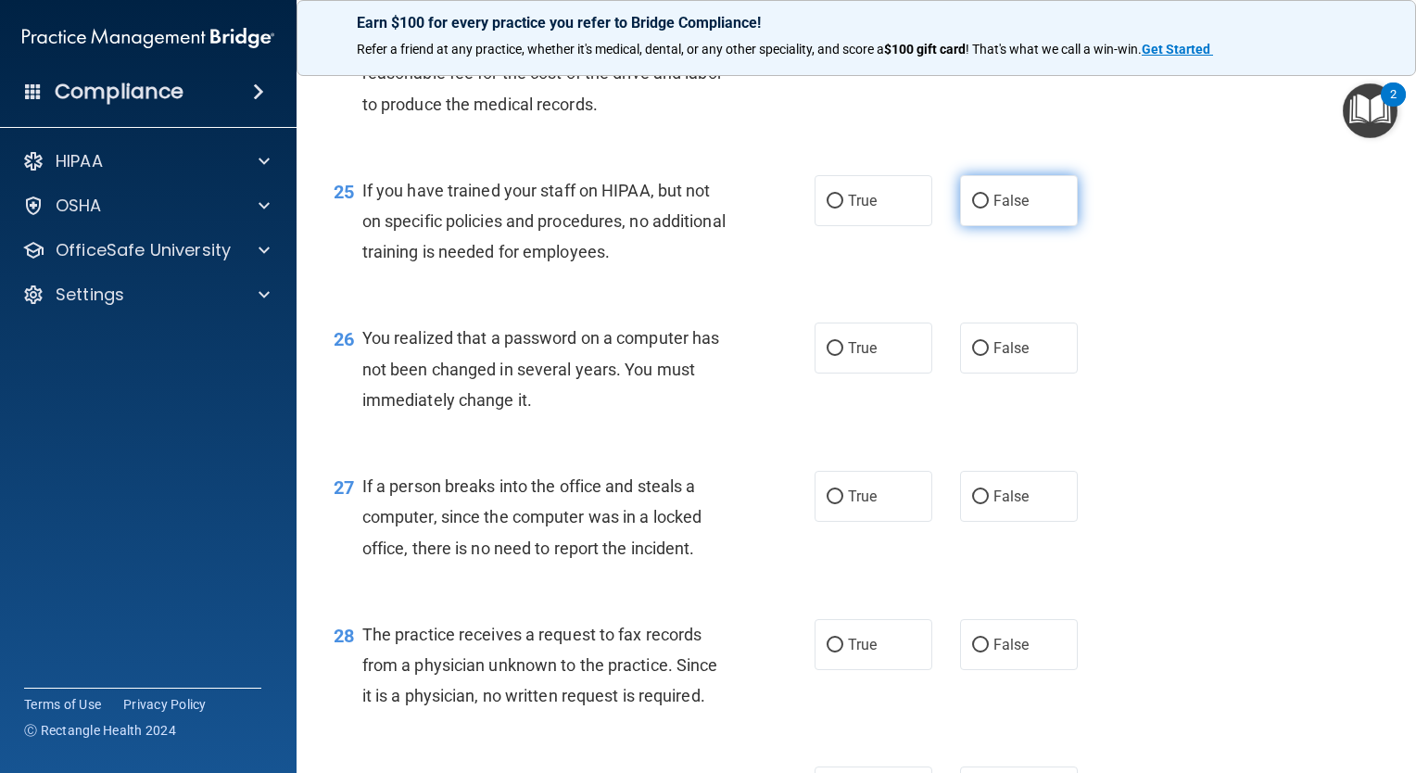
click at [978, 209] on input "False" at bounding box center [980, 202] width 17 height 14
radio input "true"
click at [830, 356] on input "True" at bounding box center [835, 349] width 17 height 14
radio input "true"
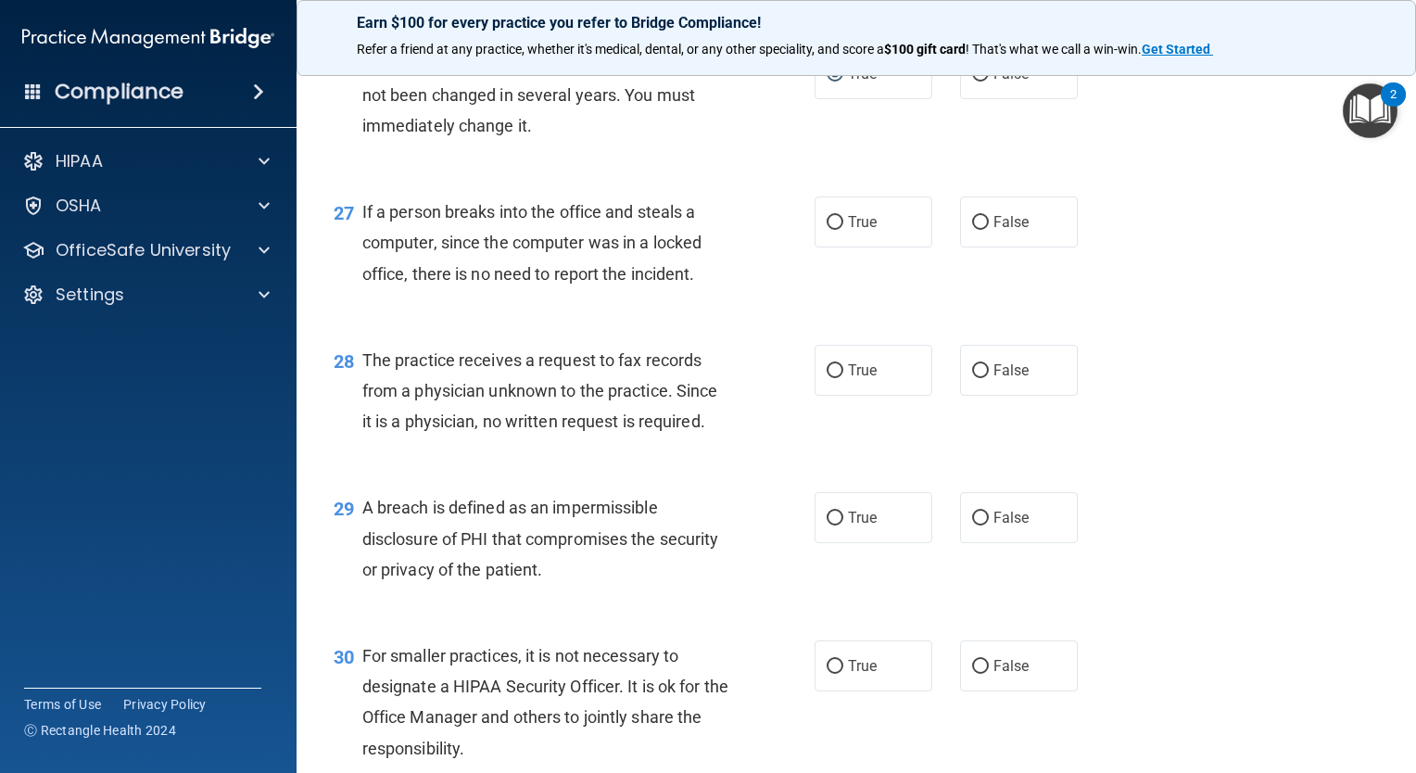
scroll to position [4172, 0]
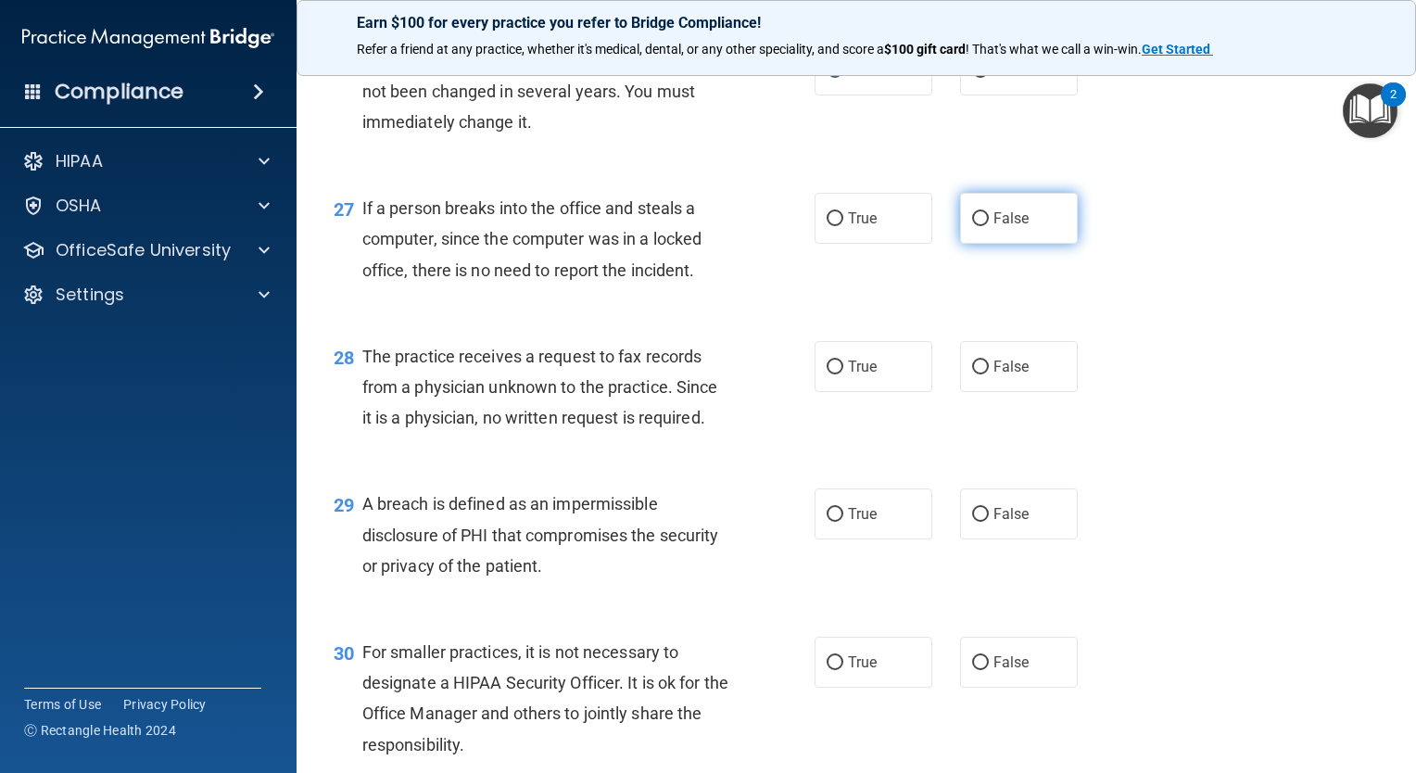
click at [979, 226] on input "False" at bounding box center [980, 219] width 17 height 14
radio input "true"
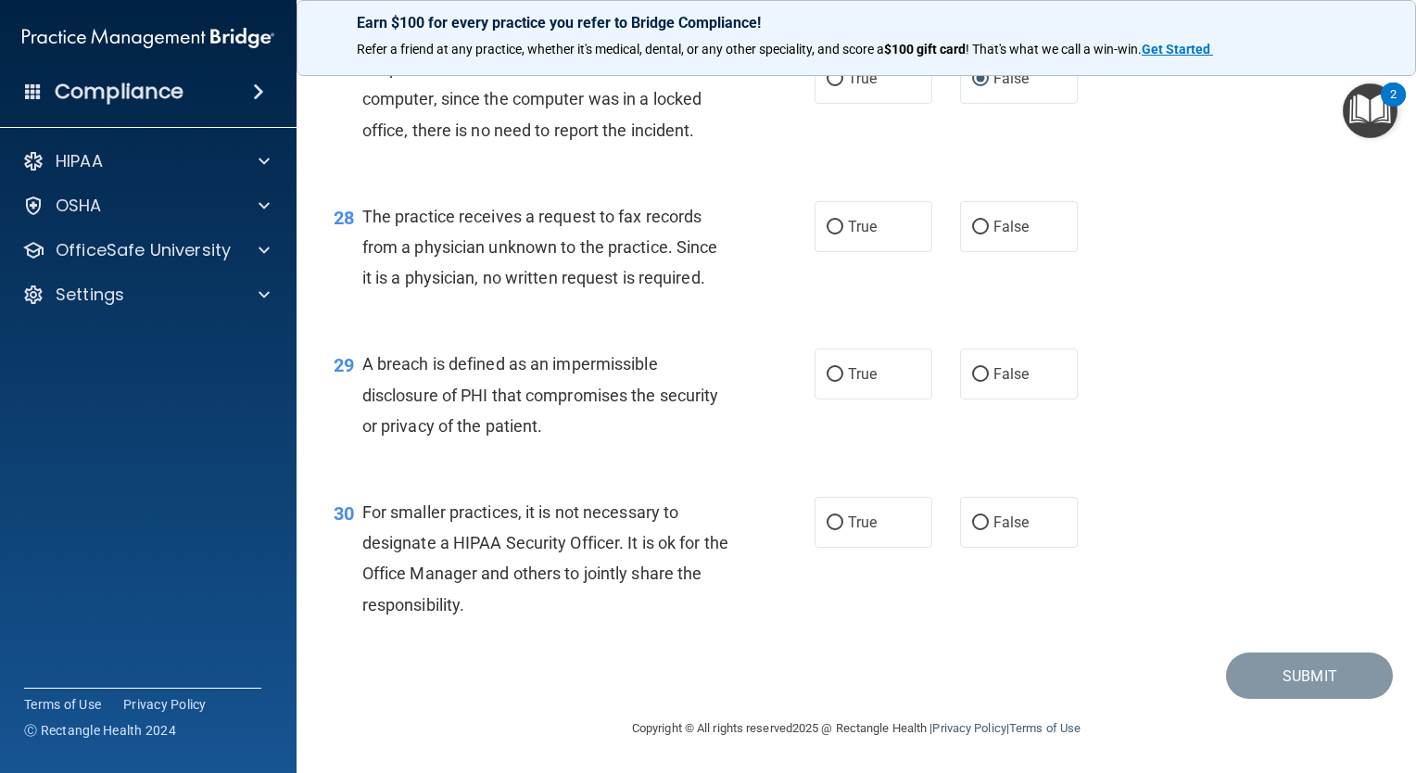
scroll to position [4342, 0]
click at [974, 221] on input "False" at bounding box center [980, 228] width 17 height 14
radio input "true"
click at [827, 373] on input "True" at bounding box center [835, 375] width 17 height 14
radio input "true"
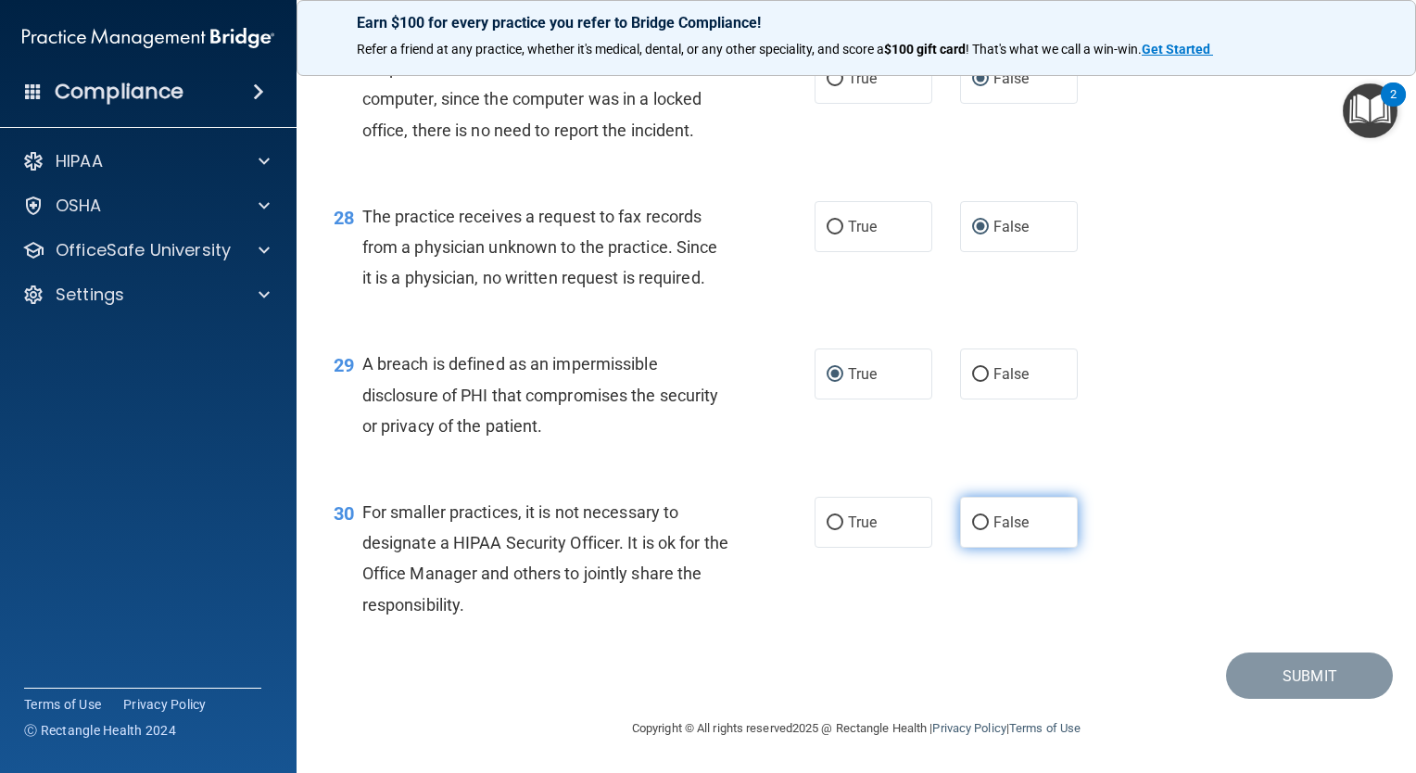
click at [975, 519] on input "False" at bounding box center [980, 523] width 17 height 14
radio input "true"
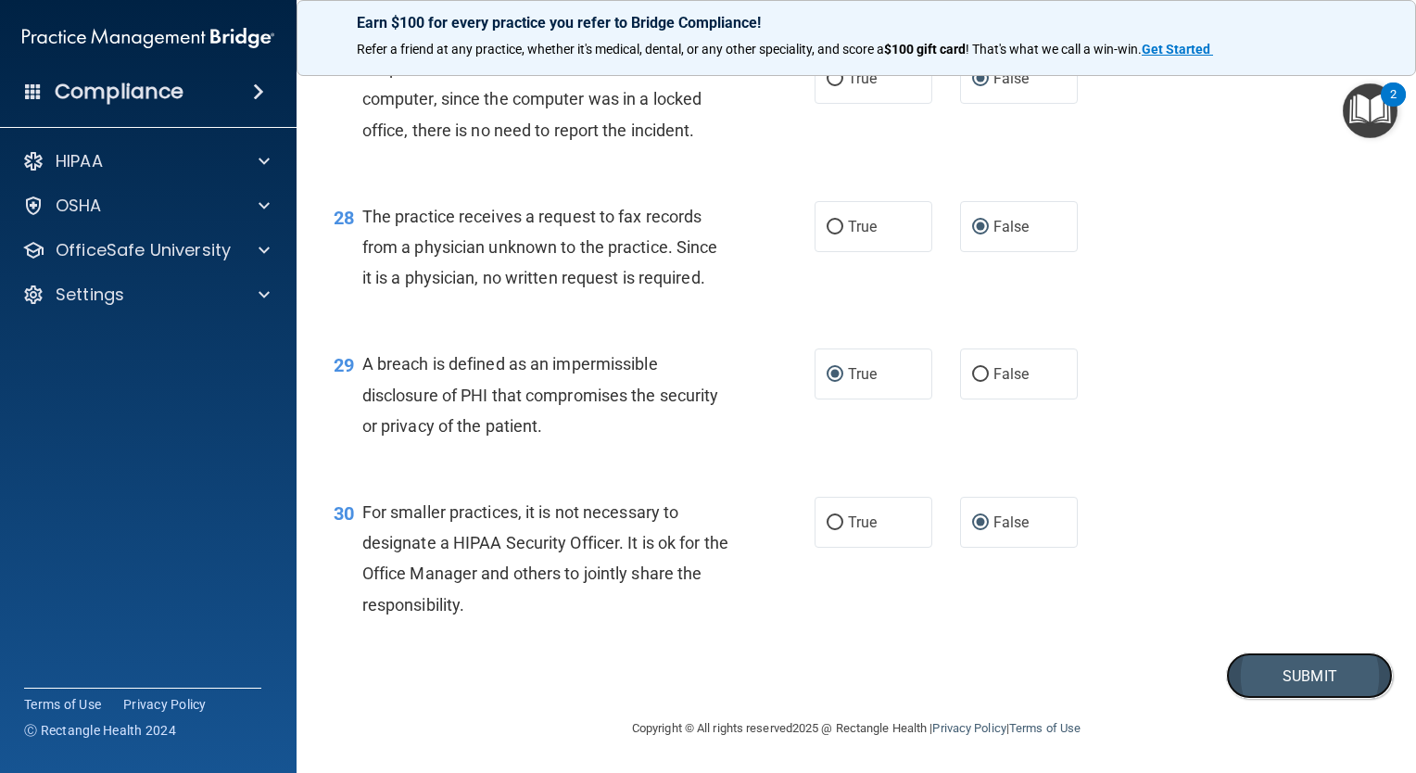
click at [1284, 673] on button "Submit" at bounding box center [1309, 676] width 167 height 47
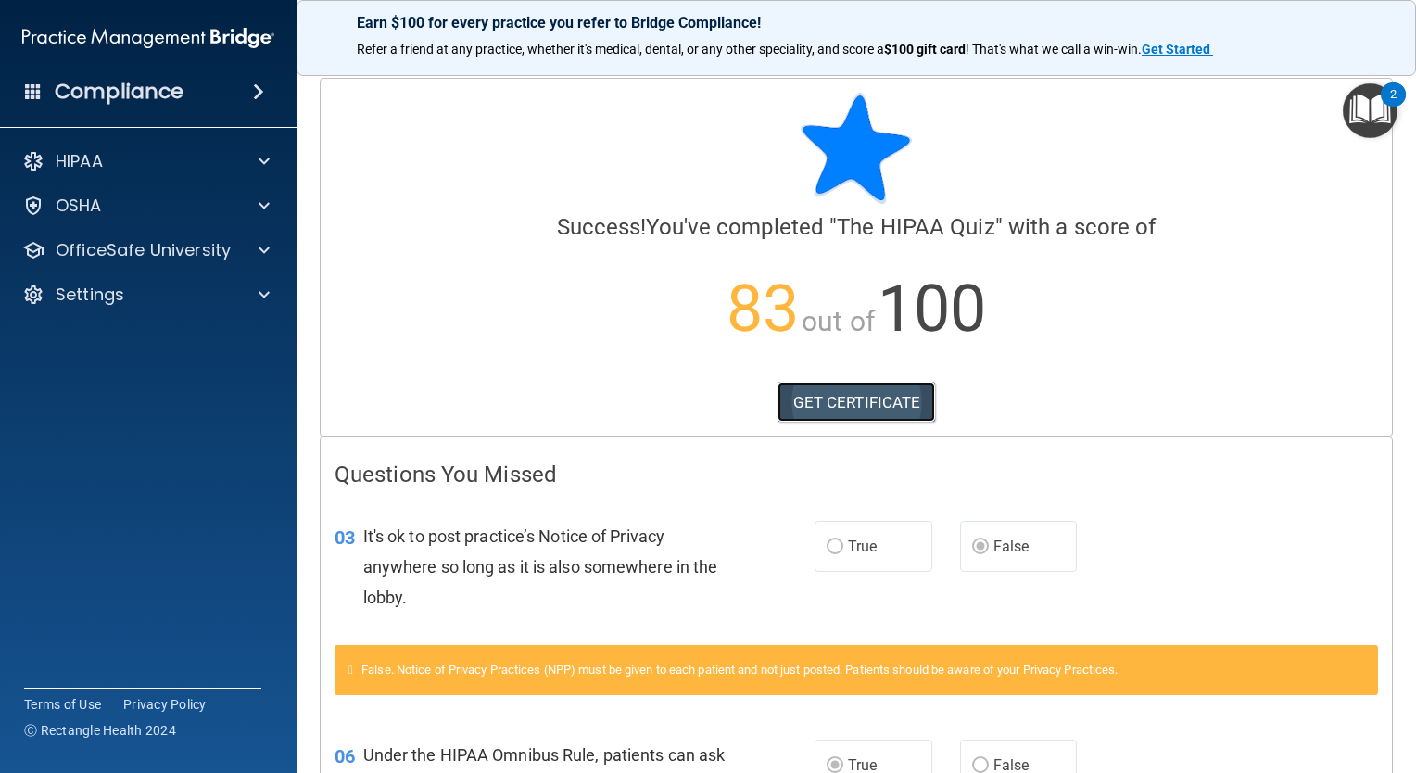
click at [808, 399] on link "GET CERTIFICATE" at bounding box center [857, 402] width 159 height 41
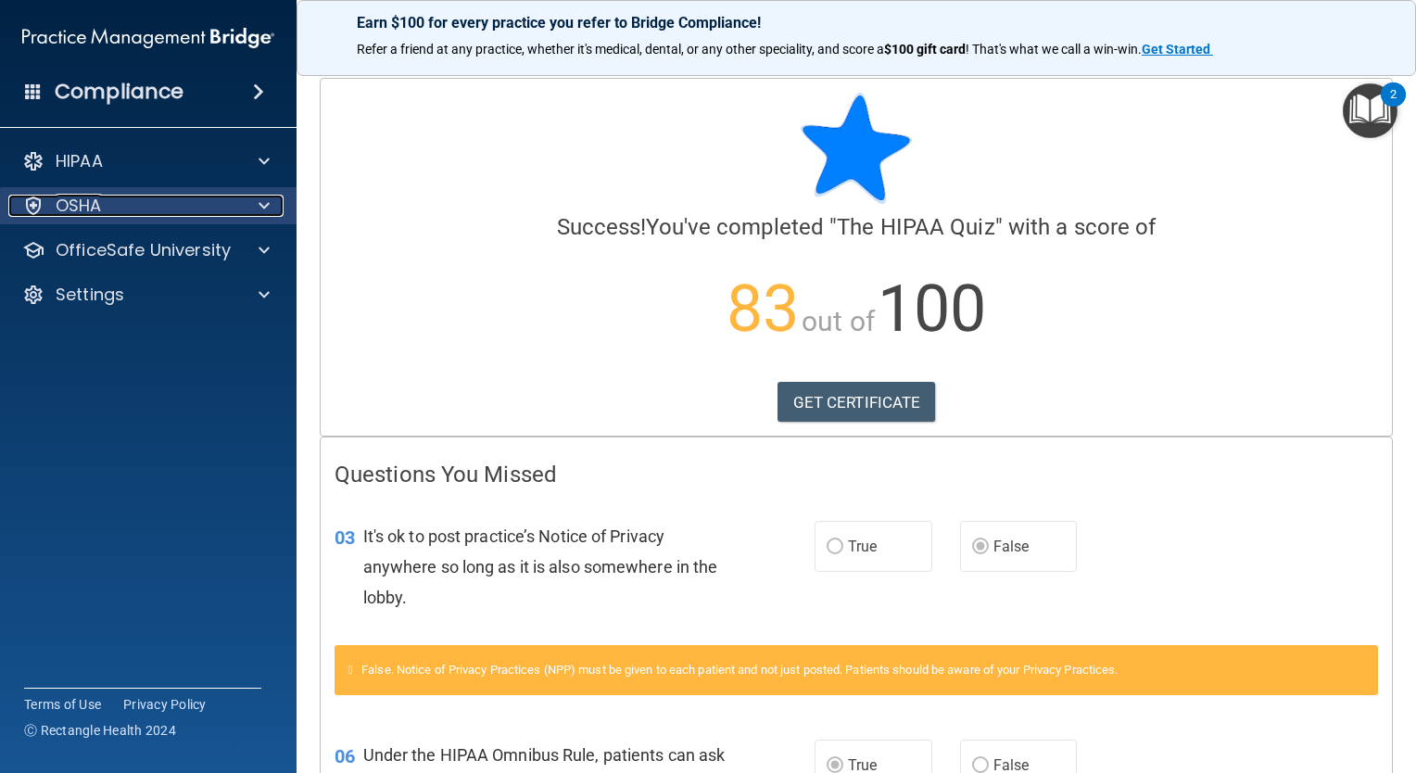
click at [104, 212] on div "OSHA" at bounding box center [123, 206] width 230 height 22
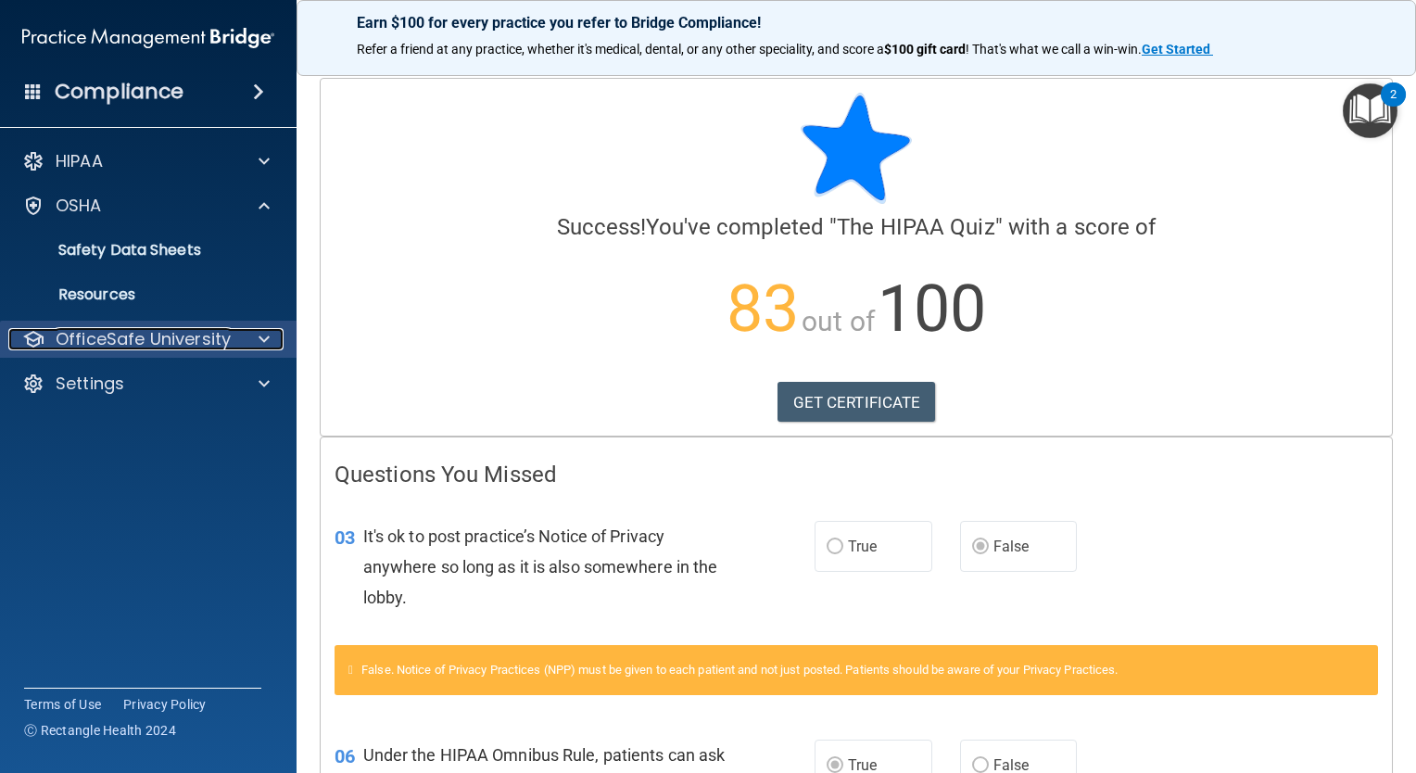
click at [167, 338] on p "OfficeSafe University" at bounding box center [143, 339] width 175 height 22
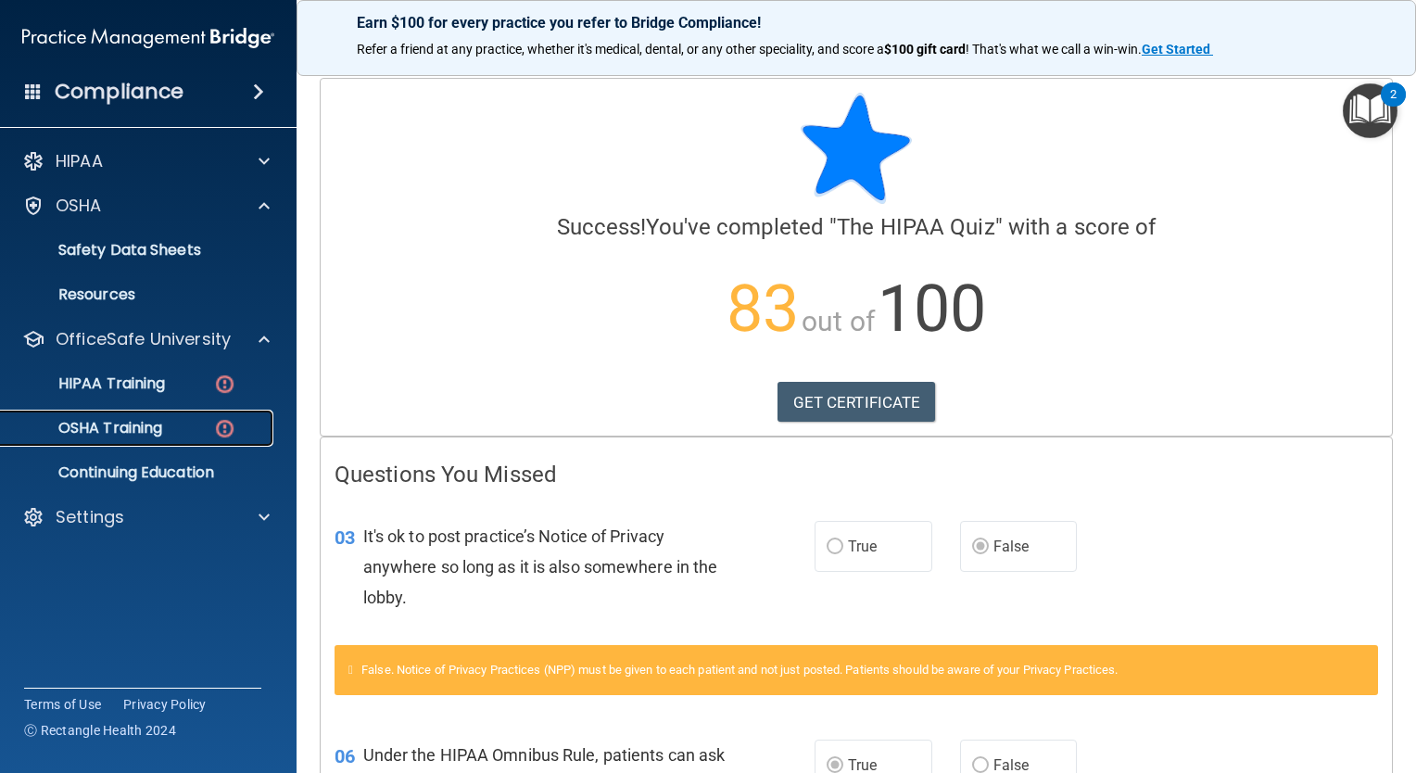
click at [137, 430] on p "OSHA Training" at bounding box center [87, 428] width 150 height 19
